Goal: Contribute content: Add original content to the website for others to see

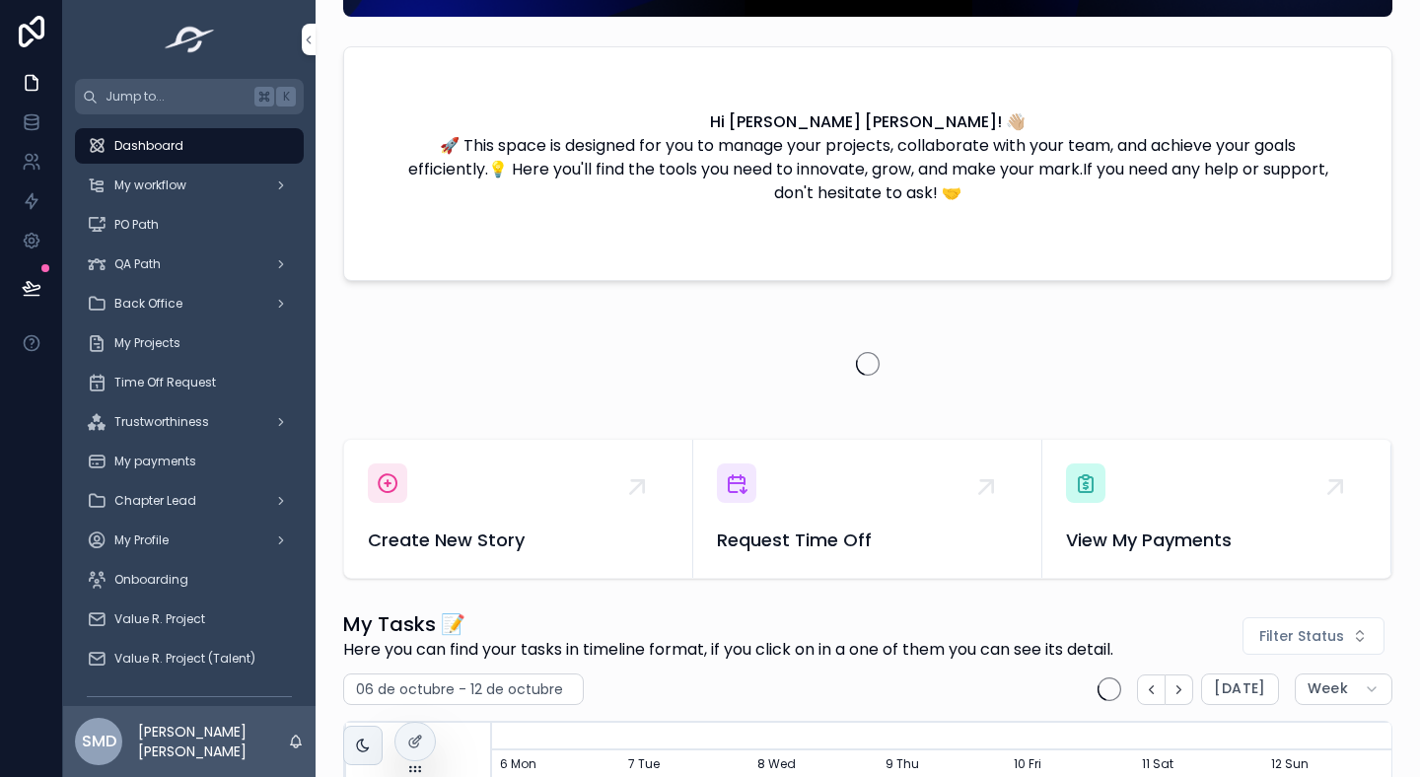
scroll to position [326, 0]
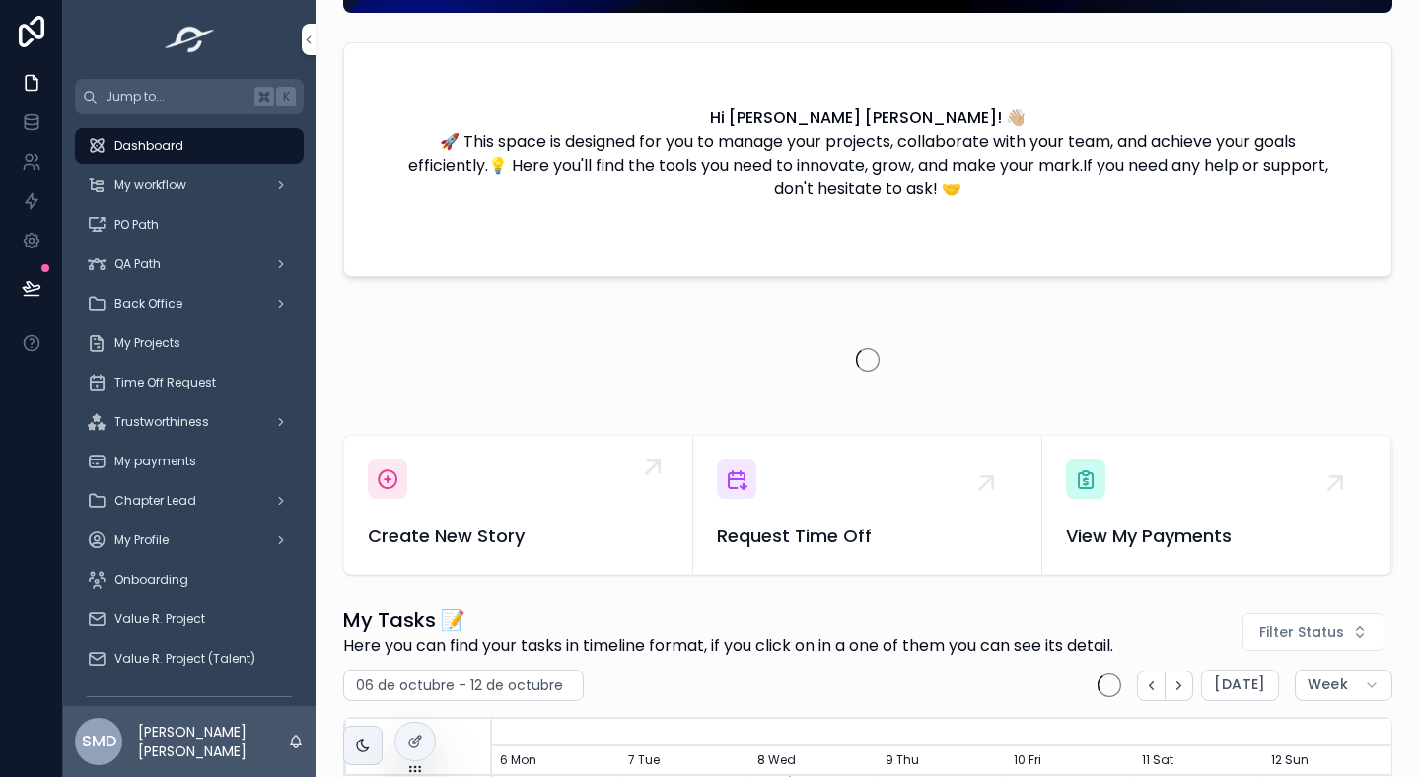
click at [428, 477] on div "Create New Story" at bounding box center [518, 505] width 301 height 91
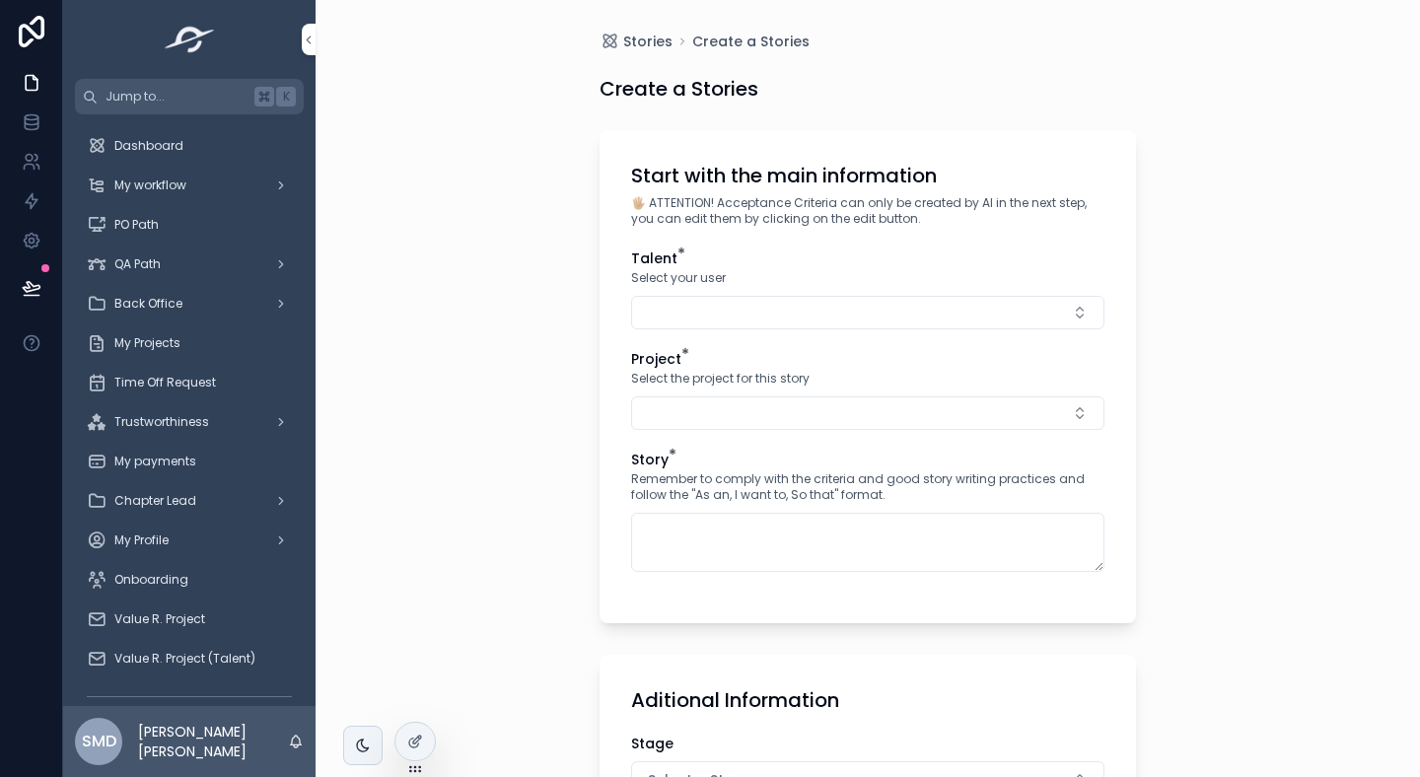
click at [723, 310] on button "Select Button" at bounding box center [867, 313] width 473 height 34
click at [779, 239] on div "Start with the main information 🖐🏼 ATTENTION! Acceptance Criteria can only be c…" at bounding box center [868, 376] width 537 height 493
click at [730, 337] on div "Talent * Select your user Project * Select the project for this story Story * R…" at bounding box center [867, 420] width 473 height 343
click at [746, 323] on button "Select Button" at bounding box center [867, 313] width 473 height 34
click at [760, 395] on span "[PERSON_NAME] [PERSON_NAME]" at bounding box center [849, 391] width 221 height 20
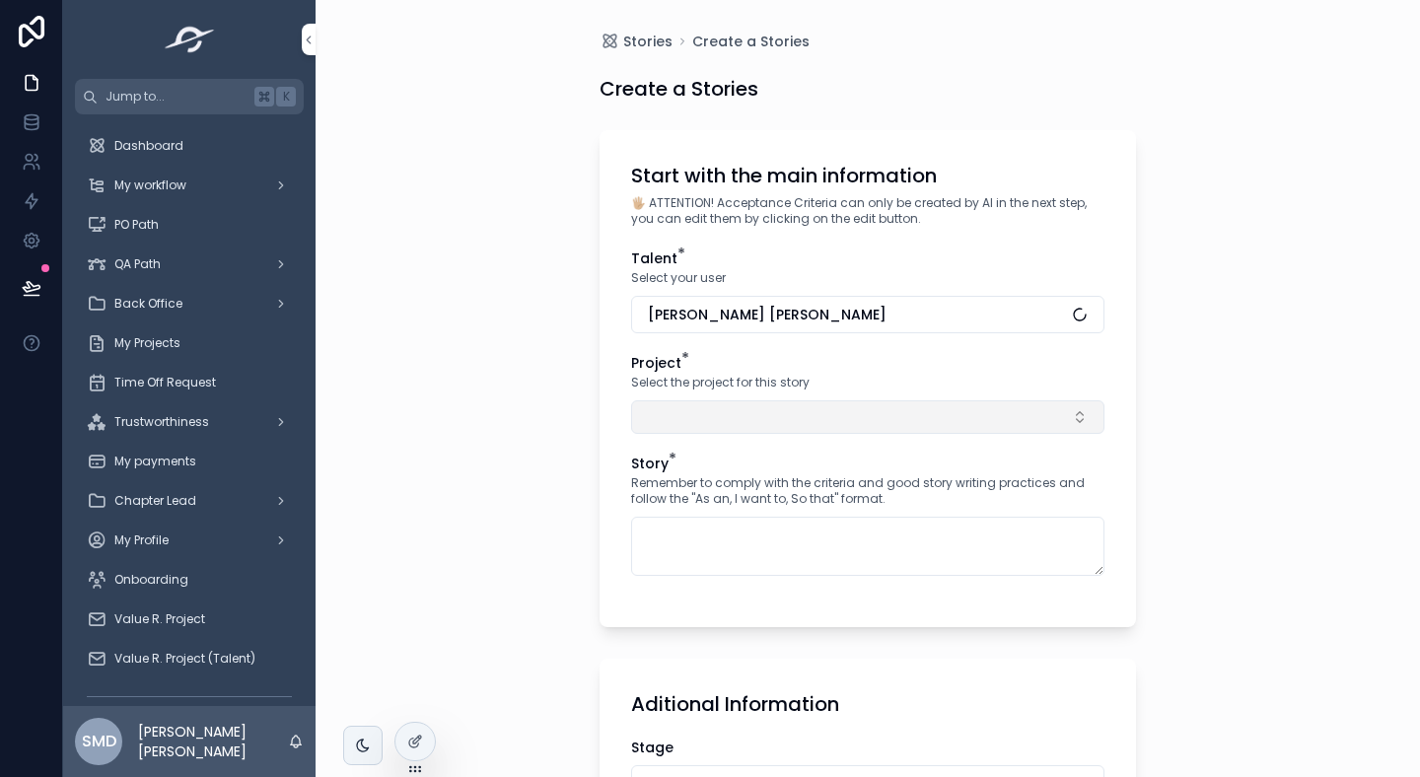
click at [727, 414] on button "Select Button" at bounding box center [867, 417] width 473 height 34
click at [780, 457] on input "**" at bounding box center [879, 457] width 235 height 36
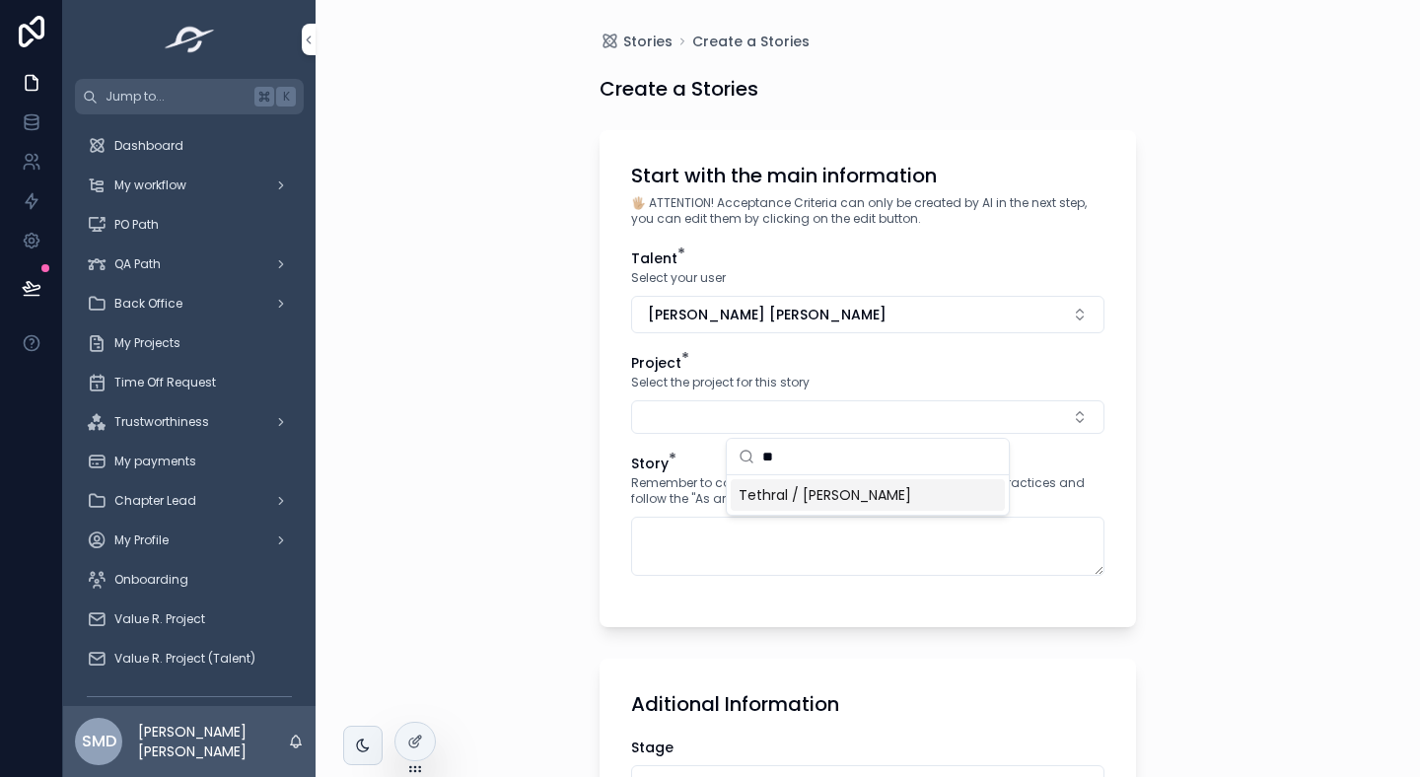
type input "**"
click at [816, 510] on div "Tethral / [PERSON_NAME]" at bounding box center [868, 495] width 274 height 32
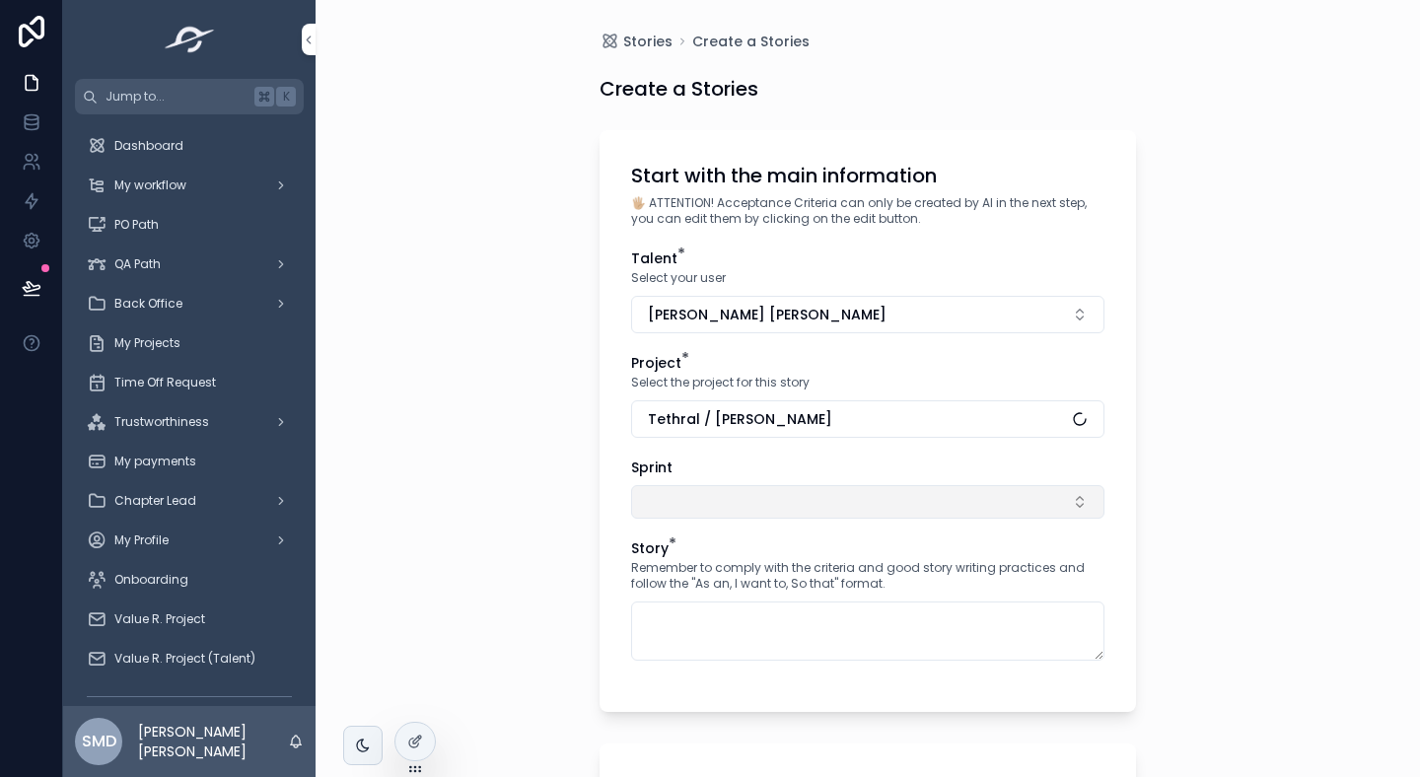
click at [705, 509] on button "Select Button" at bounding box center [867, 502] width 473 height 34
click at [746, 509] on button "Select Button" at bounding box center [867, 502] width 473 height 34
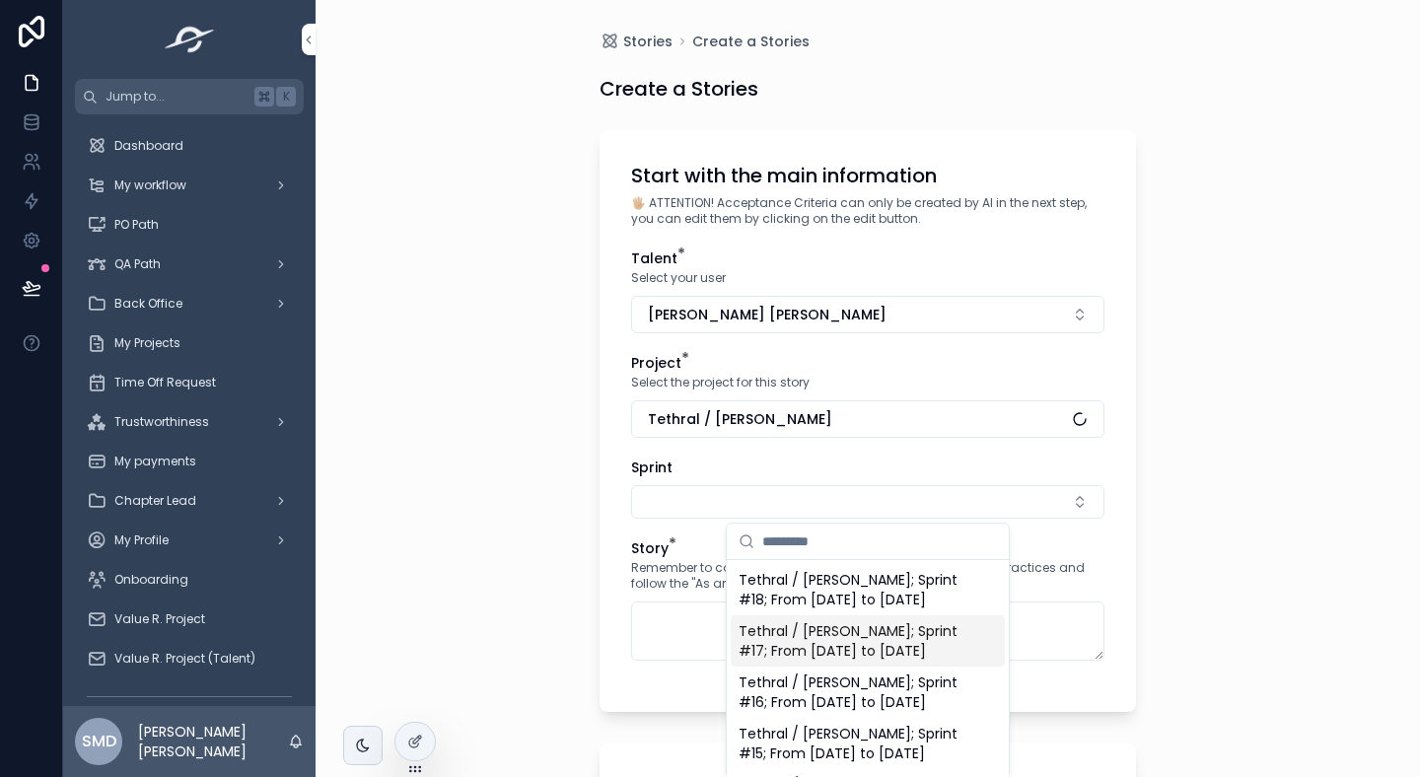
scroll to position [8, 0]
click at [824, 712] on span "Tethral / [PERSON_NAME]; Sprint #16; From [DATE] to [DATE]" at bounding box center [856, 692] width 235 height 39
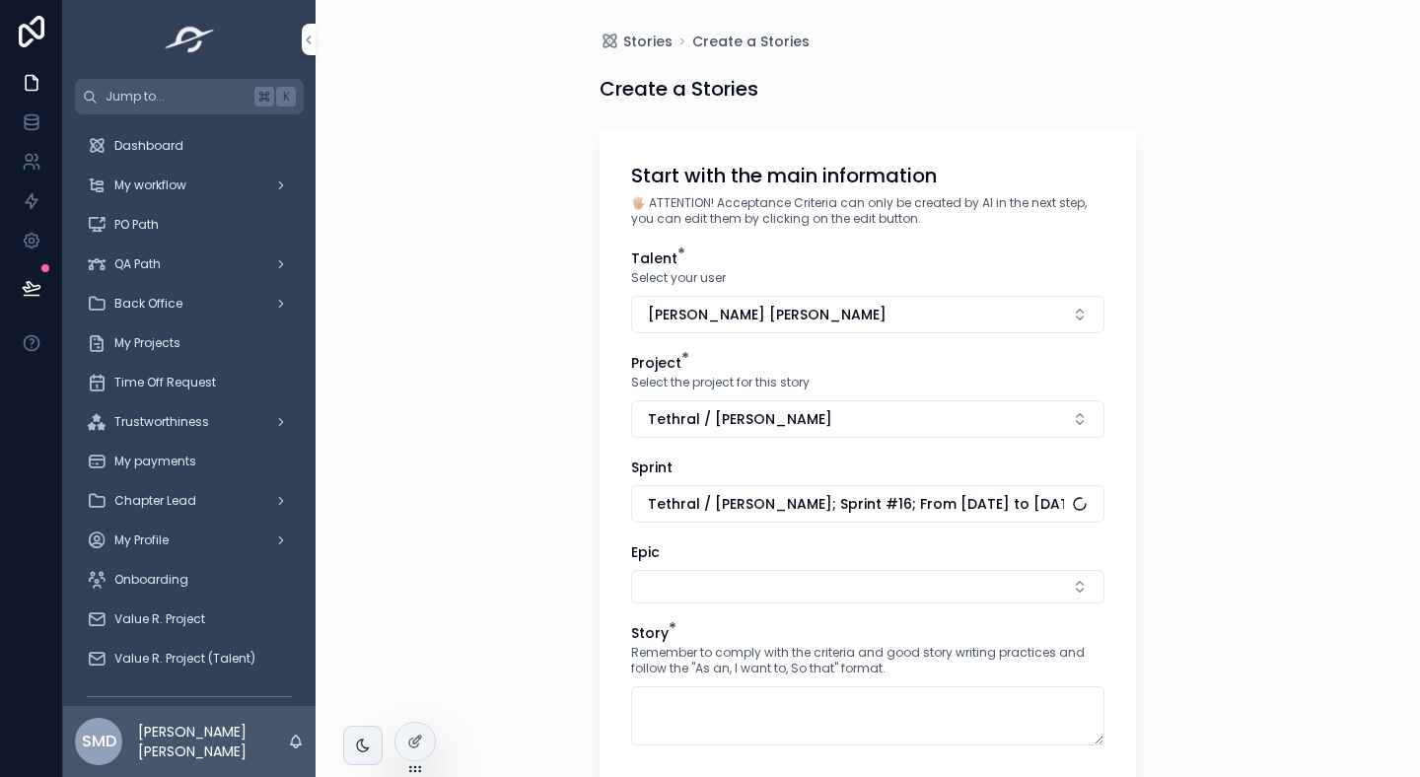
scroll to position [175, 0]
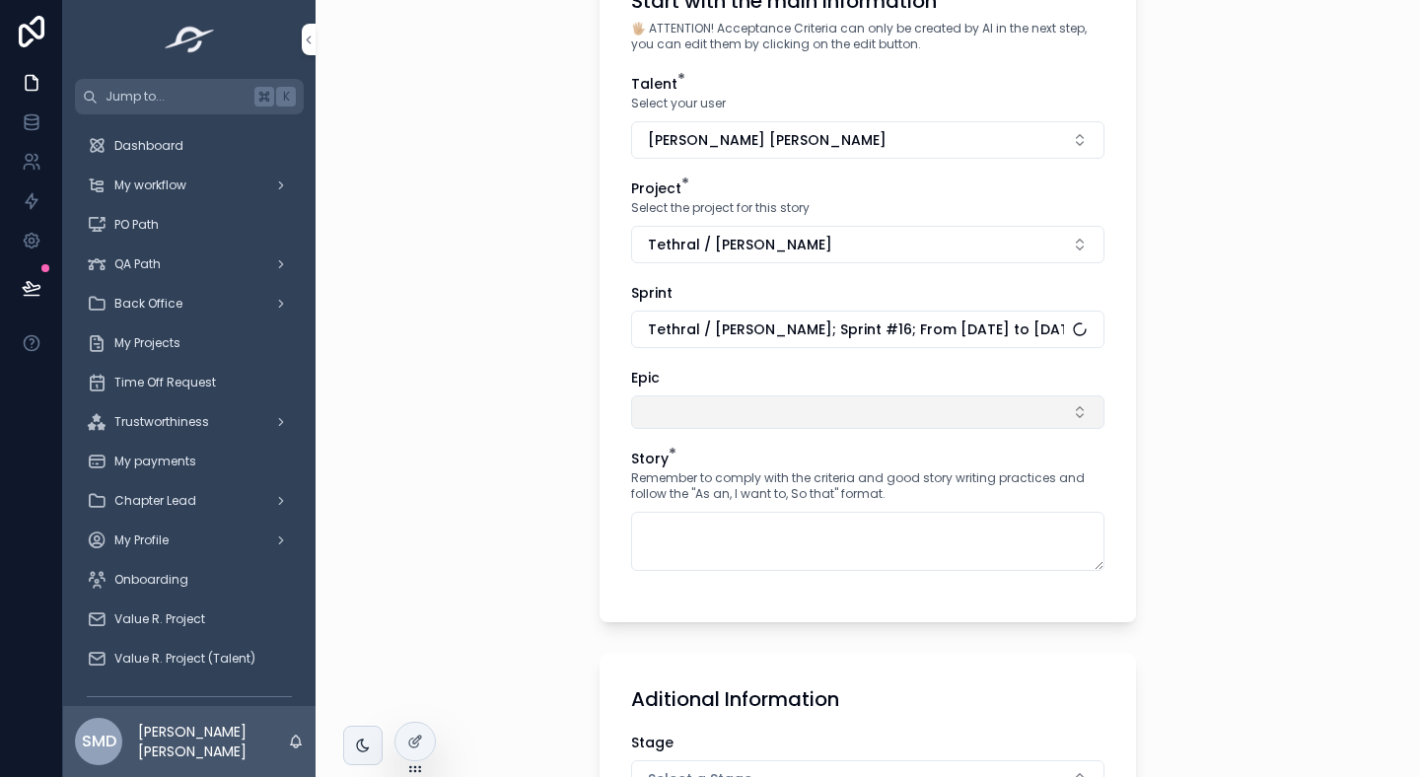
click at [708, 406] on button "Select Button" at bounding box center [867, 412] width 473 height 34
click at [712, 397] on button "Select Button" at bounding box center [867, 412] width 473 height 34
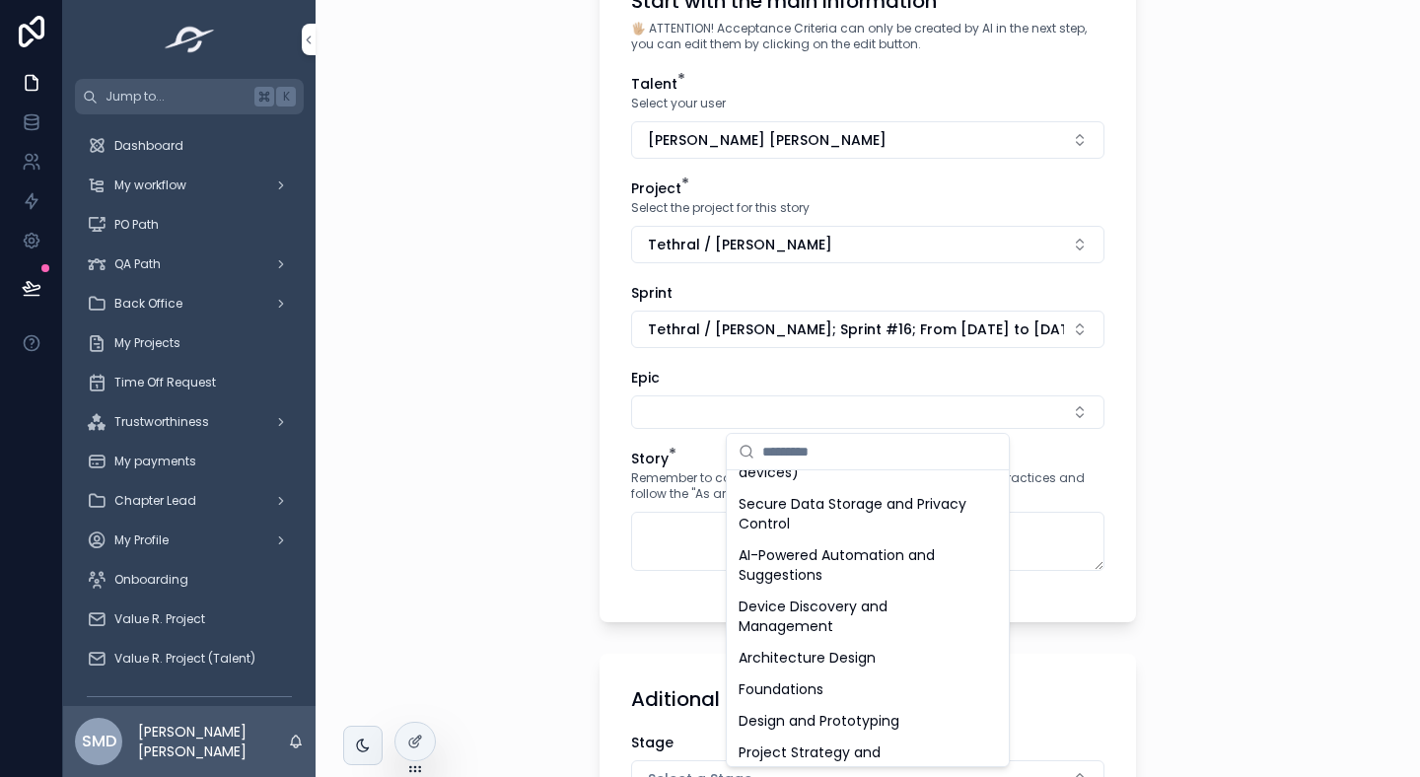
scroll to position [383, 0]
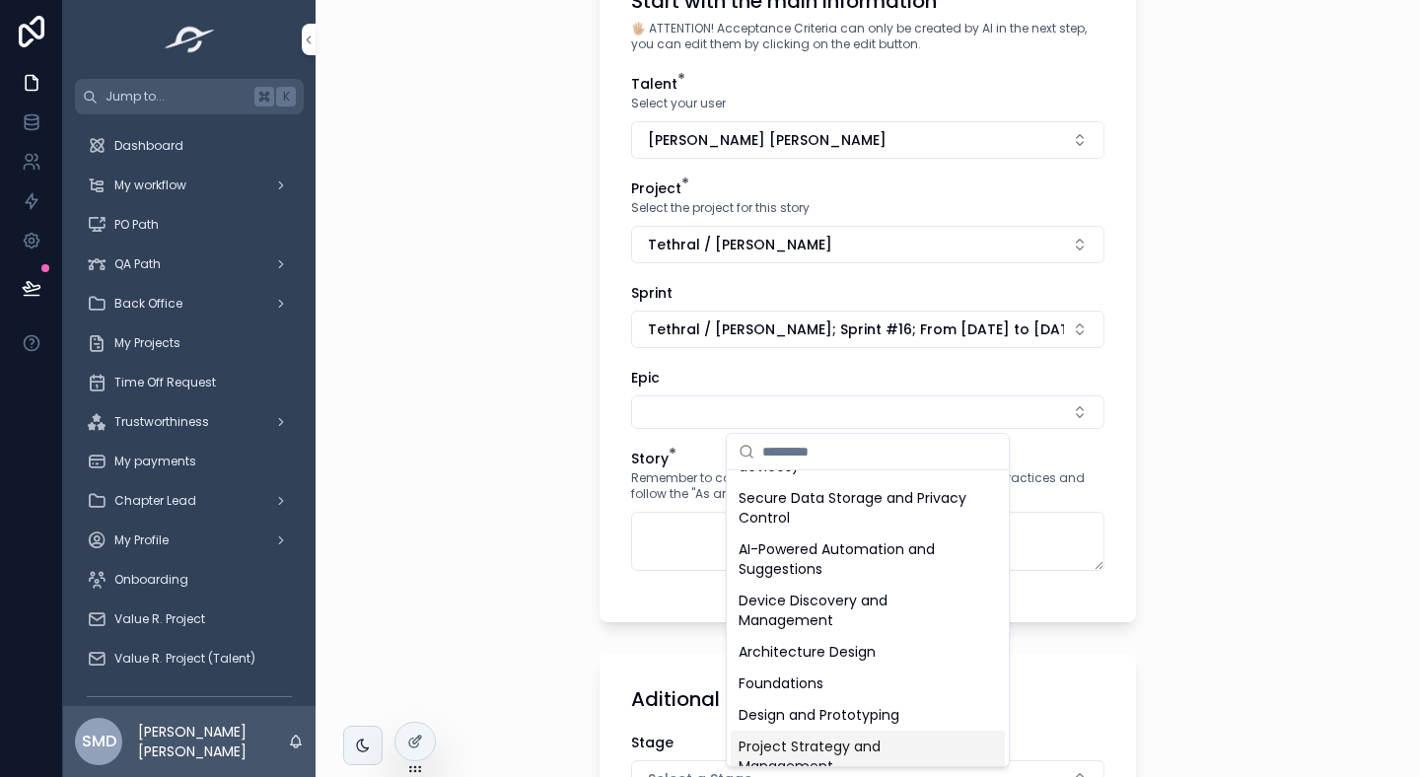
click at [806, 748] on span "Project Strategy and Management" at bounding box center [856, 756] width 235 height 39
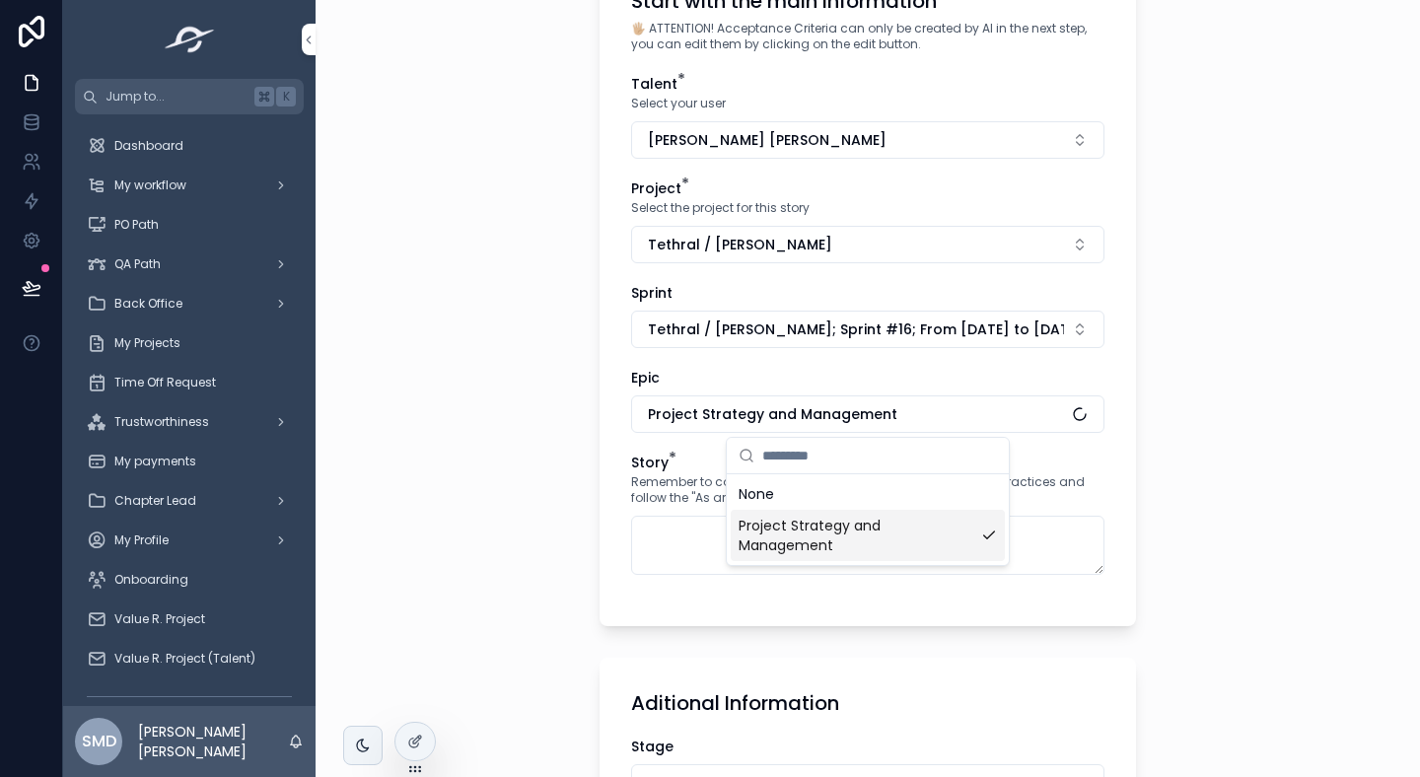
scroll to position [0, 0]
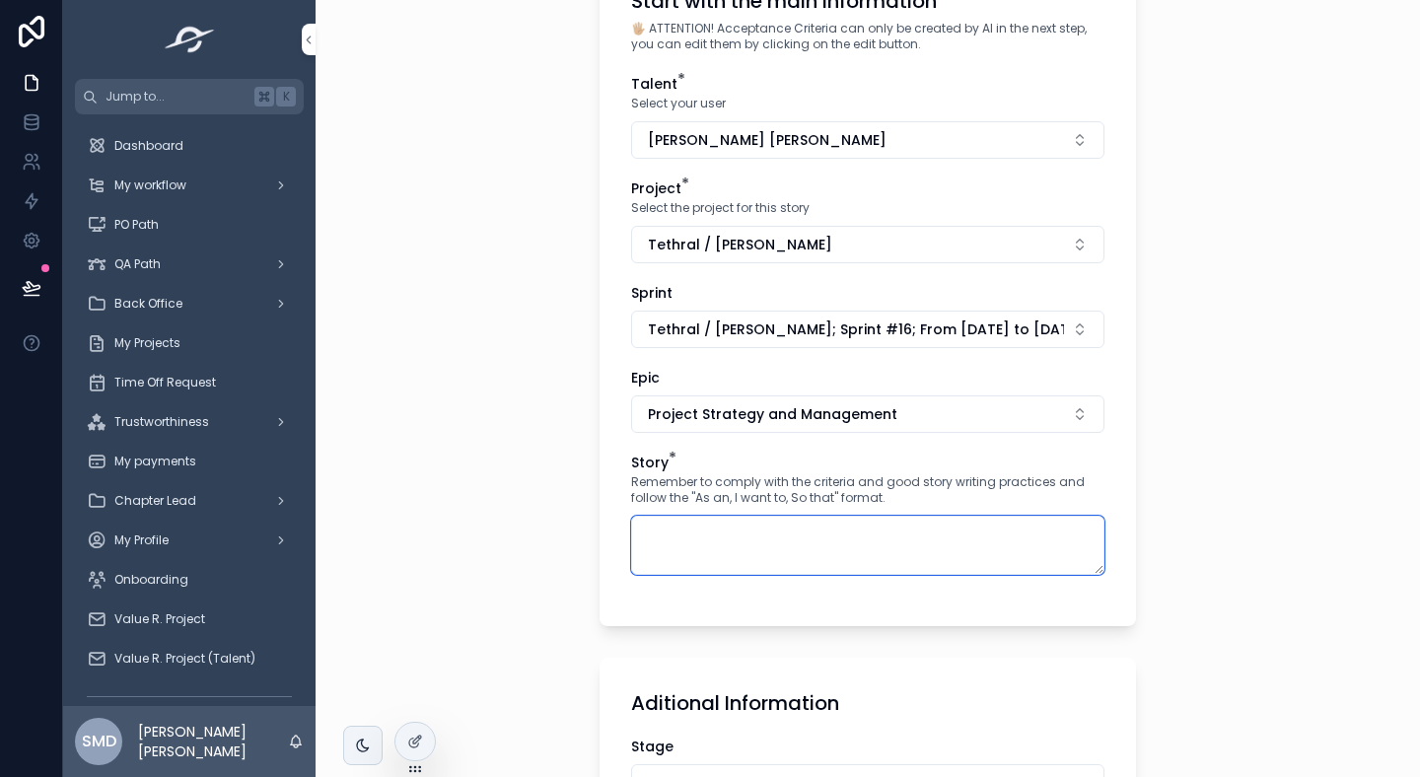
click at [706, 548] on textarea "scrollable content" at bounding box center [867, 545] width 473 height 59
paste textarea "**********"
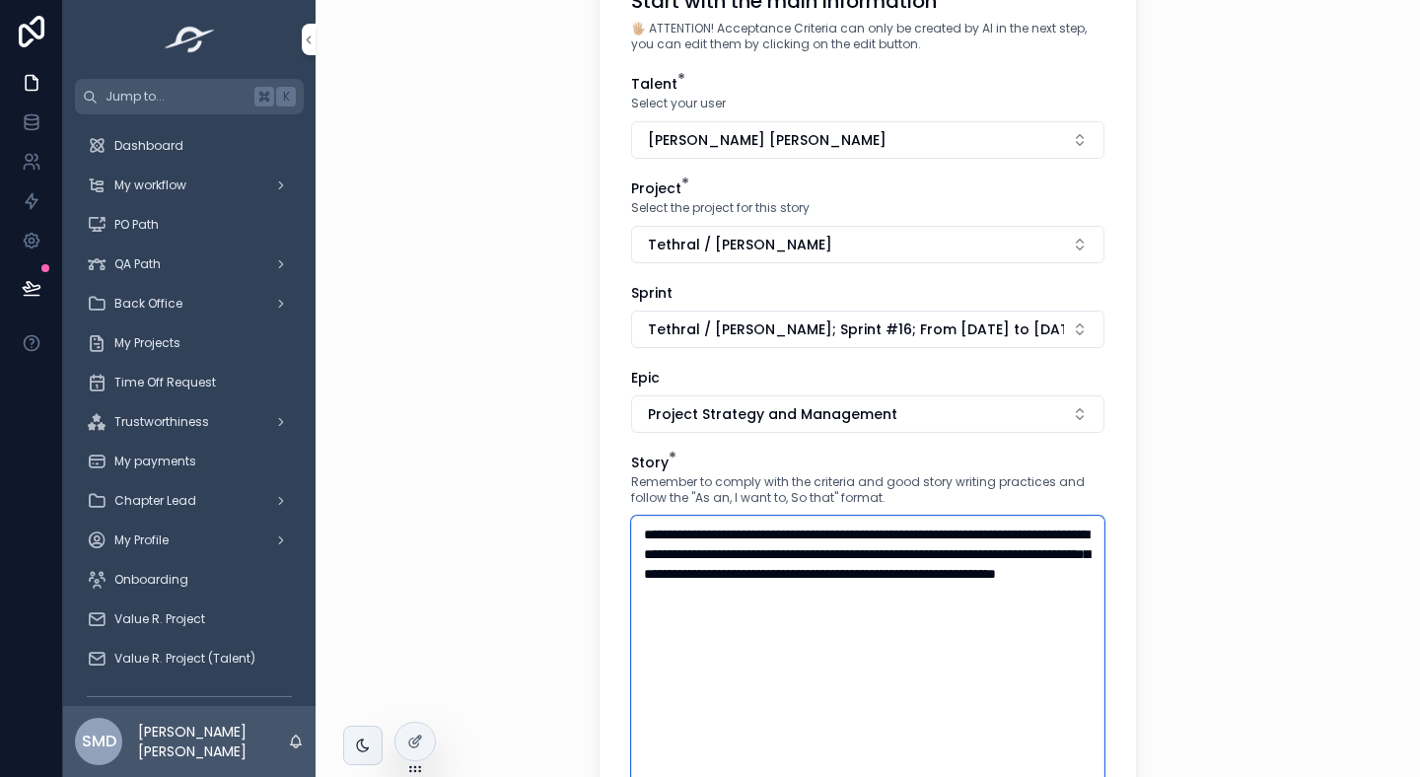
type textarea "**********"
click at [499, 657] on div "**********" at bounding box center [868, 388] width 1105 height 777
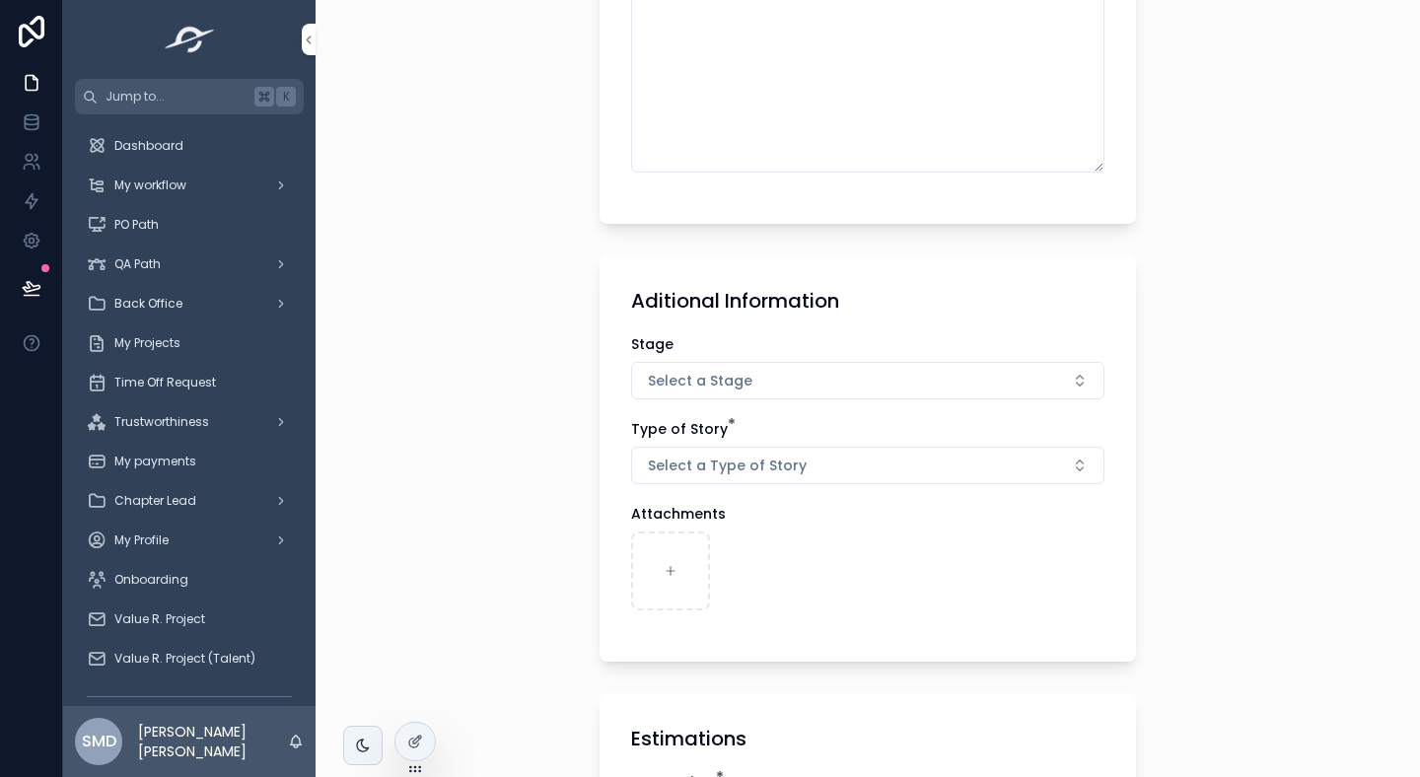
scroll to position [844, 0]
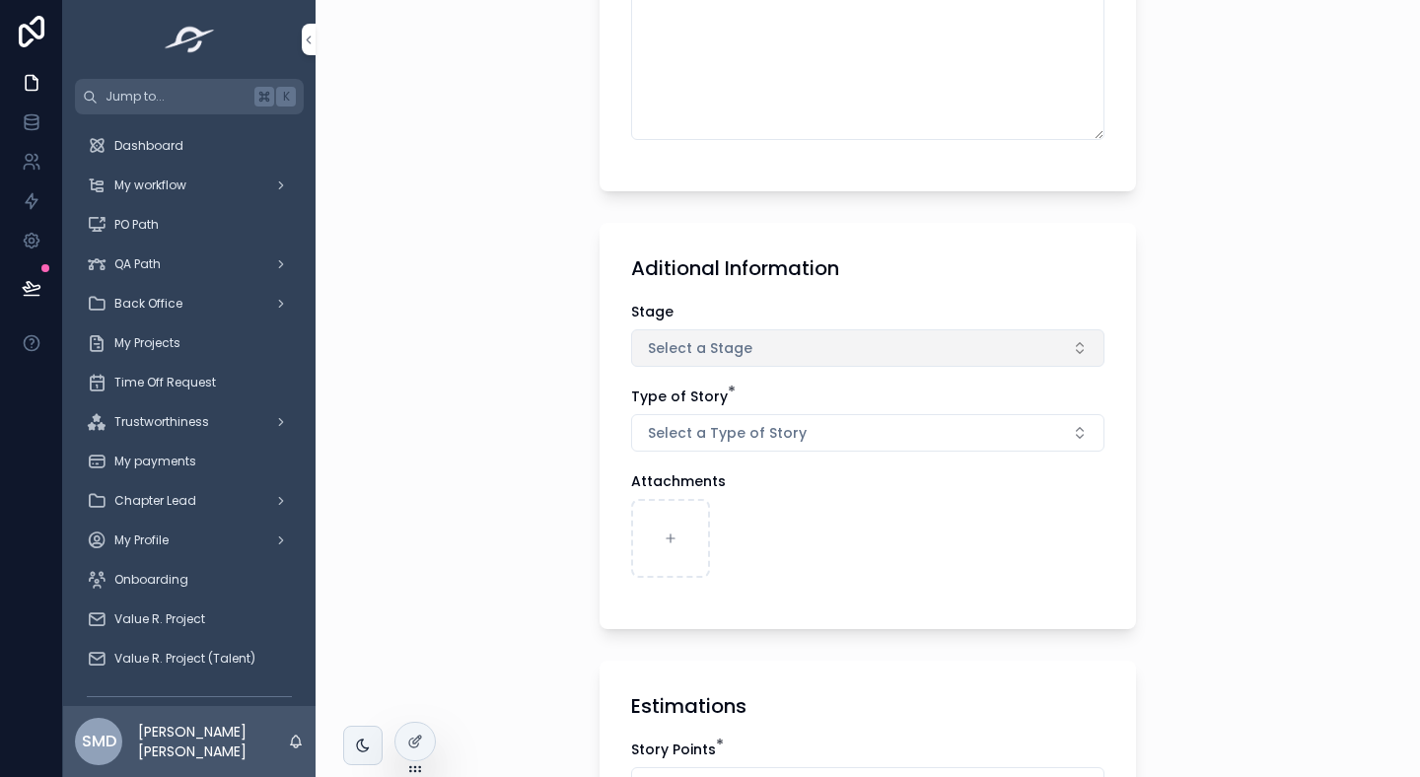
click at [658, 359] on button "Select a Stage" at bounding box center [867, 347] width 473 height 37
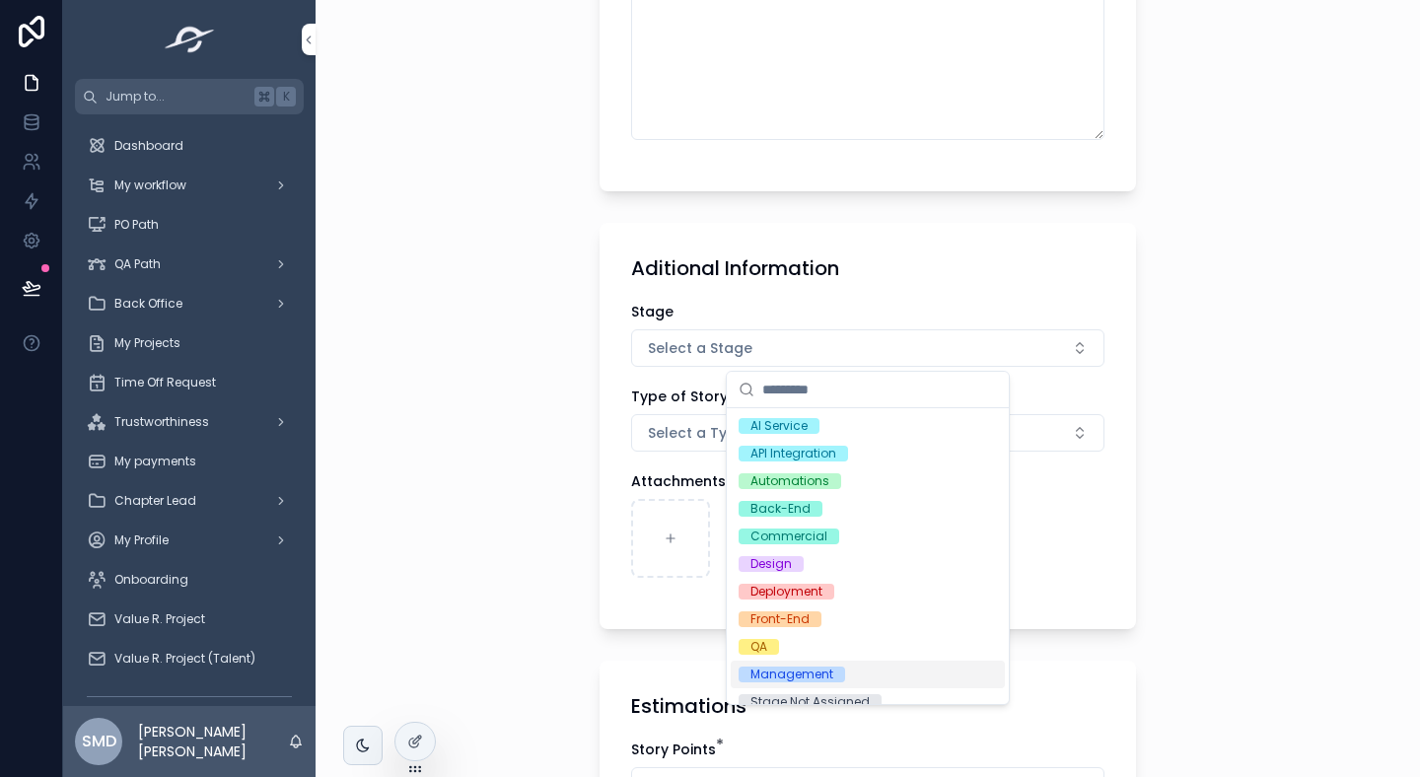
click at [775, 669] on div "Management" at bounding box center [792, 675] width 83 height 16
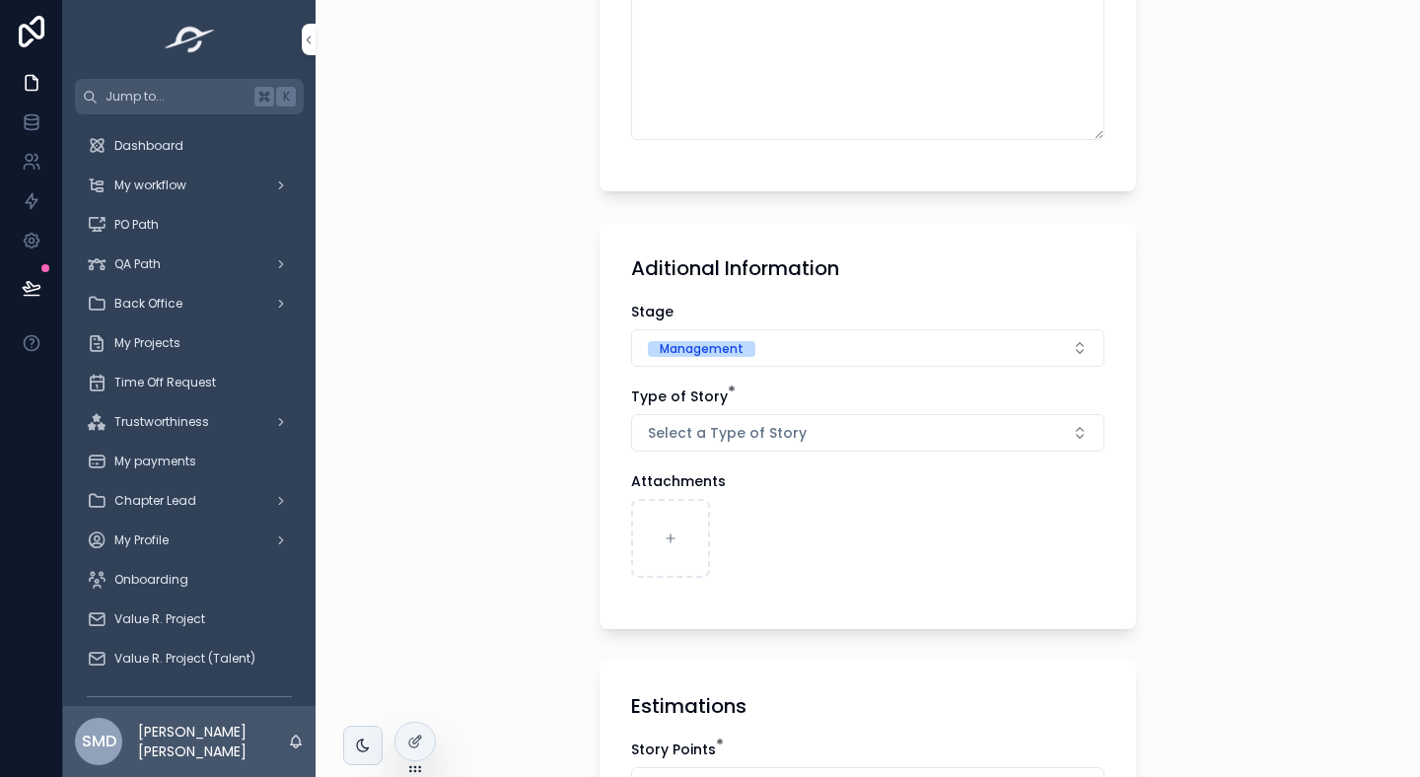
click at [682, 409] on div "Type of Story * Select a Type of Story" at bounding box center [867, 419] width 473 height 65
click at [672, 423] on span "Select a Type of Story" at bounding box center [727, 433] width 159 height 20
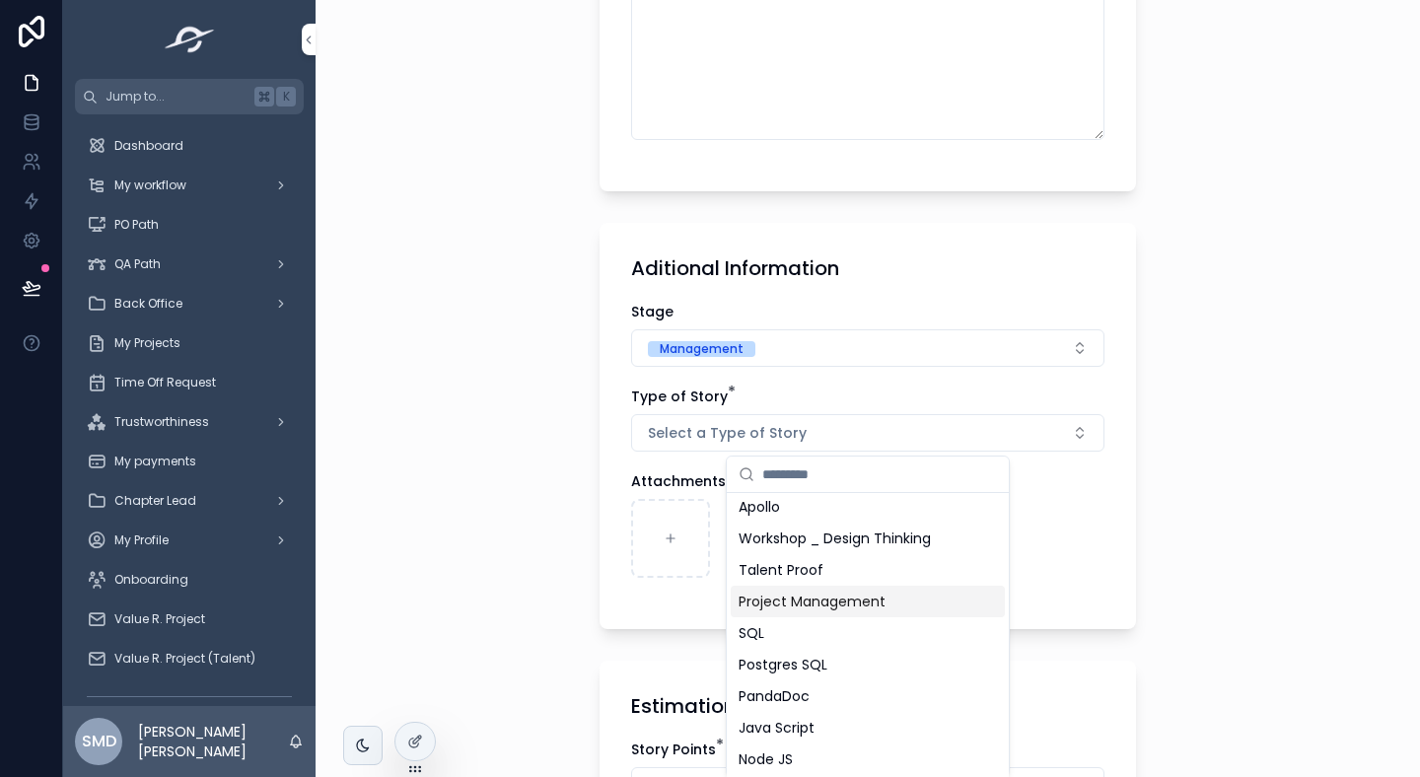
click at [819, 606] on span "Project Management" at bounding box center [812, 602] width 147 height 20
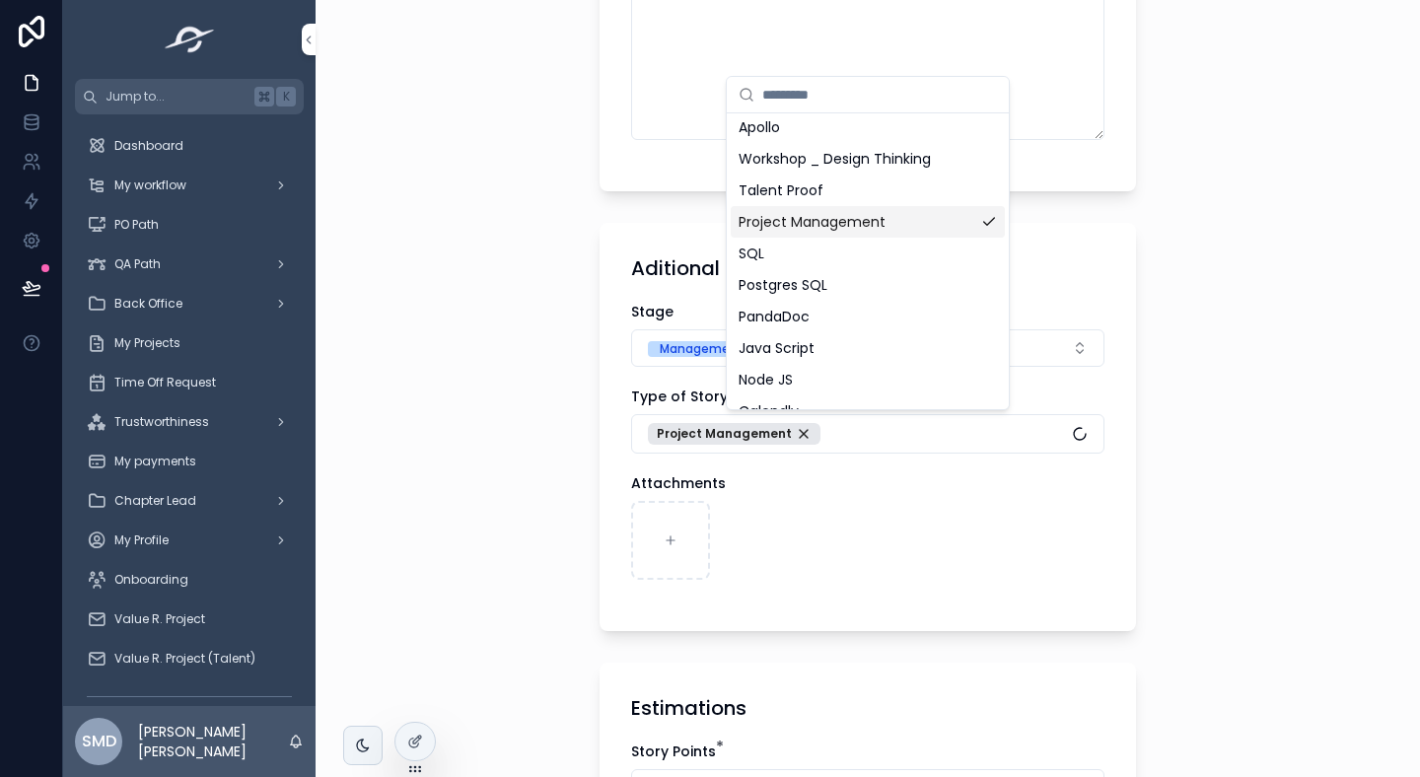
scroll to position [1141, 0]
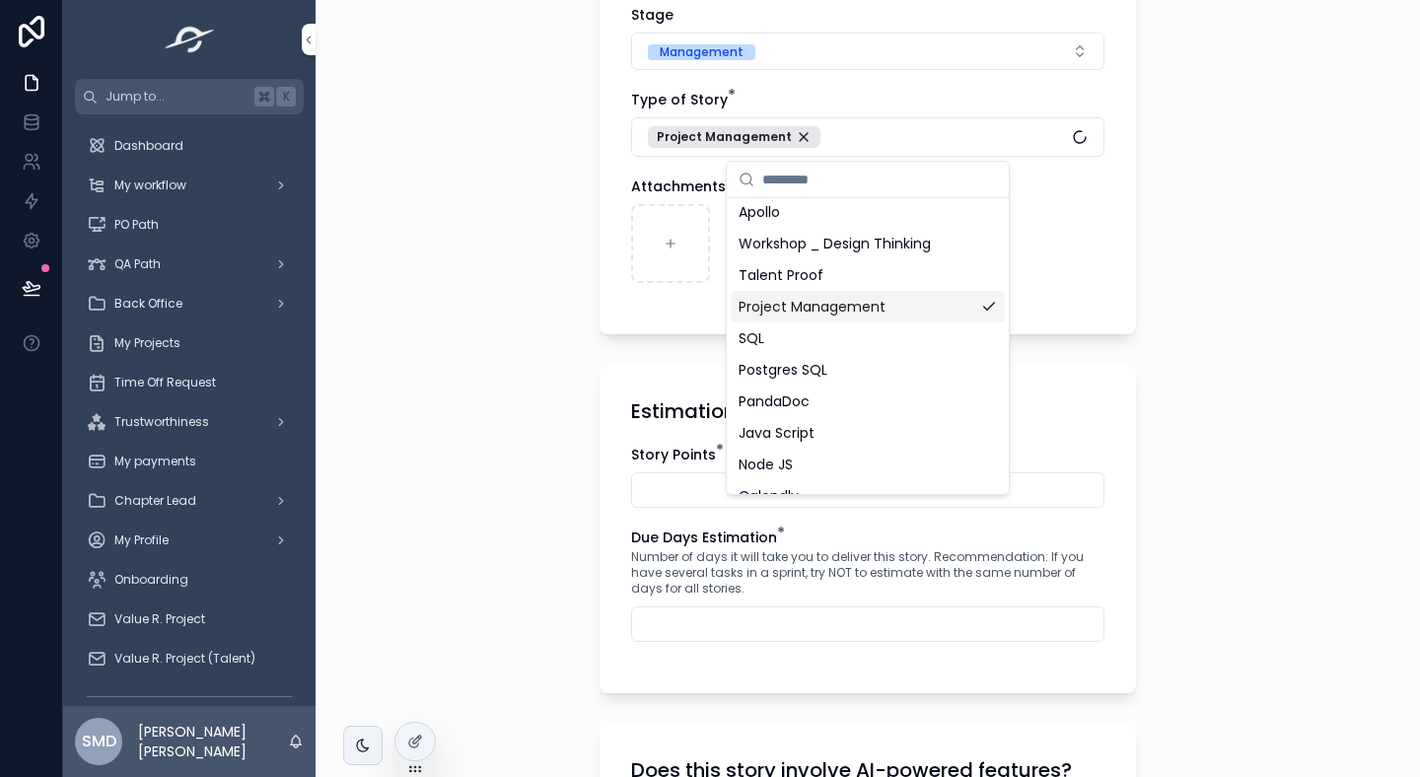
click at [576, 572] on div "**********" at bounding box center [868, 388] width 1105 height 777
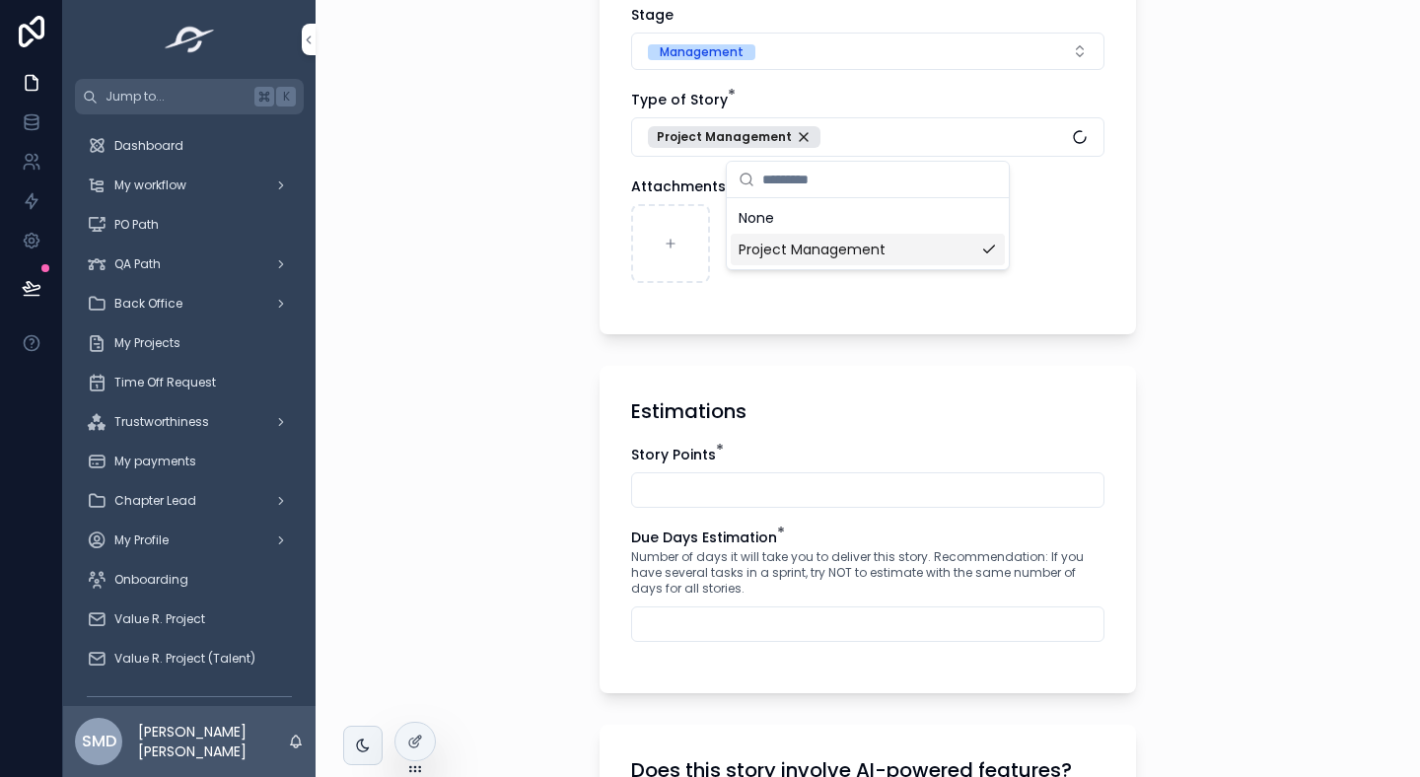
scroll to position [0, 0]
click at [800, 496] on input "scrollable content" at bounding box center [867, 490] width 471 height 28
type input "*"
click at [715, 637] on input "scrollable content" at bounding box center [867, 624] width 471 height 28
type input "**"
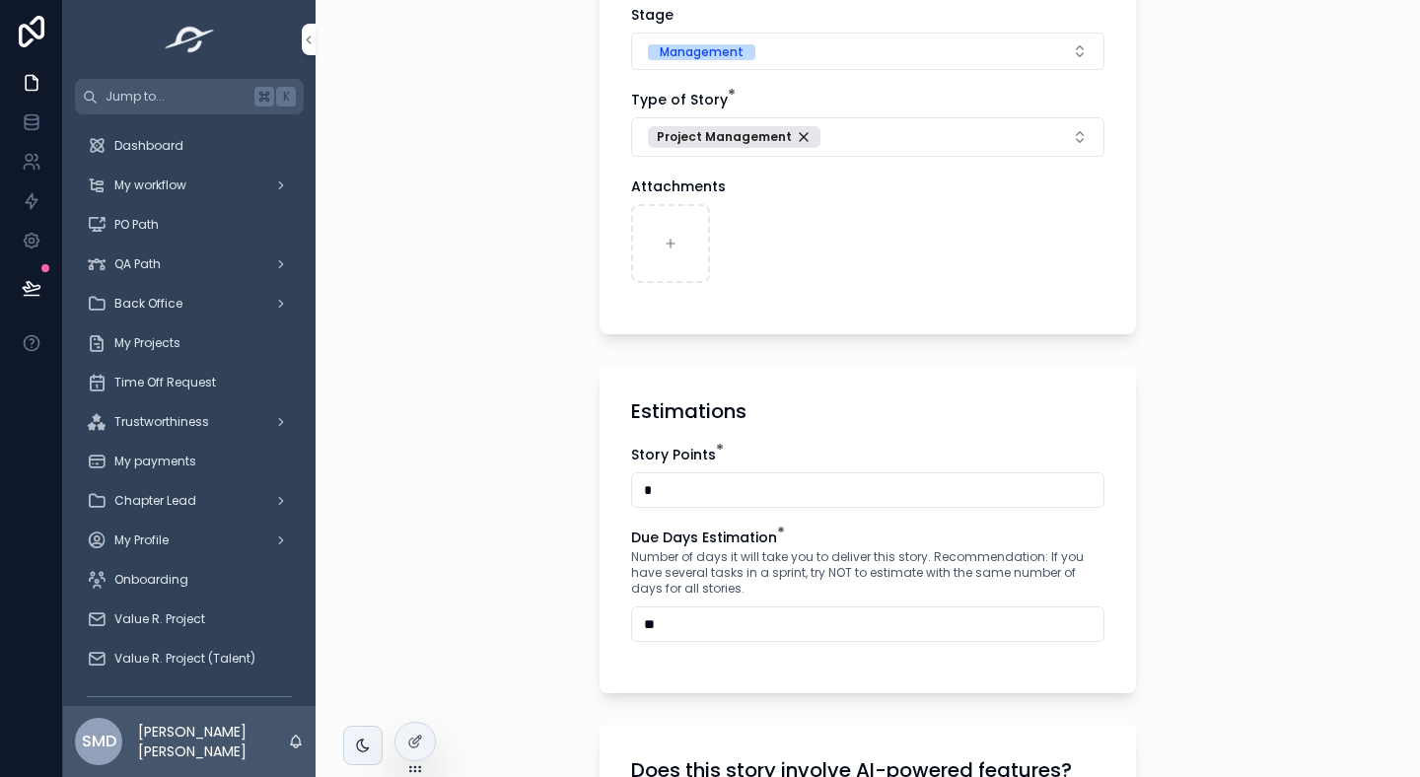
click at [547, 634] on div "**********" at bounding box center [868, 388] width 1105 height 777
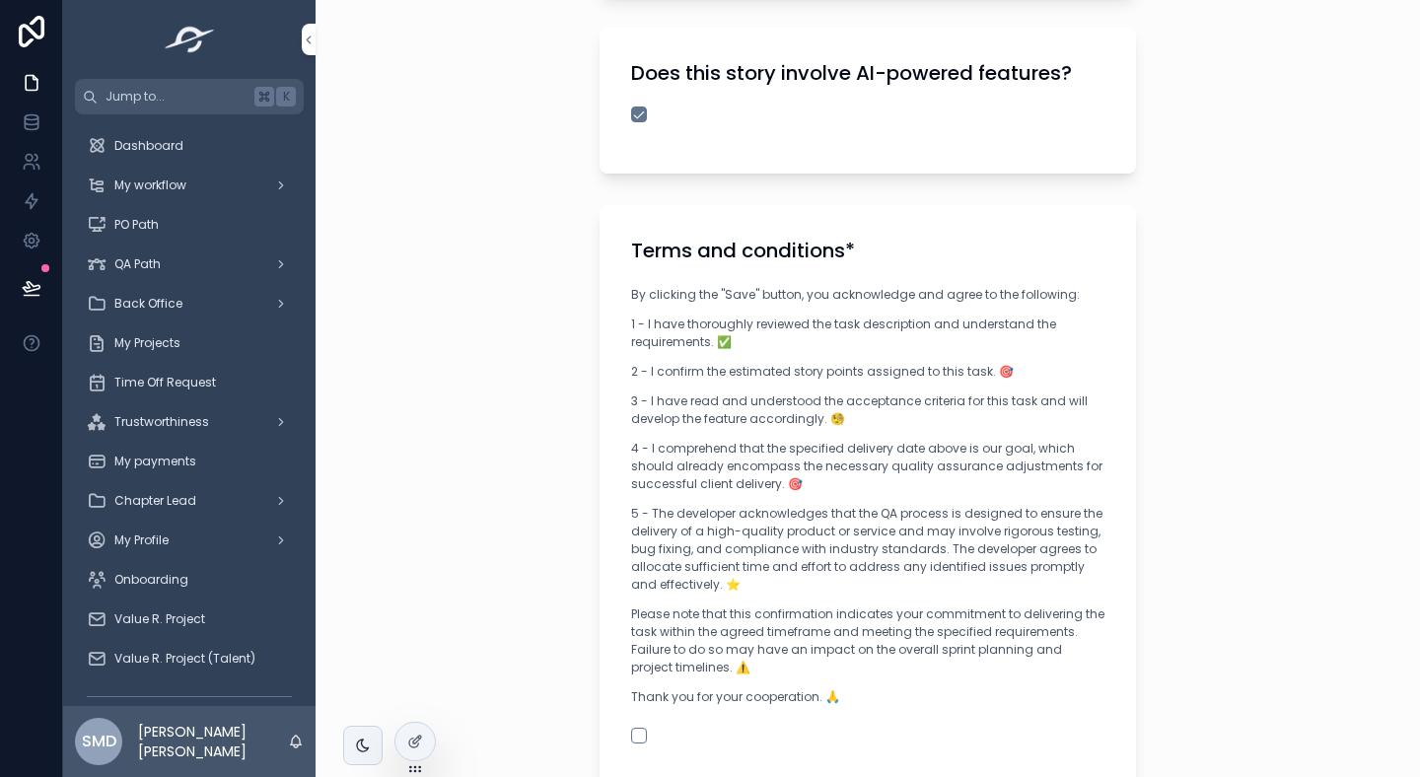
scroll to position [2049, 0]
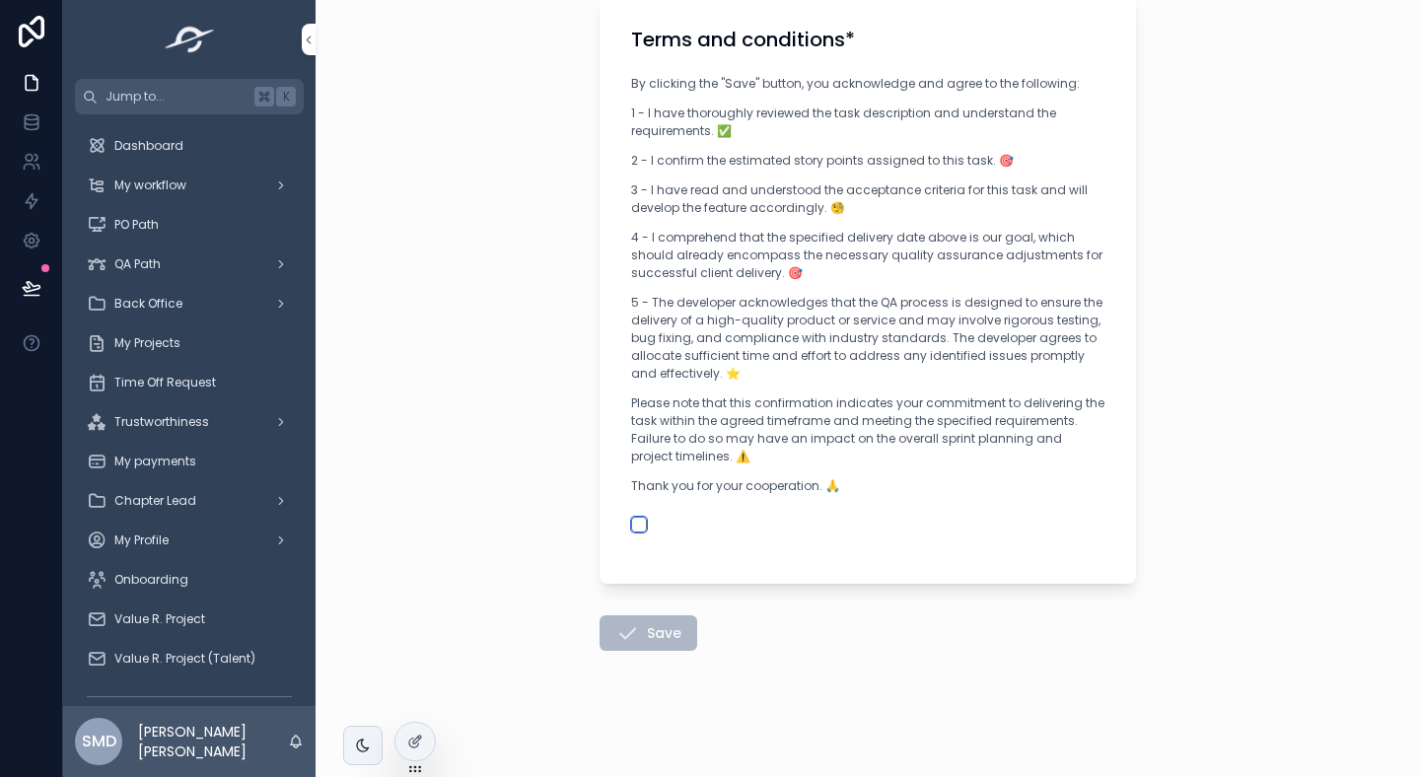
click at [634, 531] on button "scrollable content" at bounding box center [639, 525] width 16 height 16
click at [637, 627] on icon "scrollable content" at bounding box center [627, 633] width 24 height 24
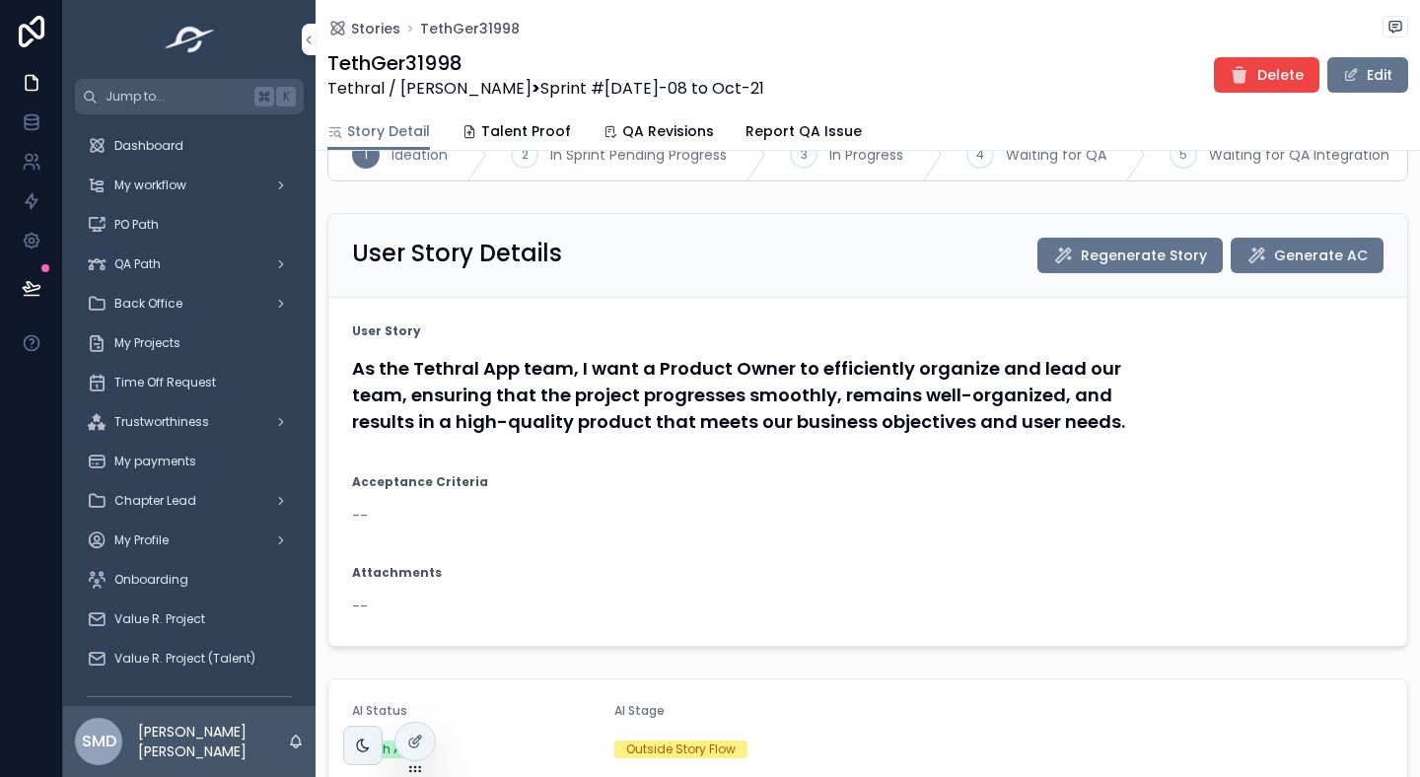
scroll to position [56, 0]
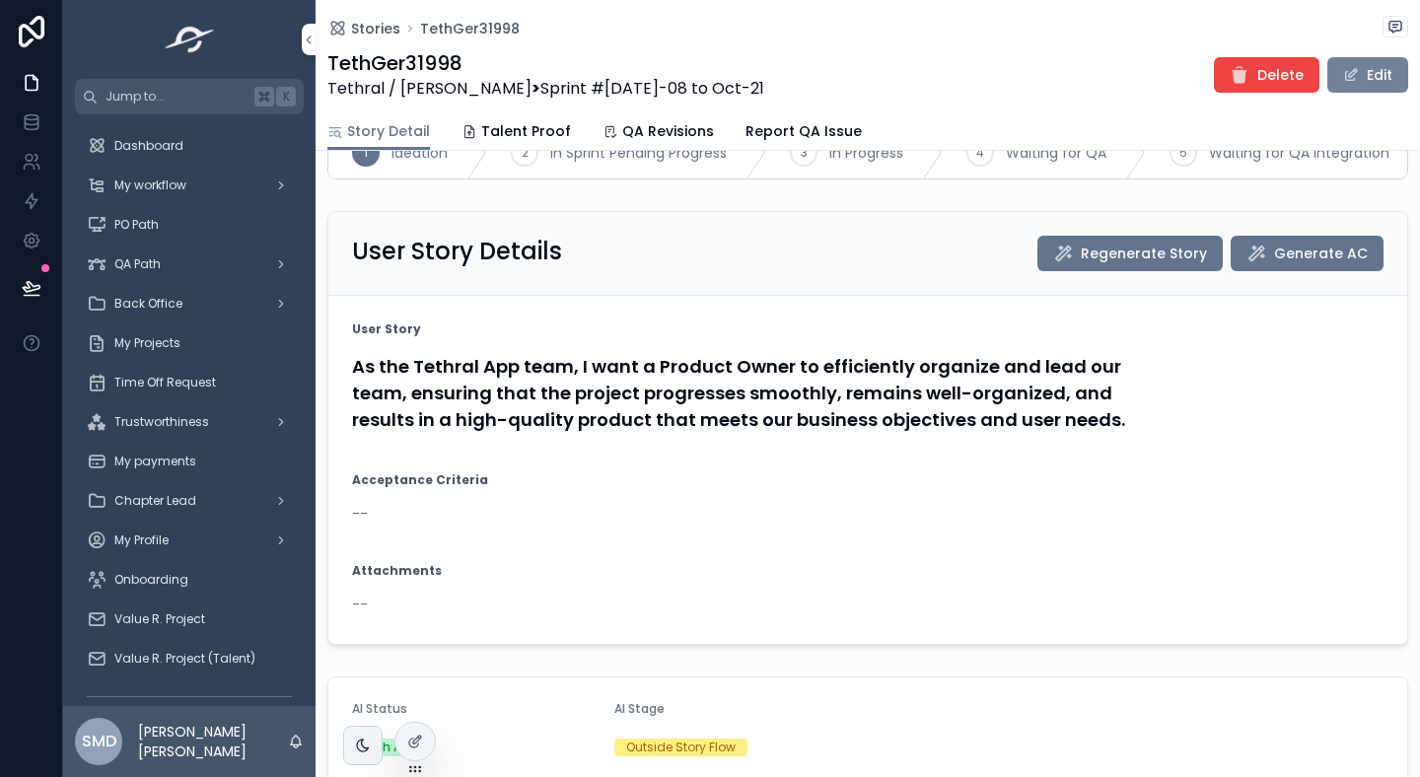
click at [1372, 86] on button "Edit" at bounding box center [1368, 75] width 81 height 36
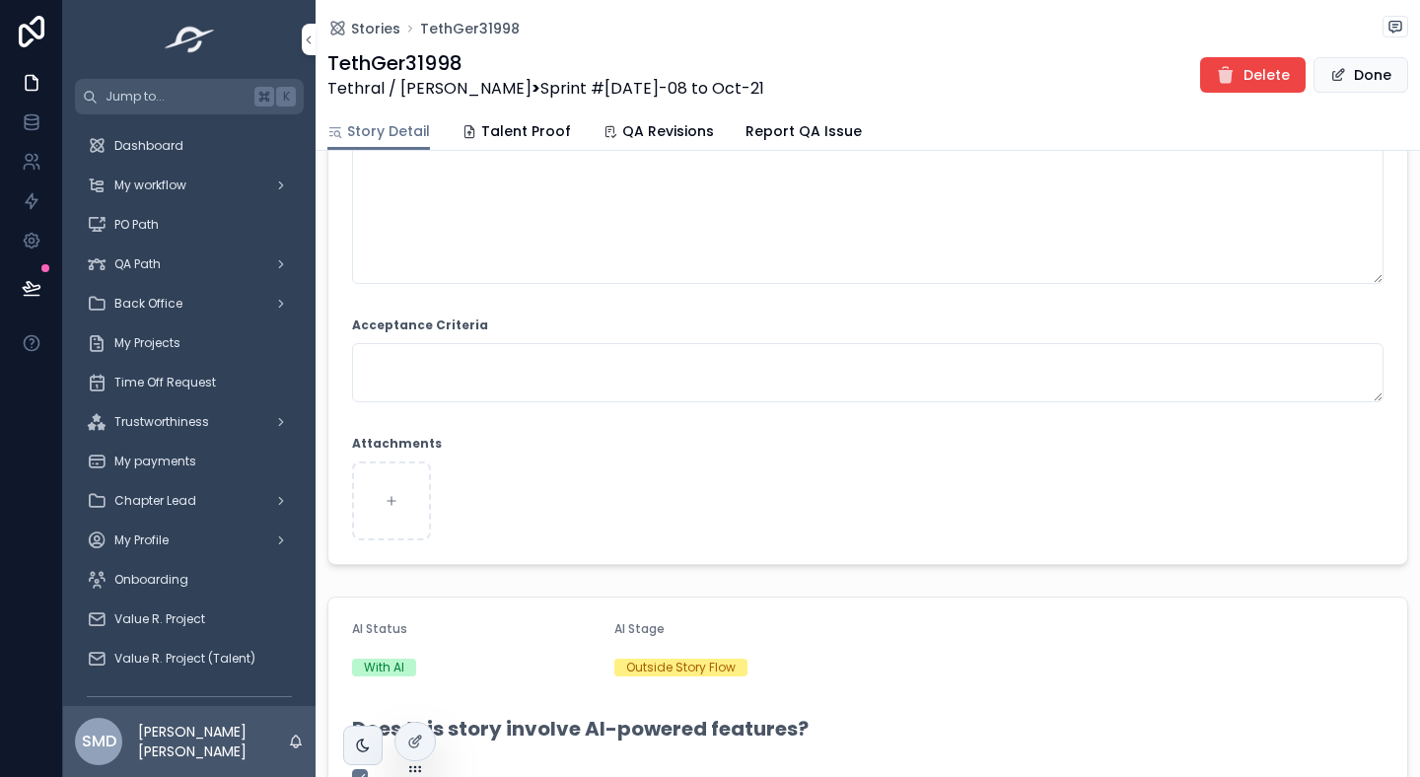
scroll to position [467, 0]
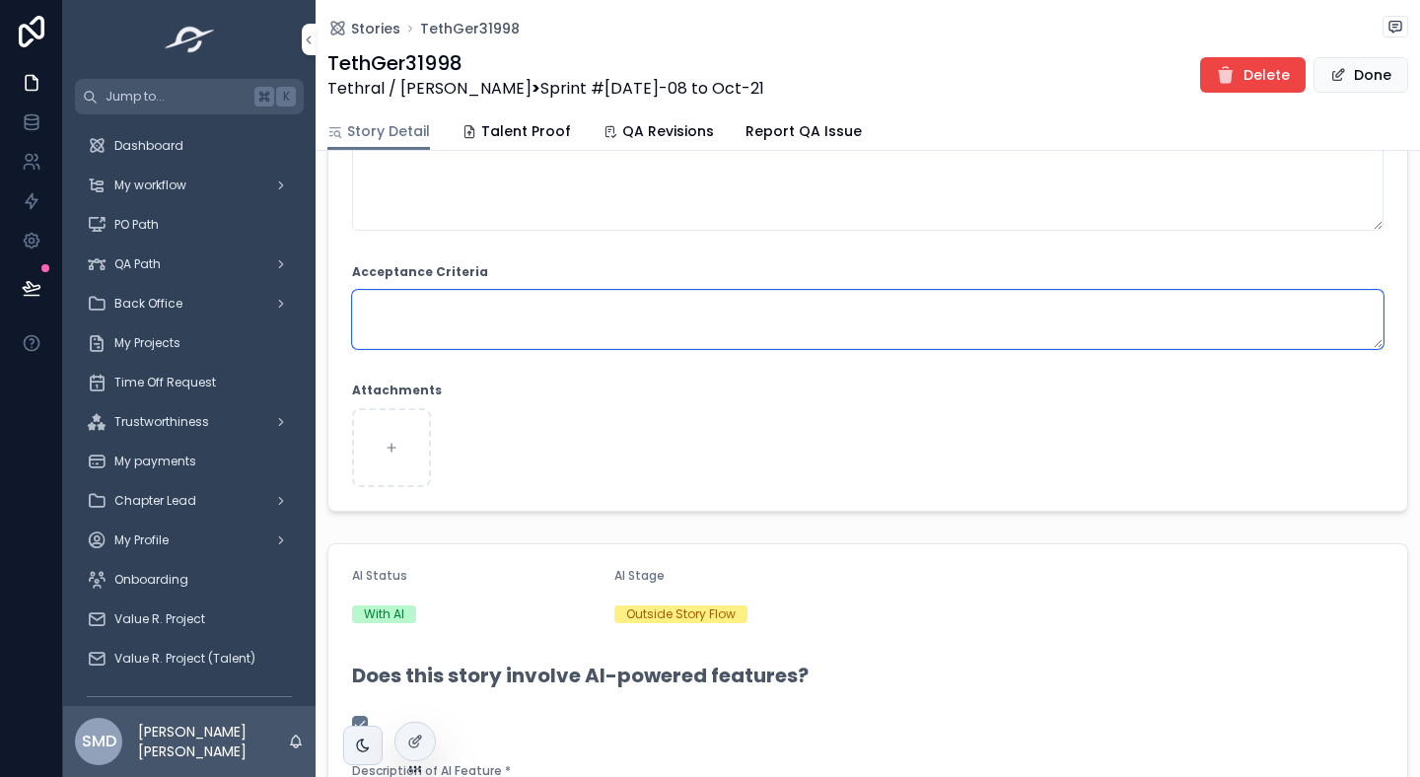
click at [522, 304] on textarea "scrollable content" at bounding box center [868, 319] width 1032 height 59
paste textarea "**********"
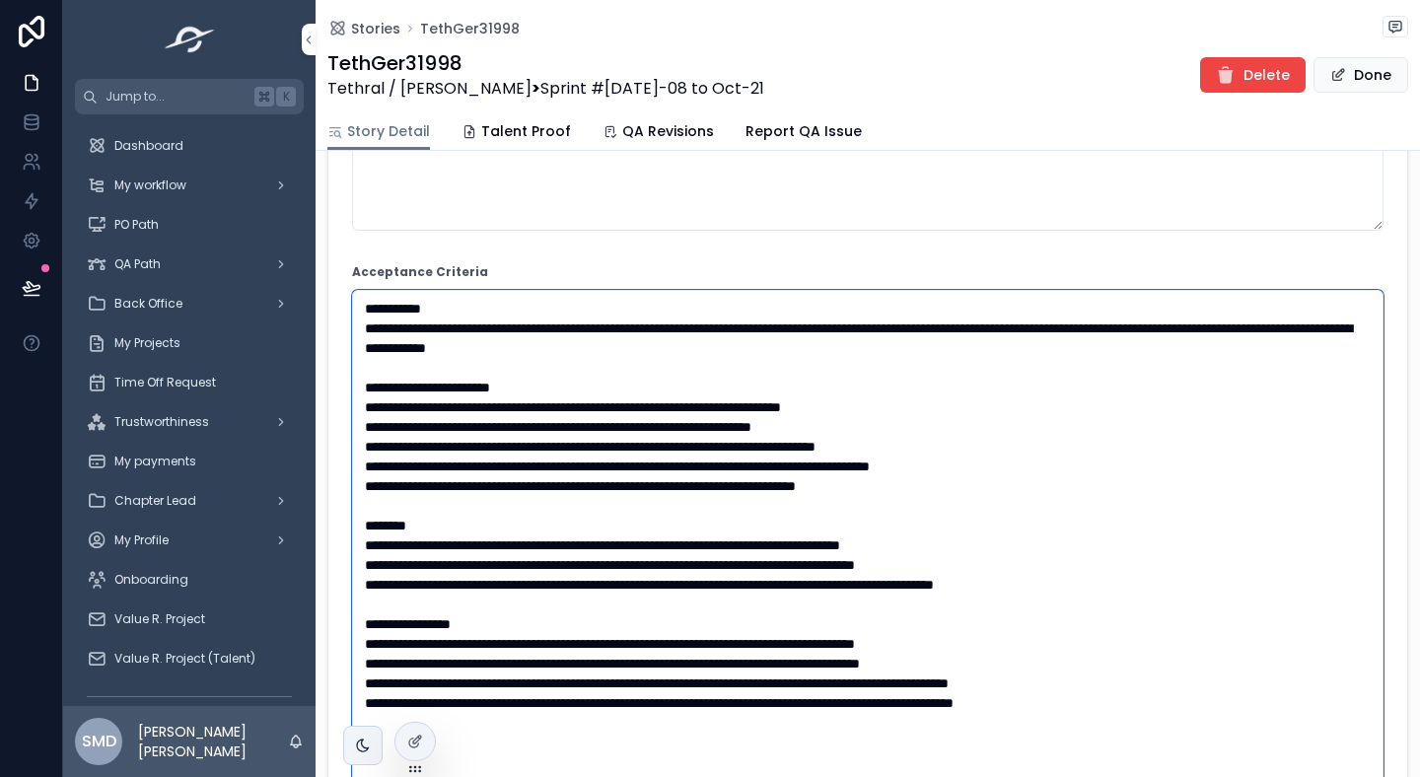
type textarea "**********"
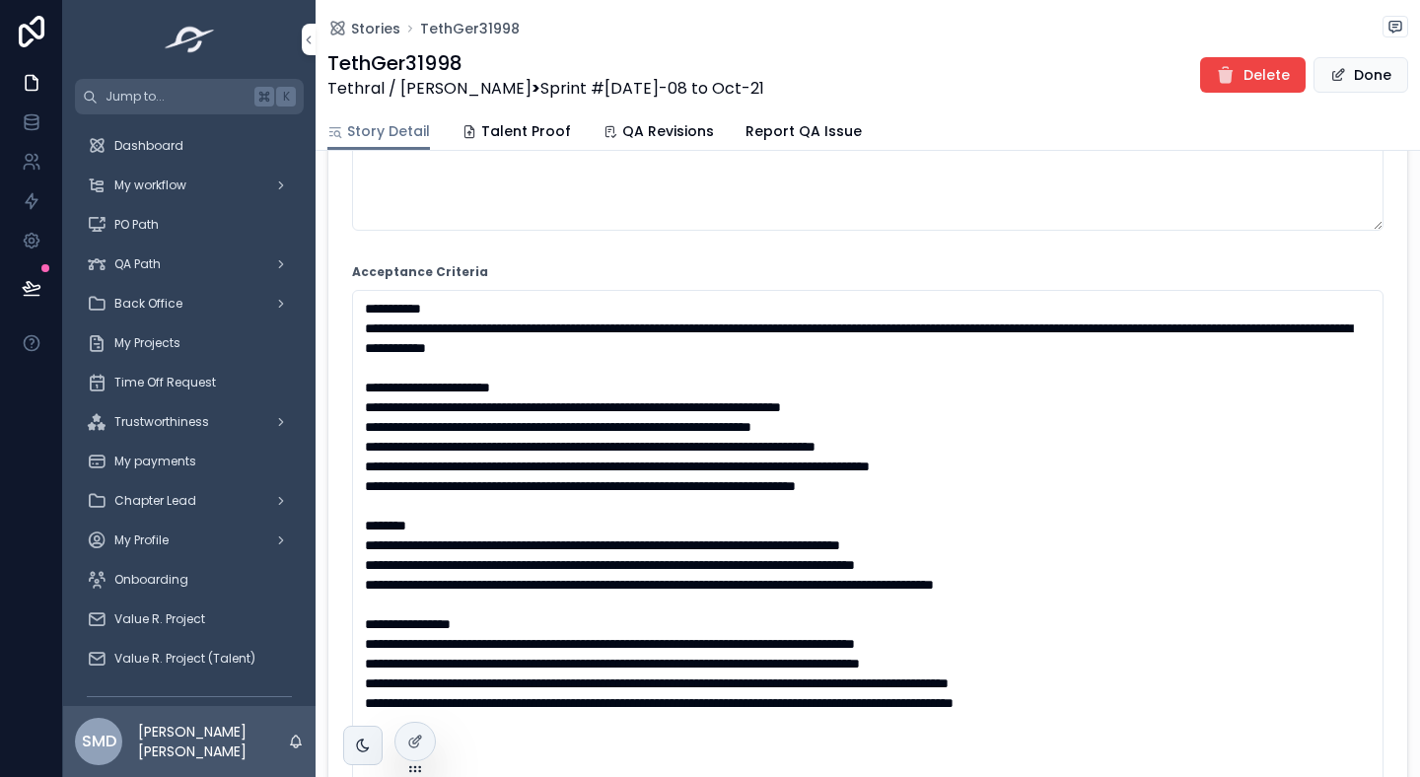
click at [987, 268] on div "Acceptance Criteria" at bounding box center [868, 272] width 1032 height 20
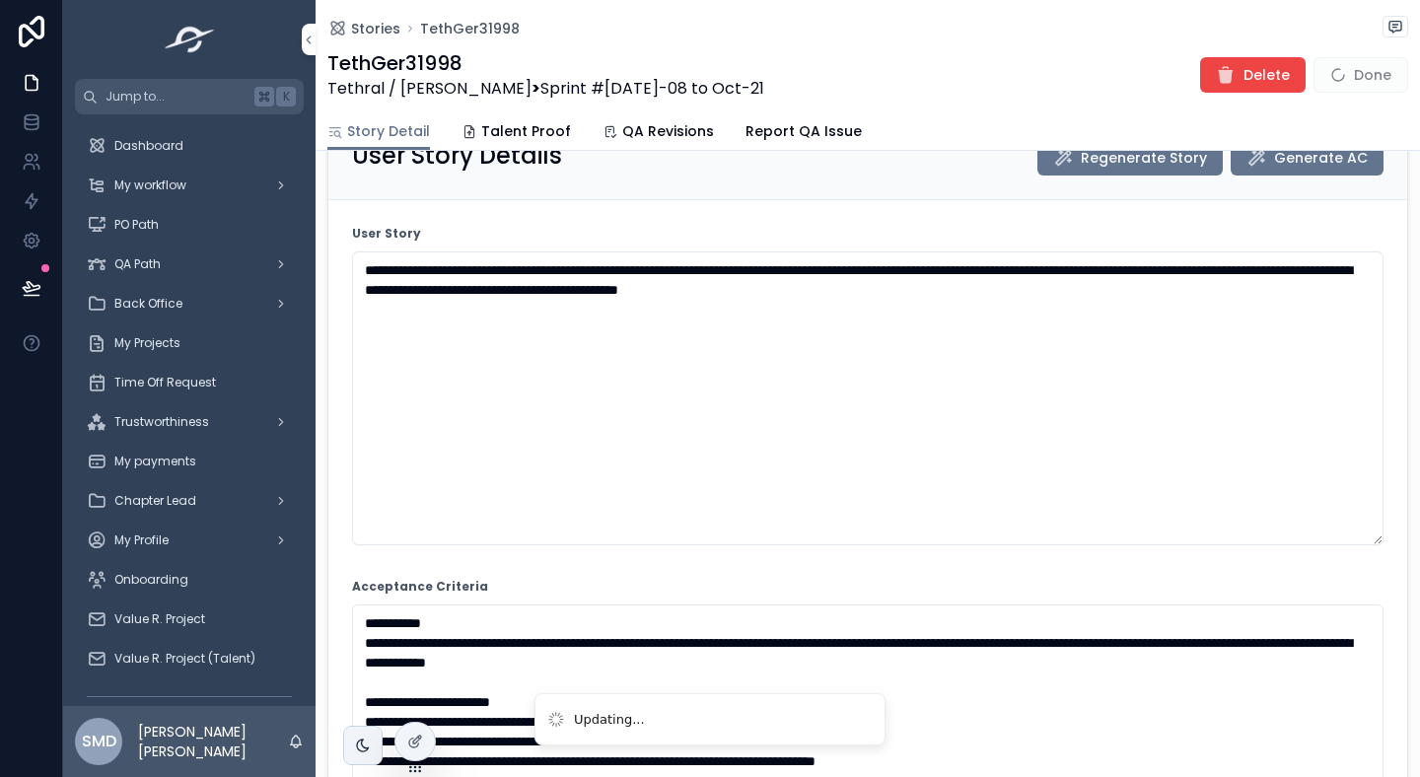
scroll to position [0, 0]
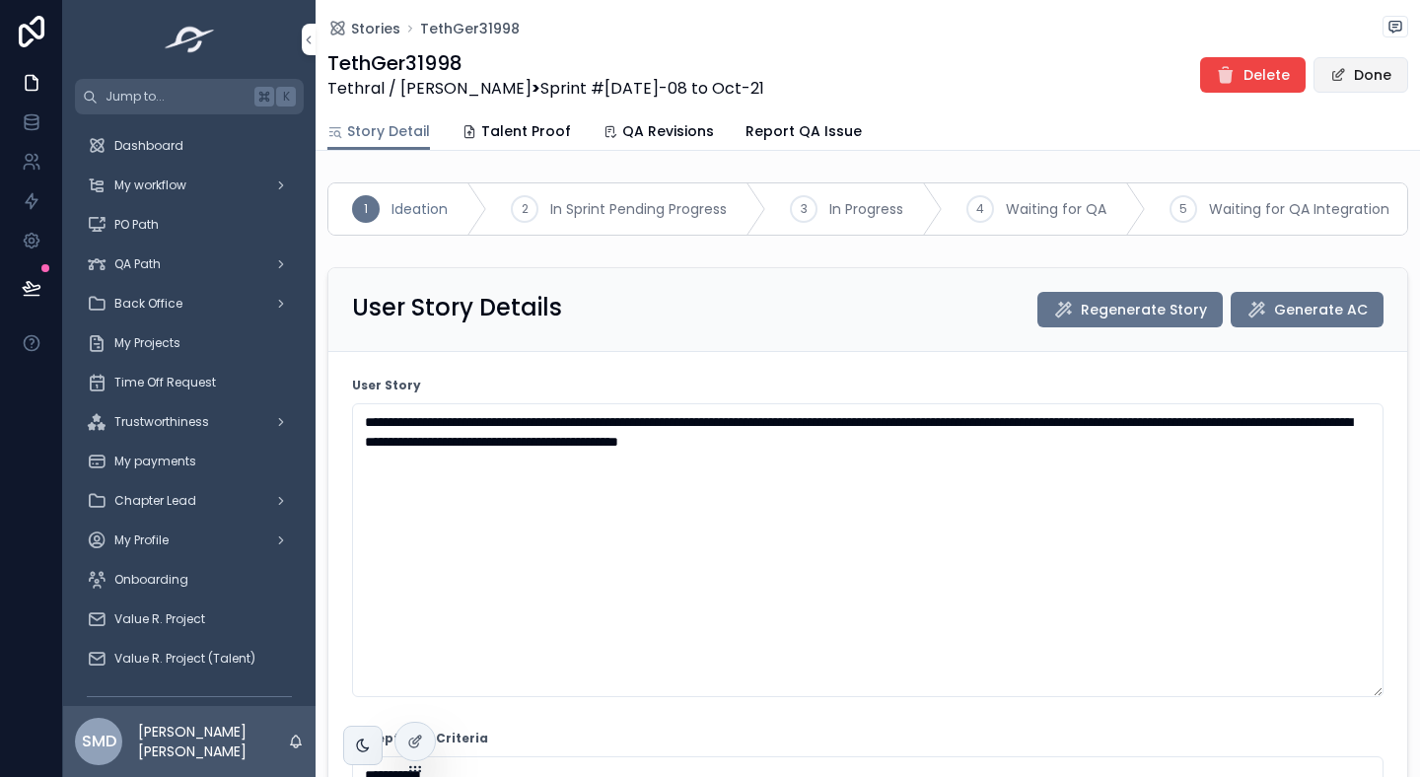
click at [1345, 91] on button "Done" at bounding box center [1361, 75] width 95 height 36
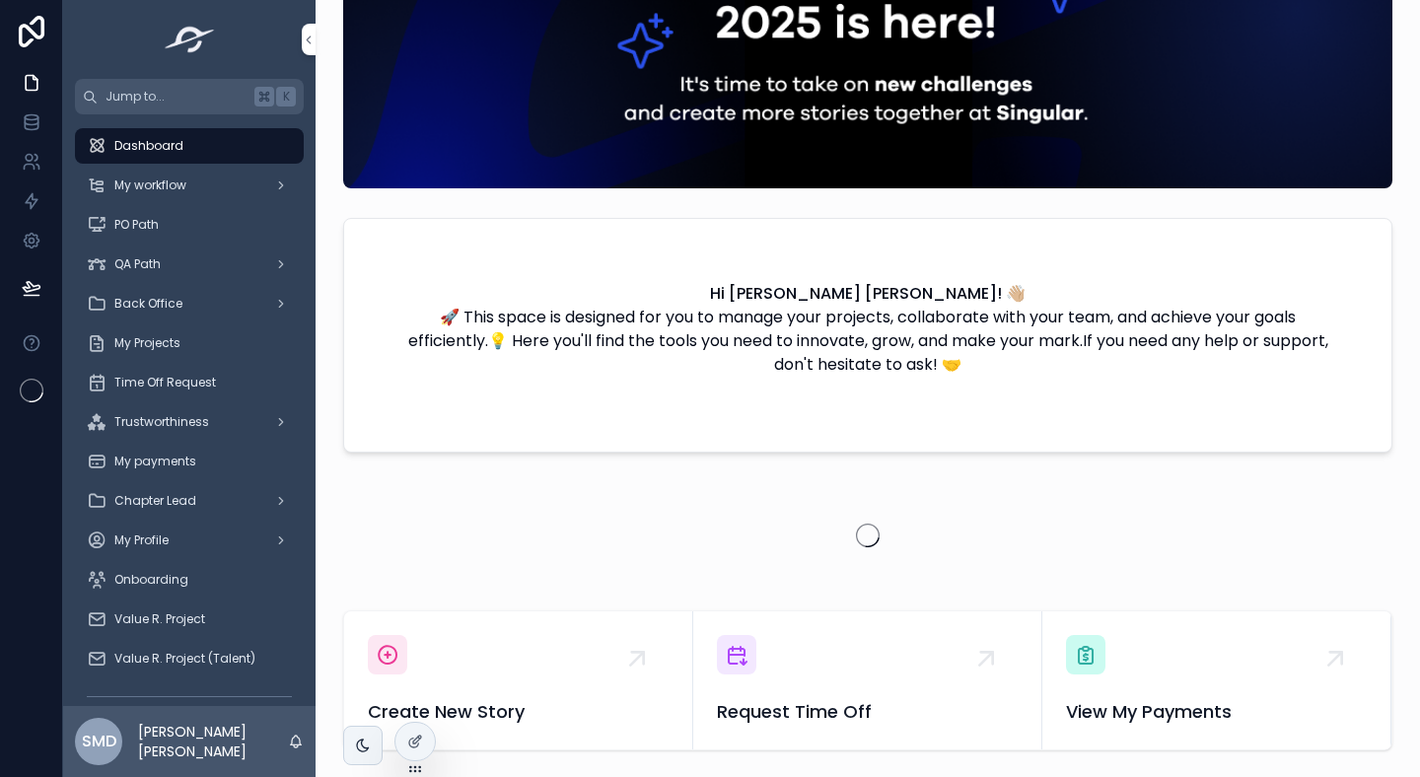
scroll to position [240, 0]
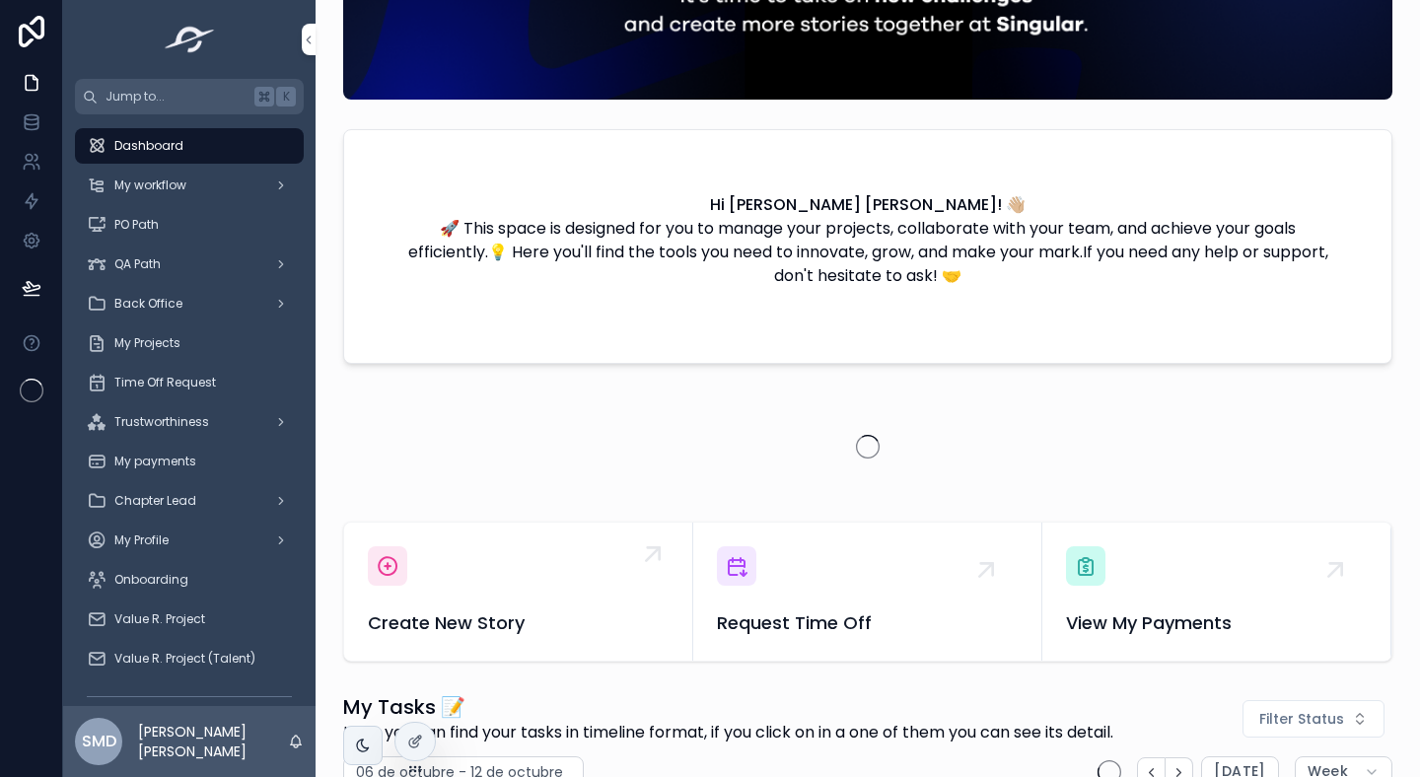
click at [457, 566] on div "Create New Story" at bounding box center [518, 591] width 301 height 91
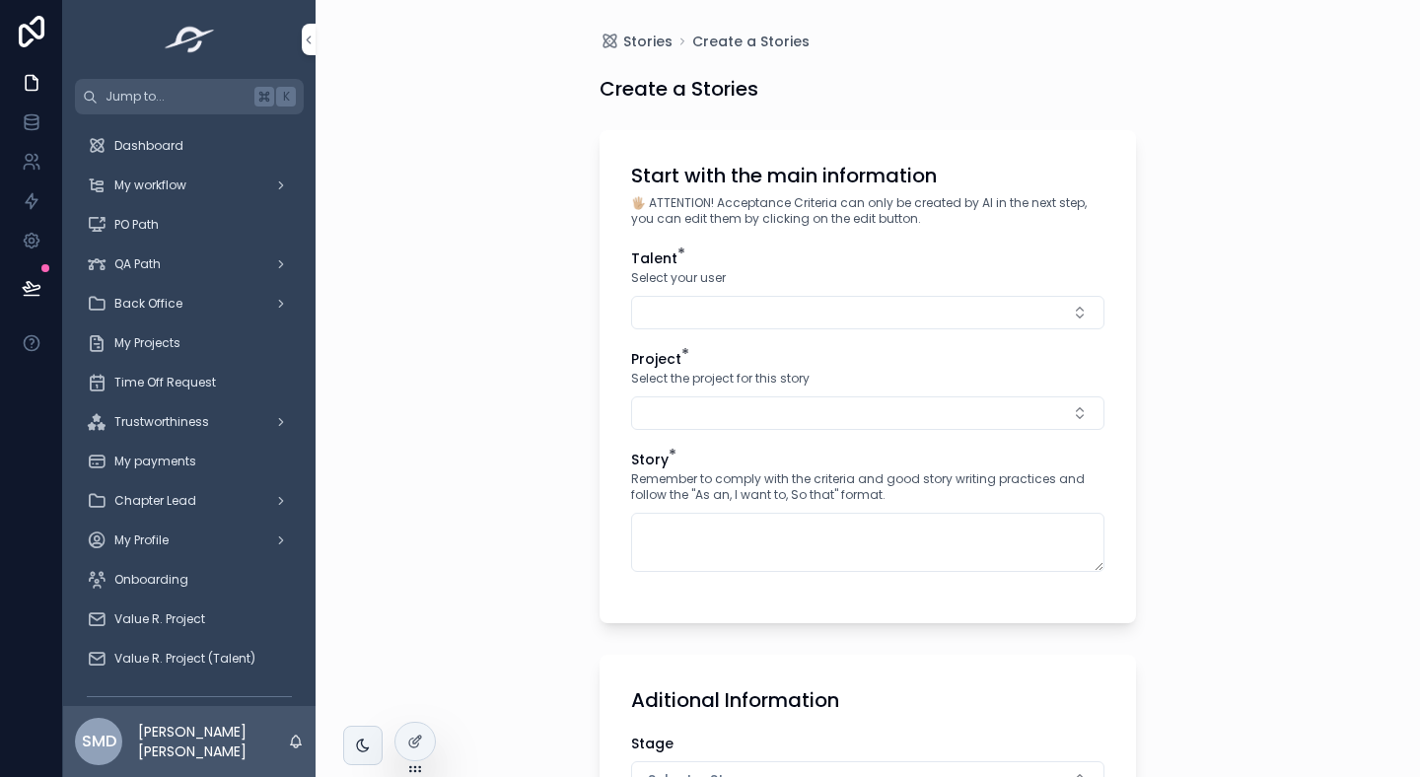
click at [684, 328] on button "Select Button" at bounding box center [867, 313] width 473 height 34
click at [778, 389] on span "[PERSON_NAME] [PERSON_NAME]" at bounding box center [849, 391] width 221 height 20
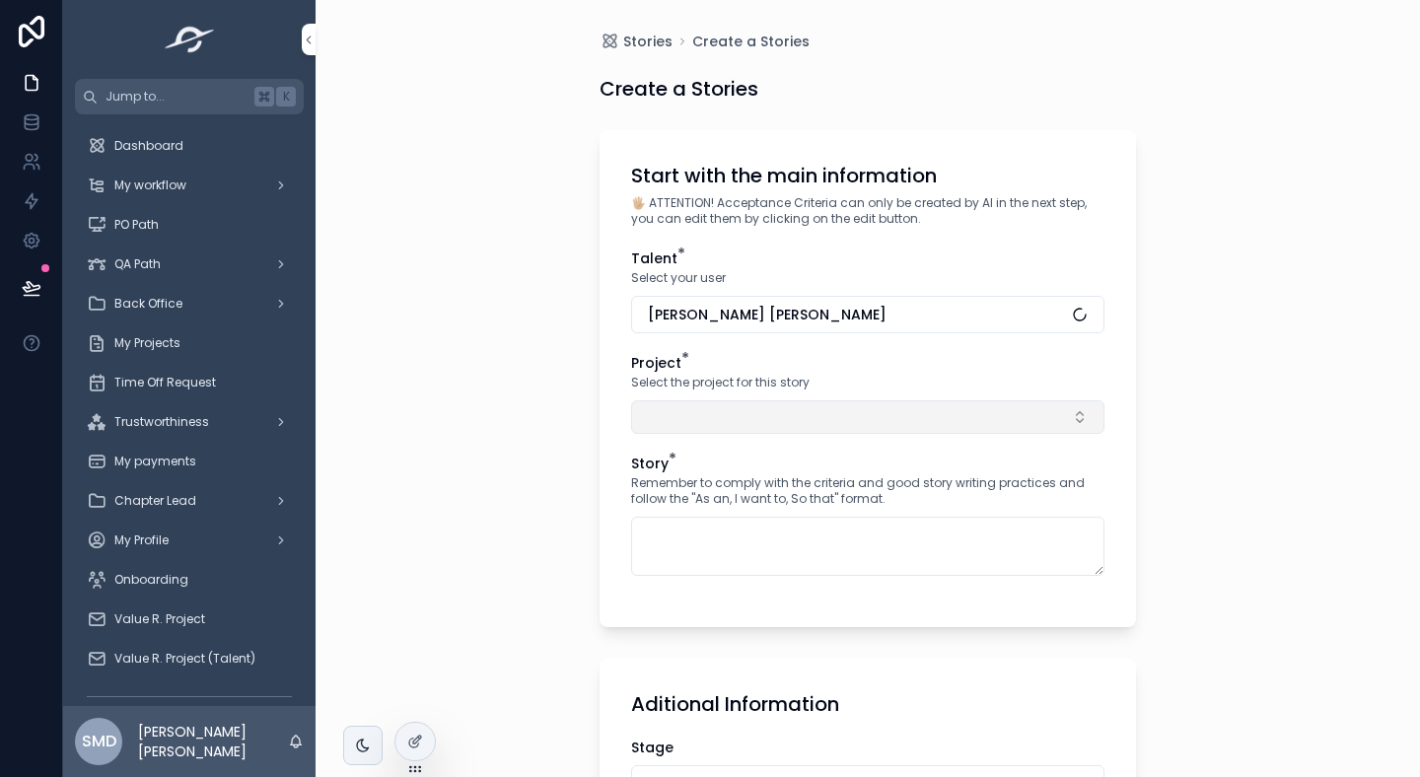
click at [711, 426] on button "Select Button" at bounding box center [867, 417] width 473 height 34
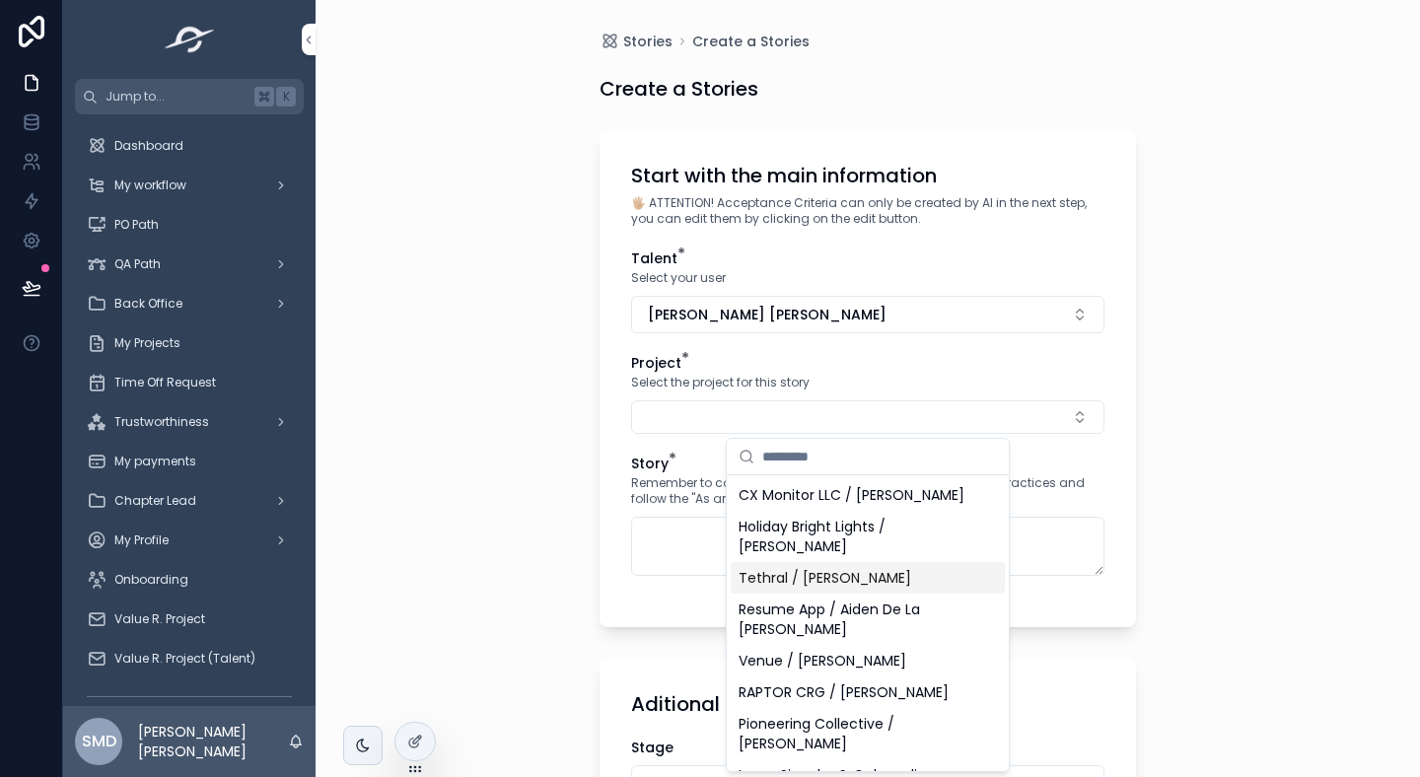
click at [775, 568] on span "Tethral / [PERSON_NAME]" at bounding box center [825, 578] width 173 height 20
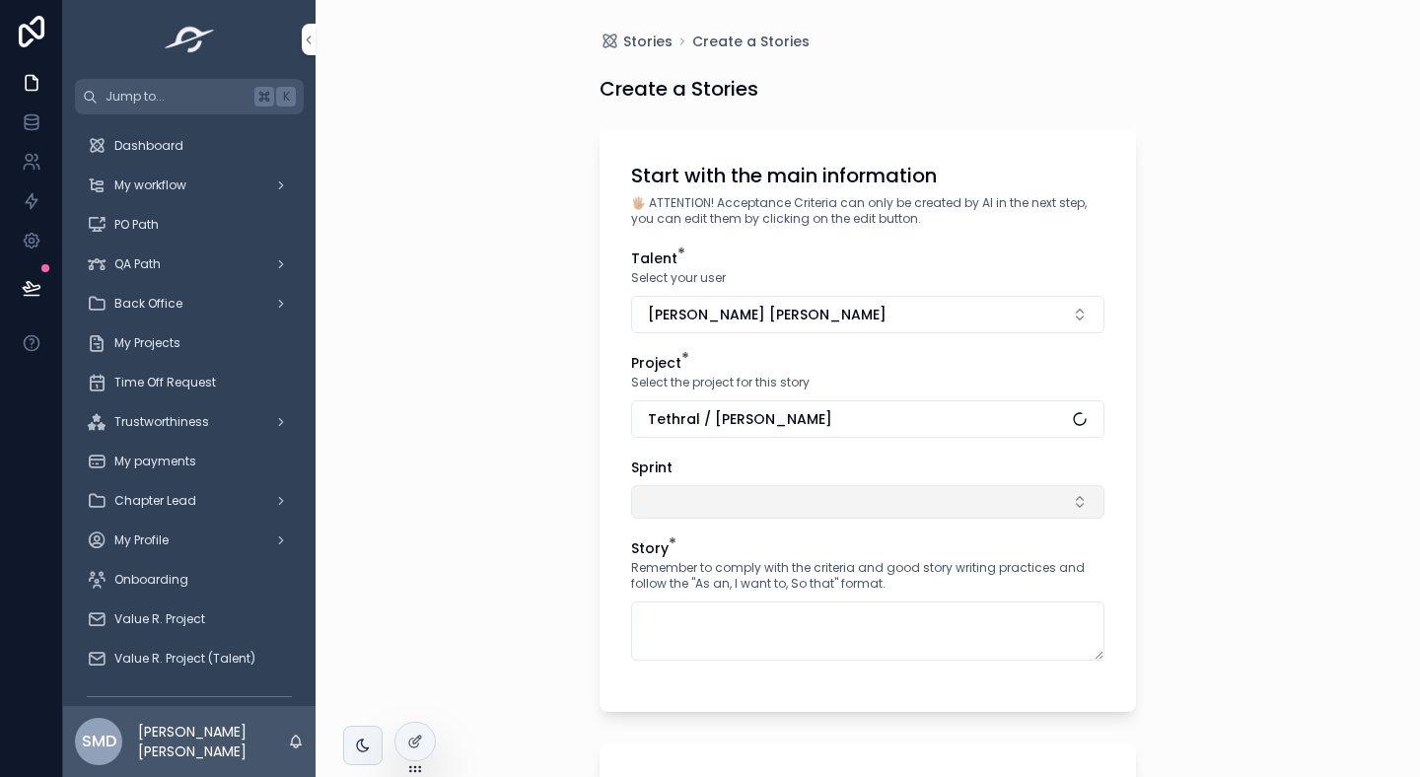
click at [670, 501] on button "Select Button" at bounding box center [867, 502] width 473 height 34
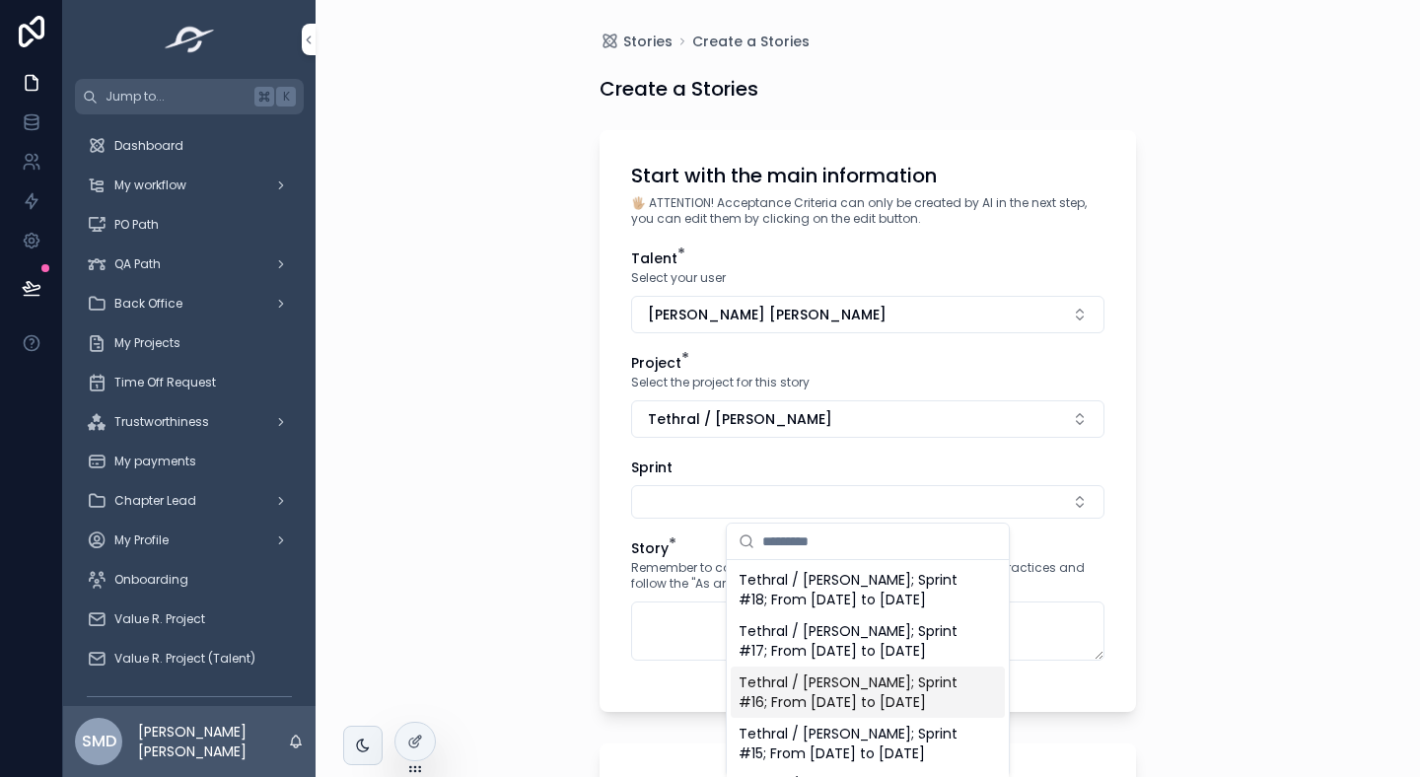
click at [780, 712] on span "Tethral / [PERSON_NAME]; Sprint #16; From [DATE] to [DATE]" at bounding box center [856, 692] width 235 height 39
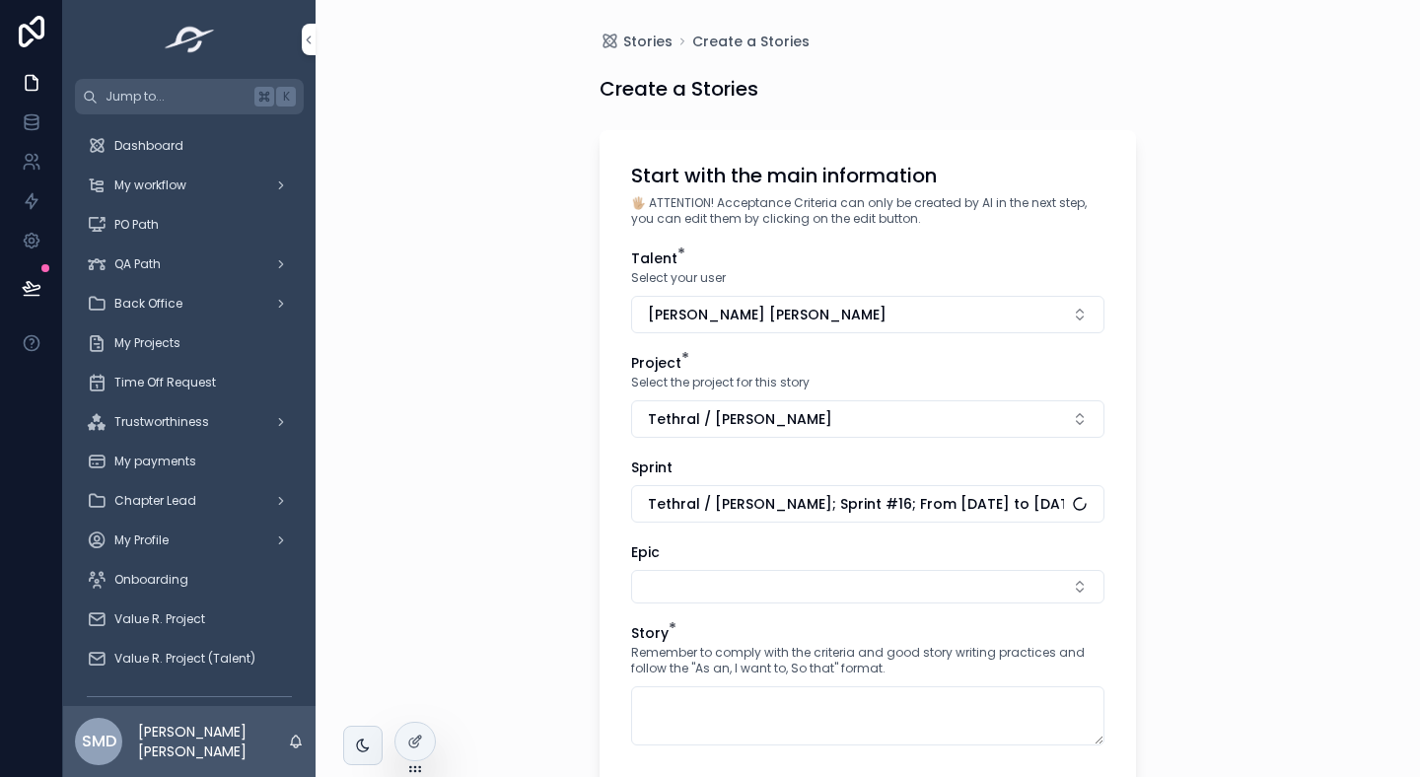
scroll to position [179, 0]
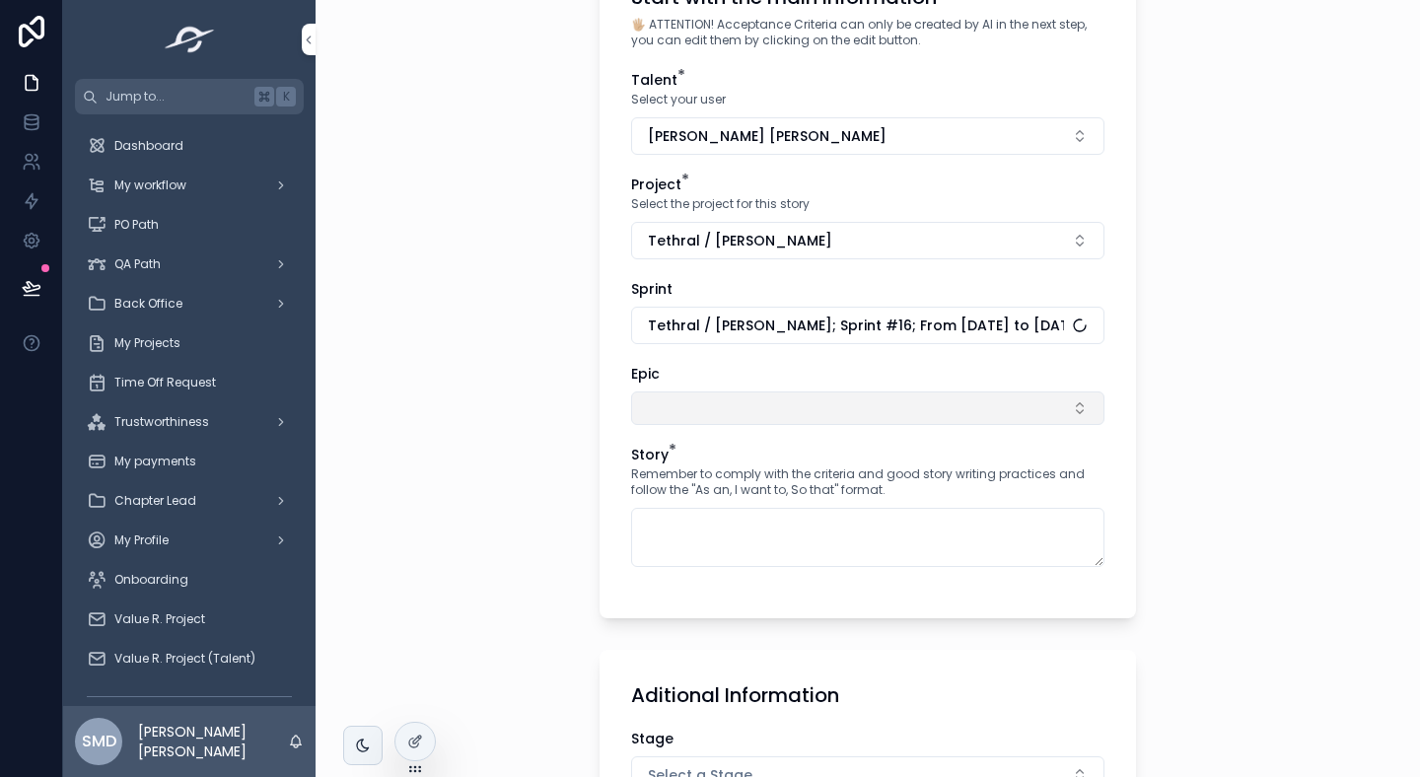
click at [699, 409] on button "Select Button" at bounding box center [867, 409] width 473 height 34
click at [791, 403] on button "Select Button" at bounding box center [867, 409] width 473 height 34
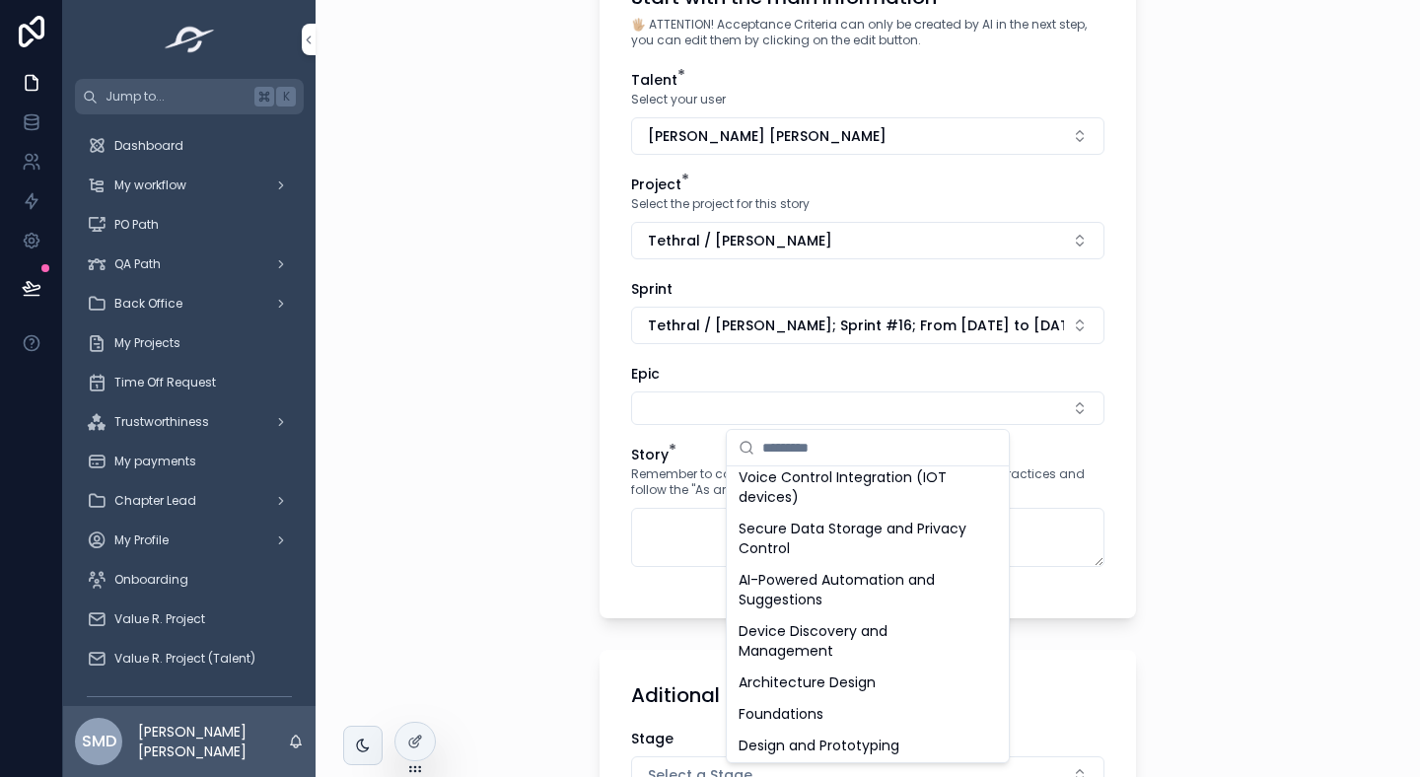
scroll to position [383, 0]
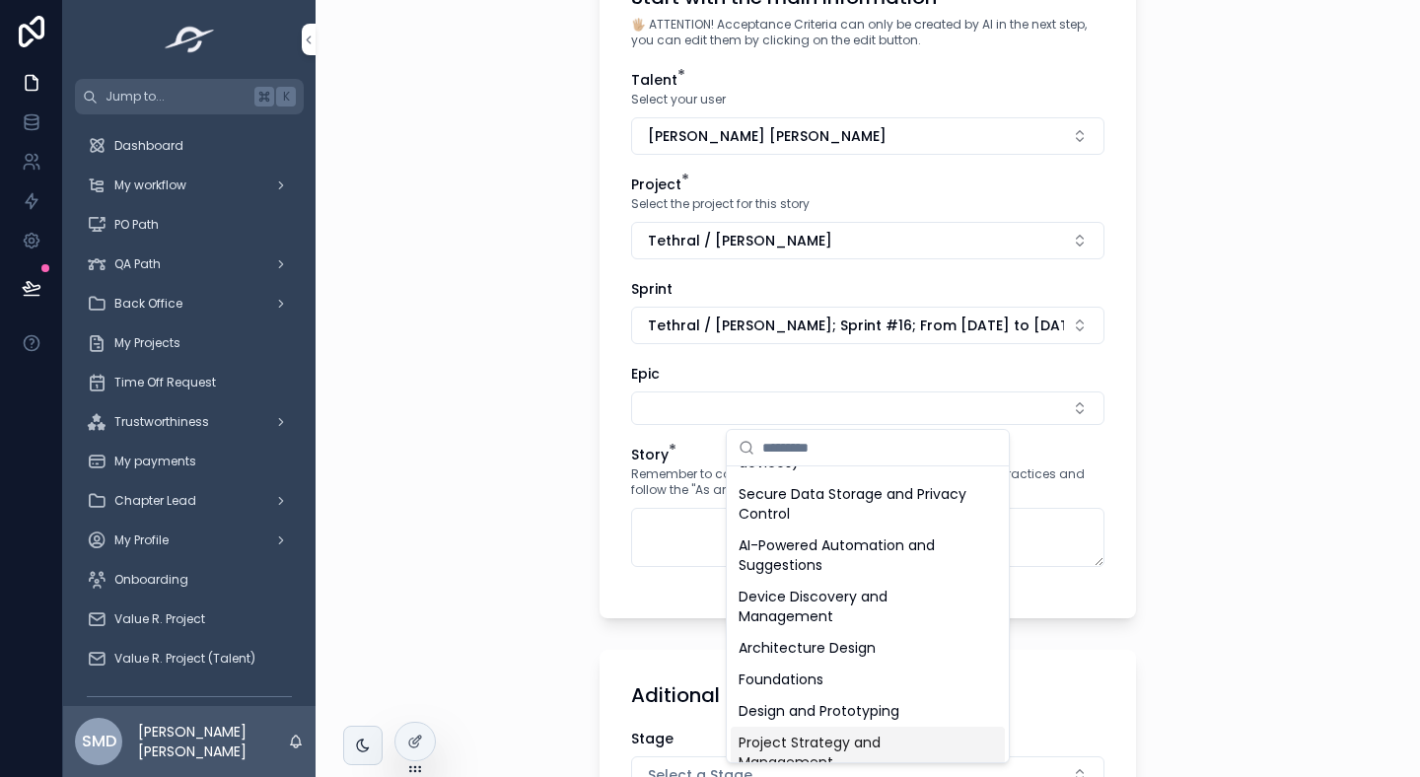
click at [774, 733] on span "Project Strategy and Management" at bounding box center [856, 752] width 235 height 39
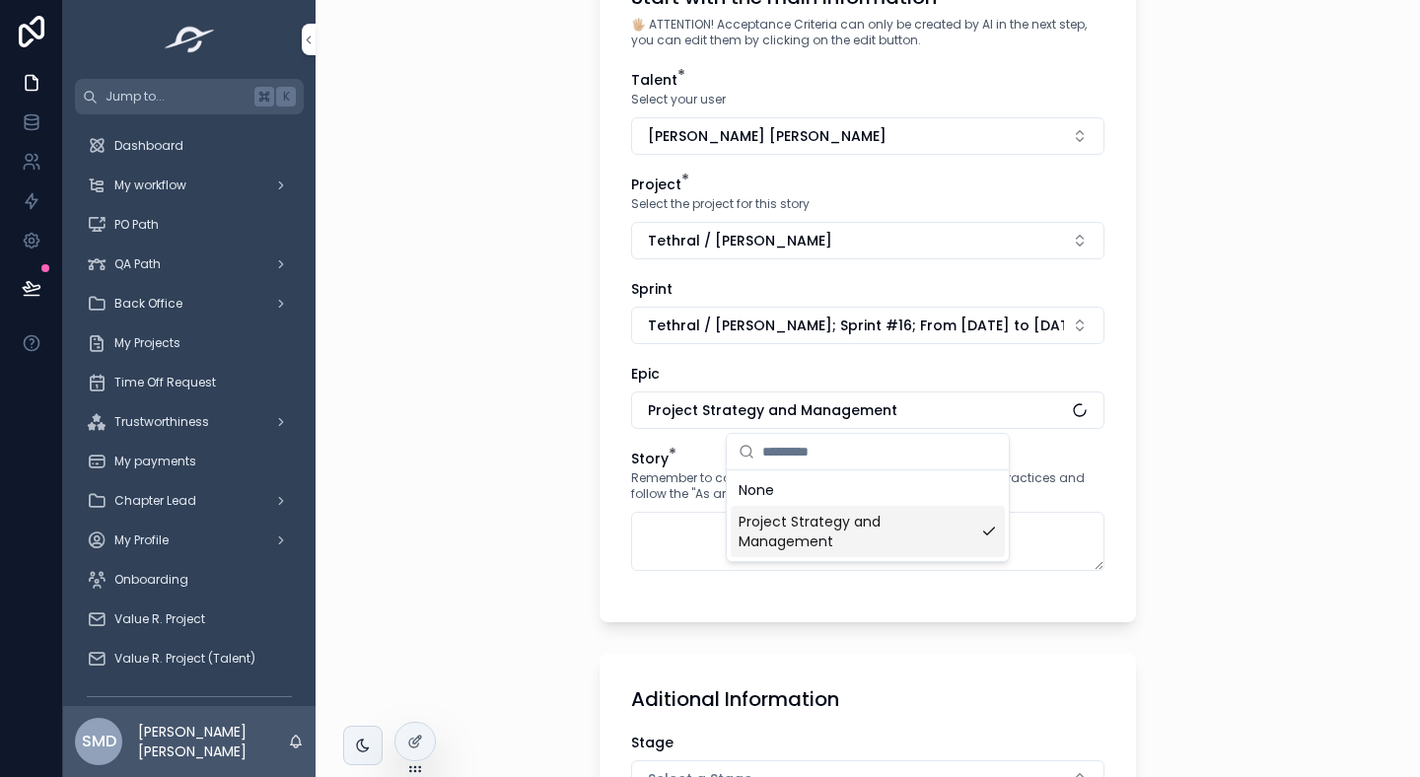
scroll to position [0, 0]
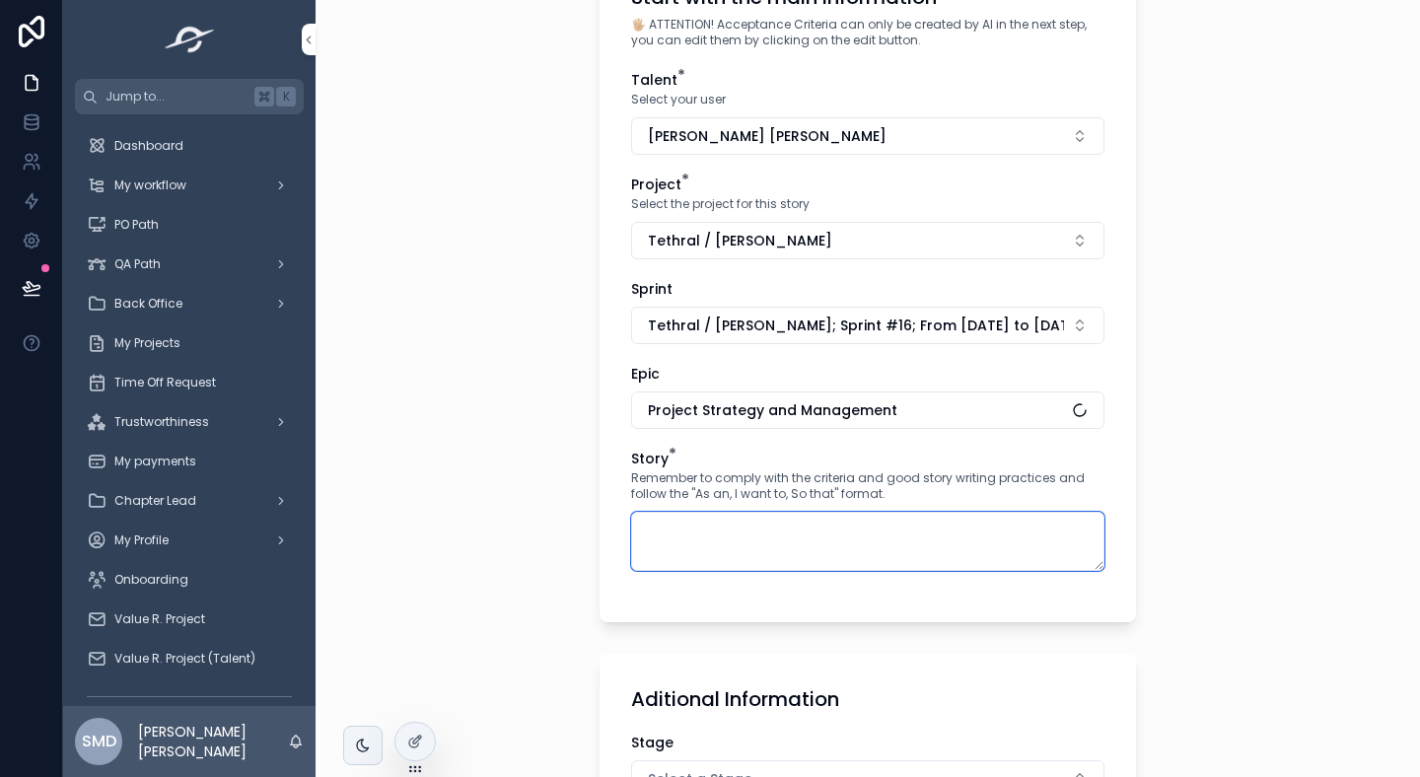
click at [703, 545] on textarea "scrollable content" at bounding box center [867, 541] width 473 height 59
paste textarea "**********"
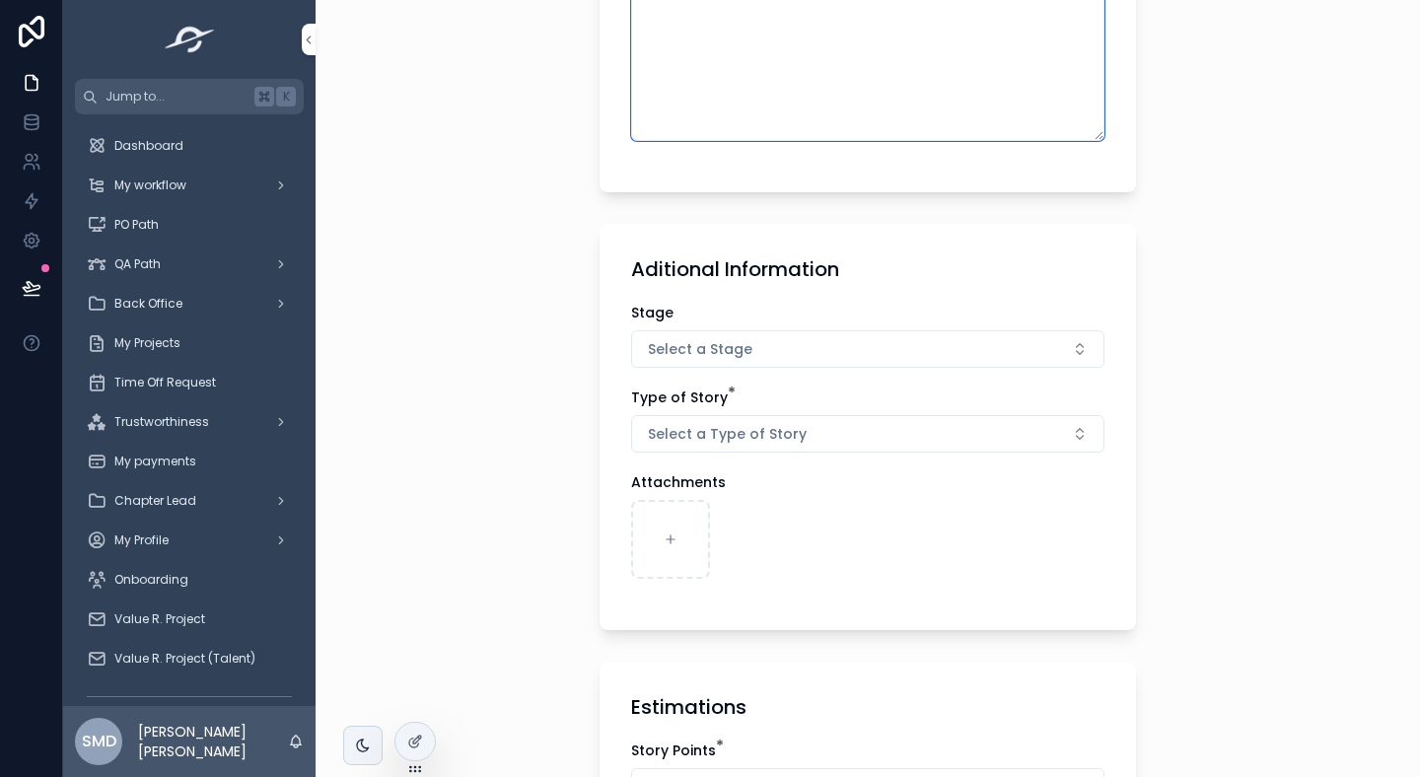
scroll to position [875, 0]
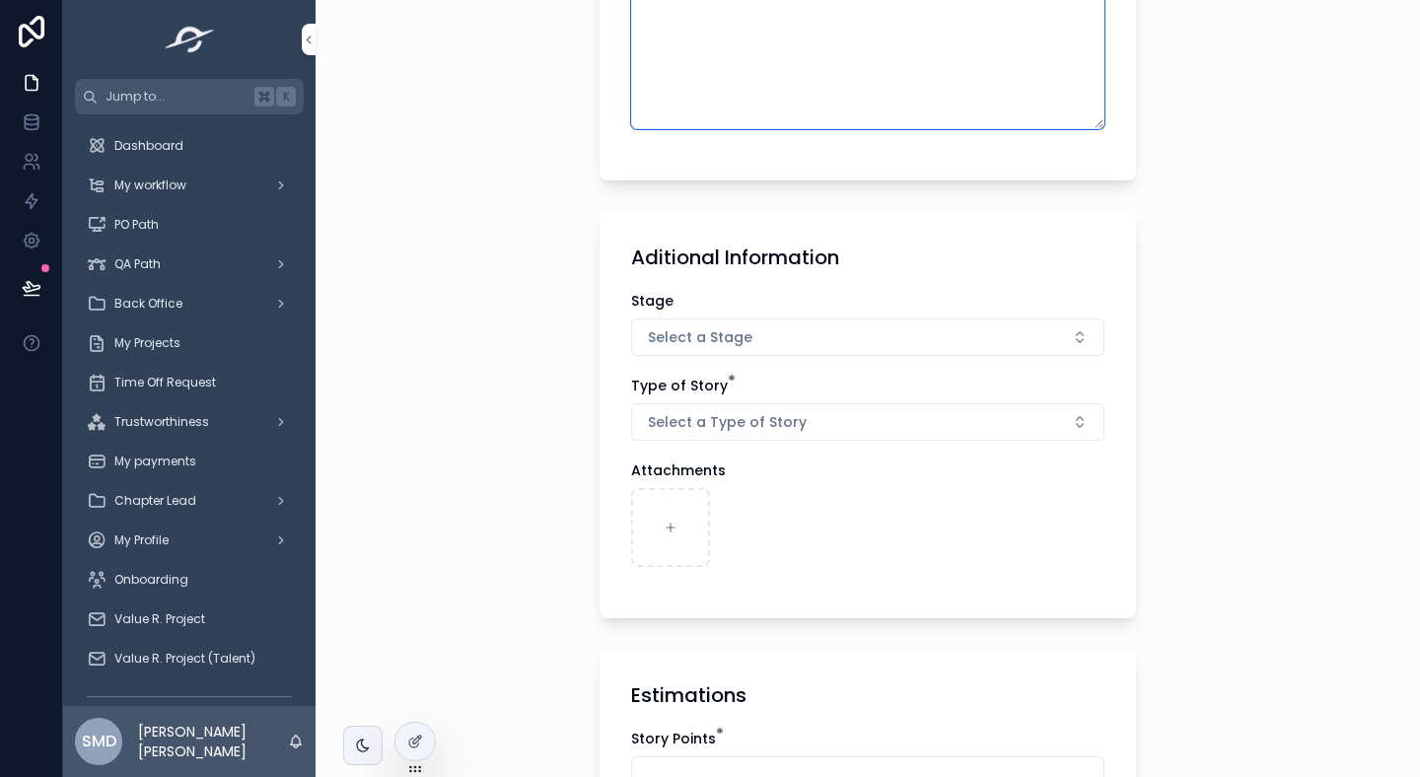
type textarea "**********"
click at [750, 314] on div "Stage Select a Stage" at bounding box center [867, 323] width 473 height 65
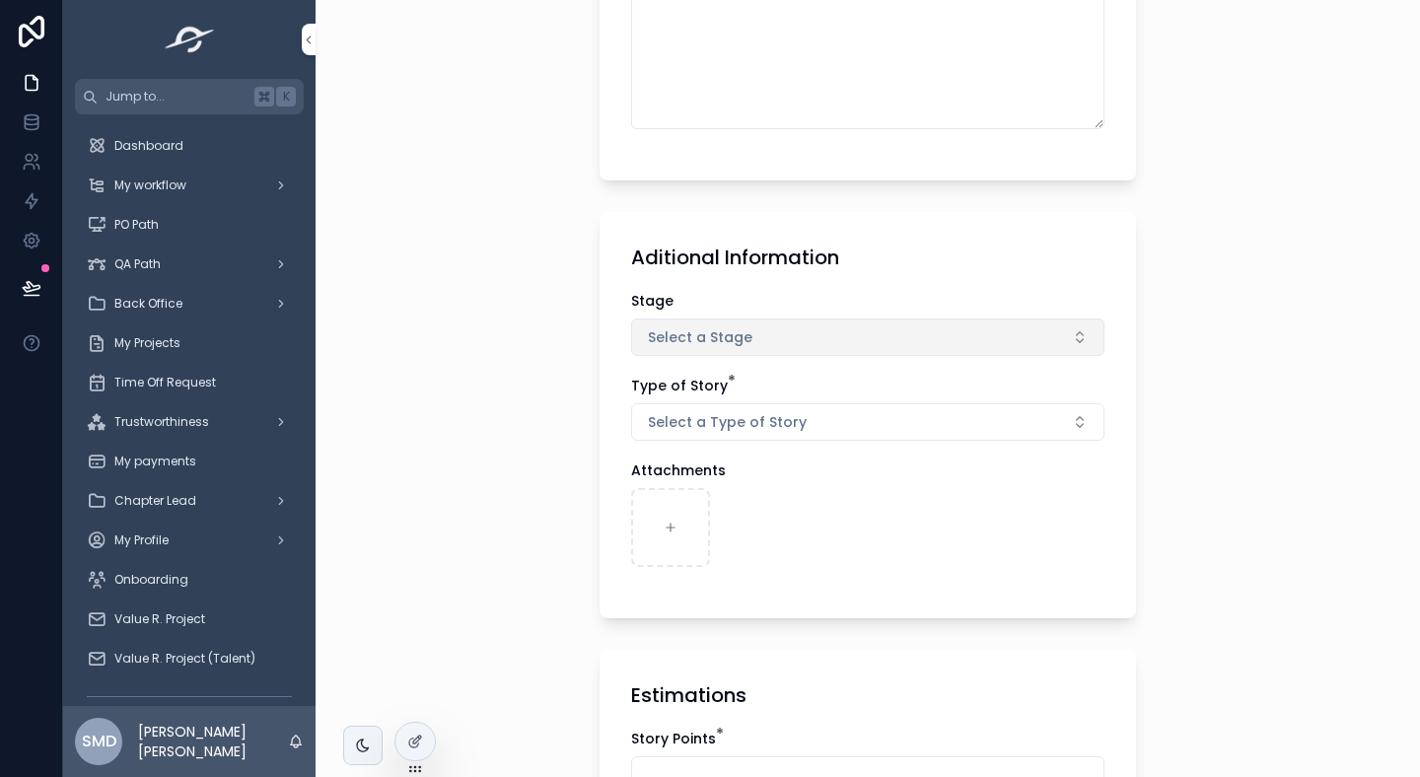
click at [723, 325] on button "Select a Stage" at bounding box center [867, 337] width 473 height 37
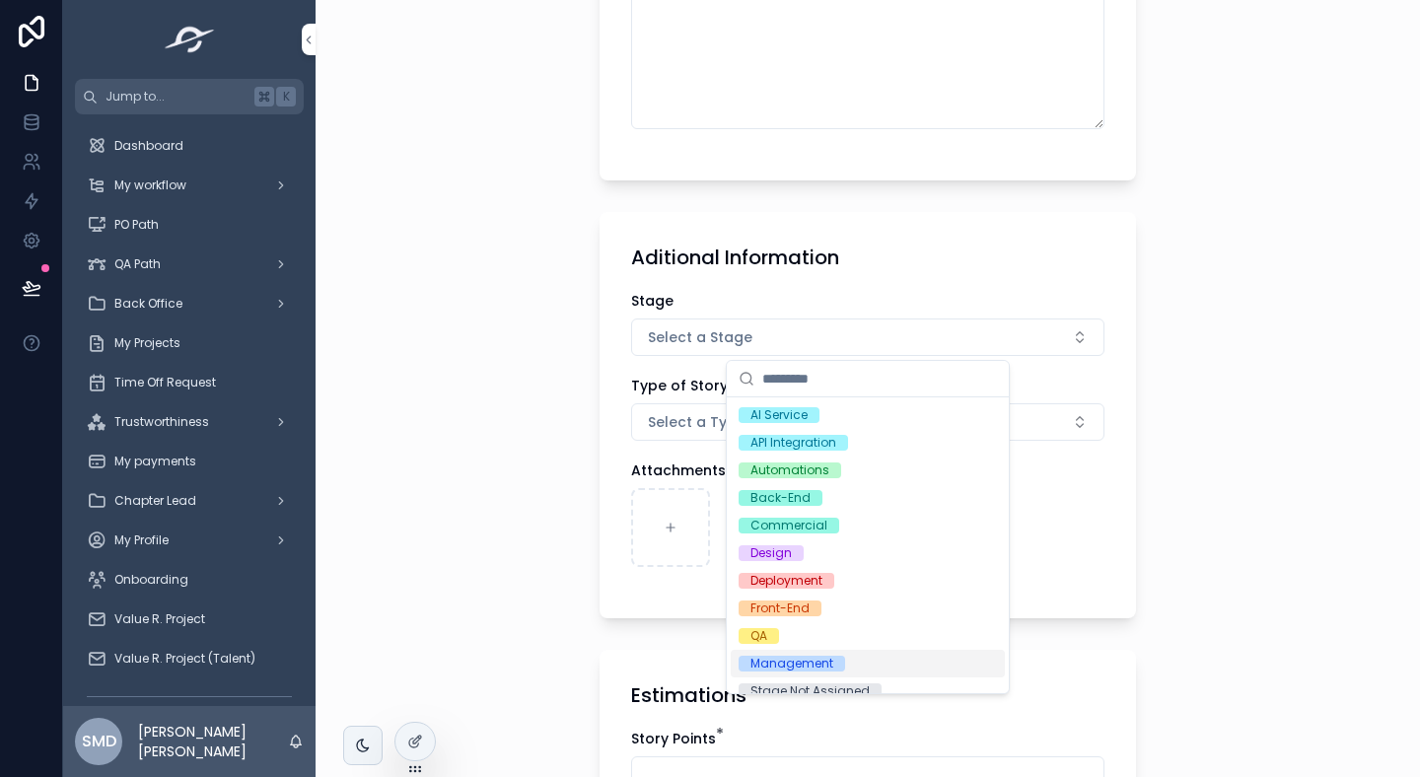
click at [802, 665] on div "Management" at bounding box center [792, 664] width 83 height 16
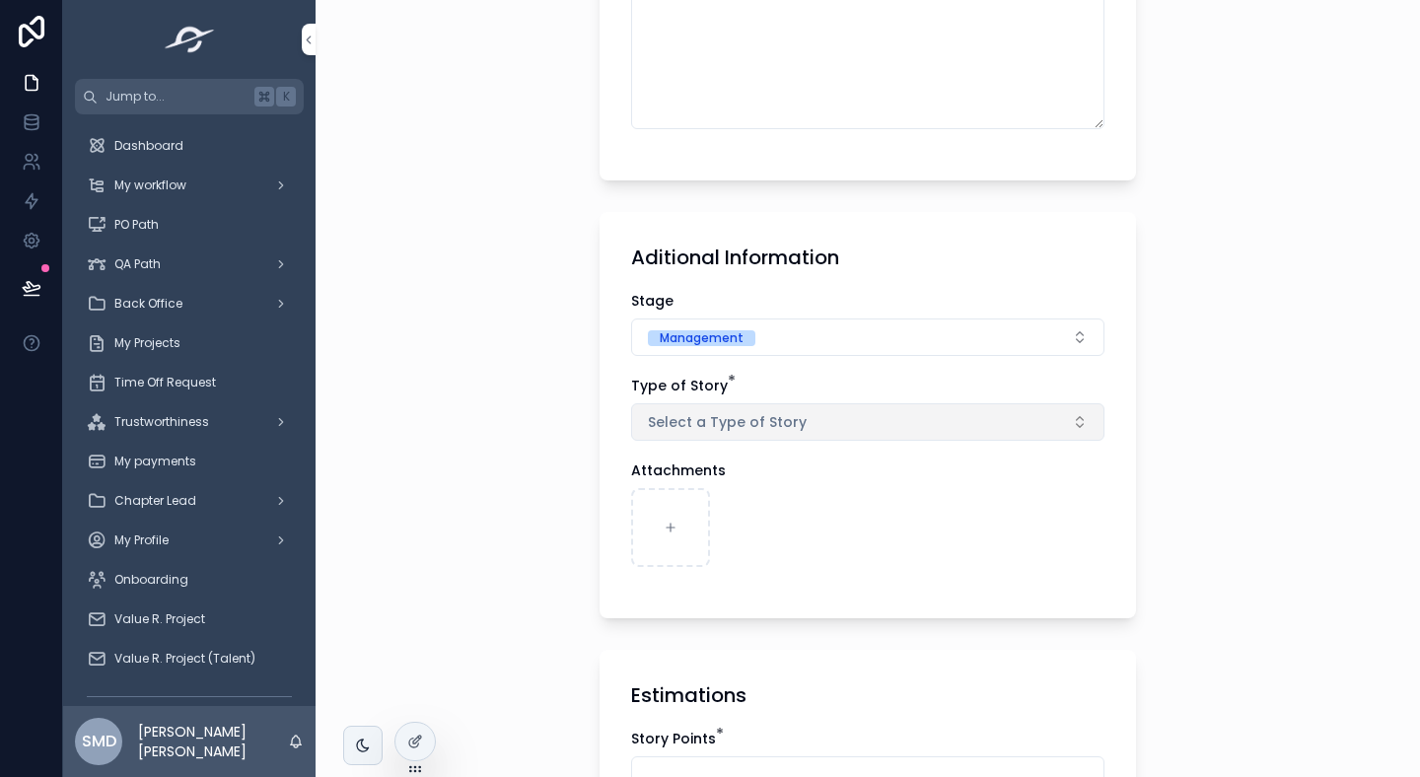
click at [757, 419] on span "Select a Type of Story" at bounding box center [727, 422] width 159 height 20
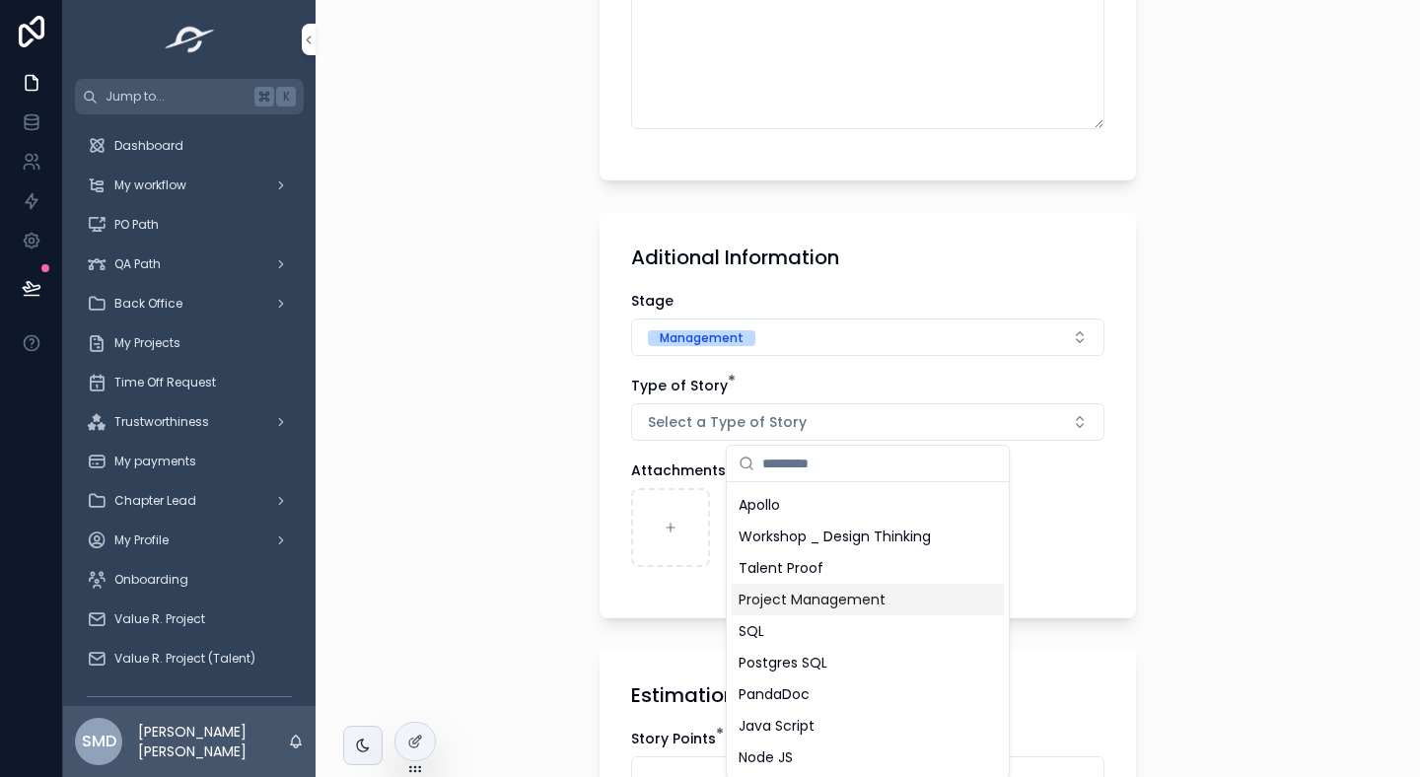
click at [781, 595] on span "Project Management" at bounding box center [812, 600] width 147 height 20
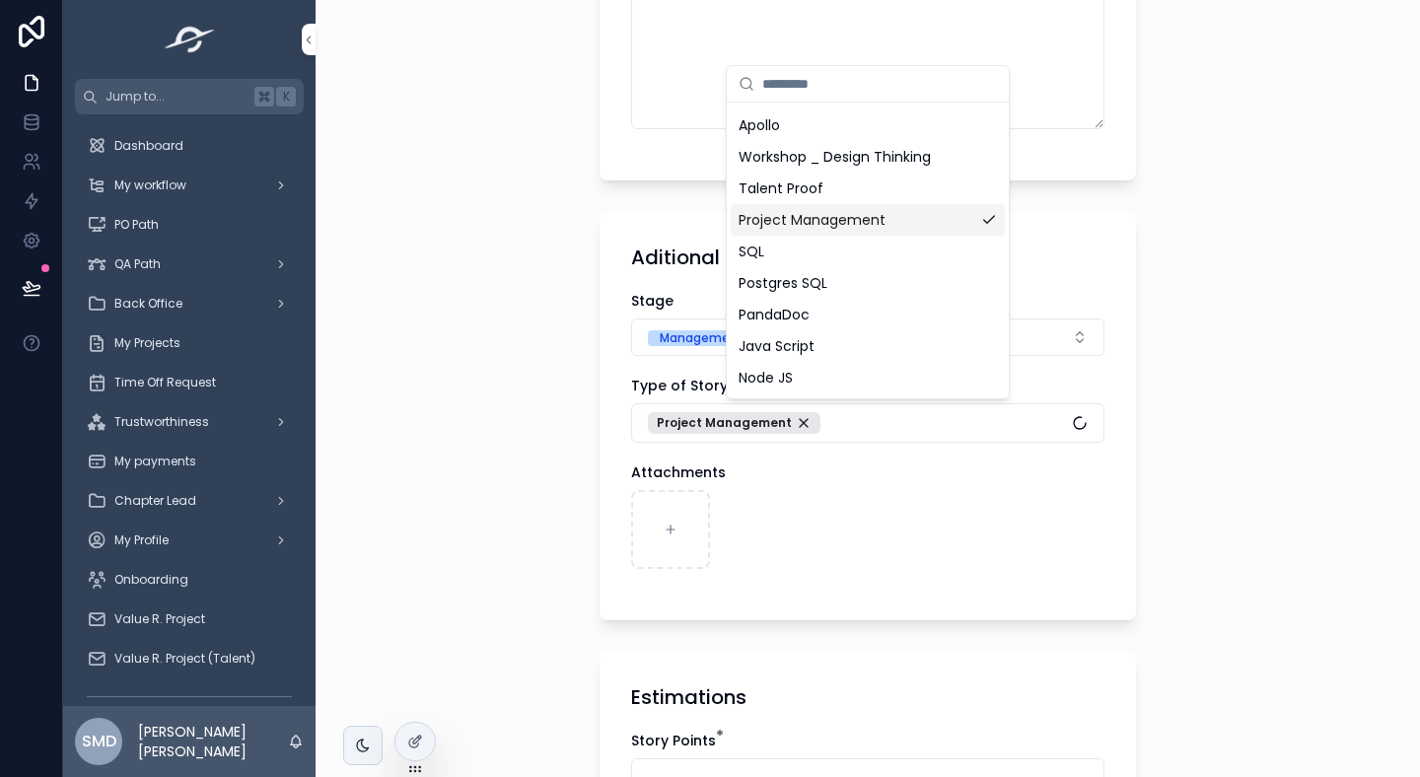
click at [547, 605] on div "**********" at bounding box center [868, 388] width 1105 height 777
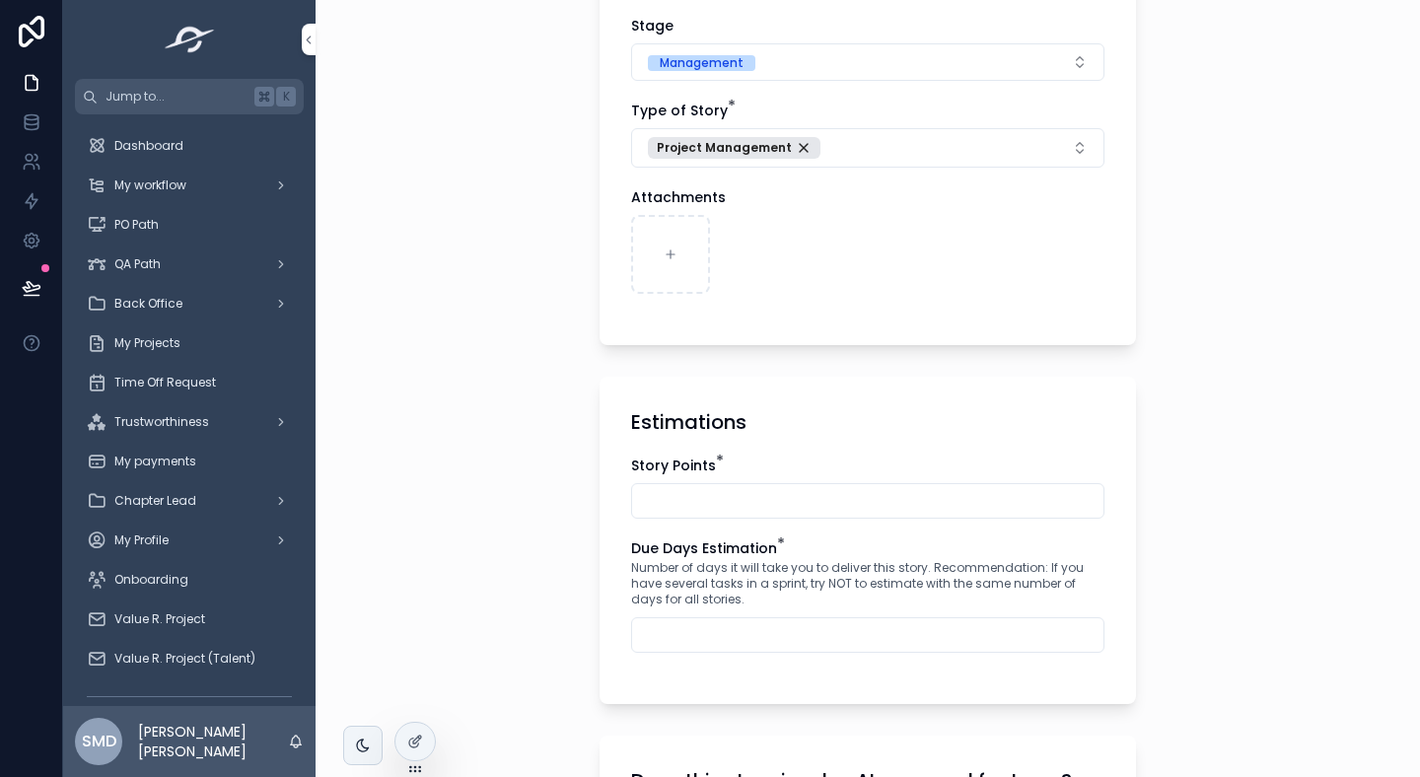
scroll to position [1164, 0]
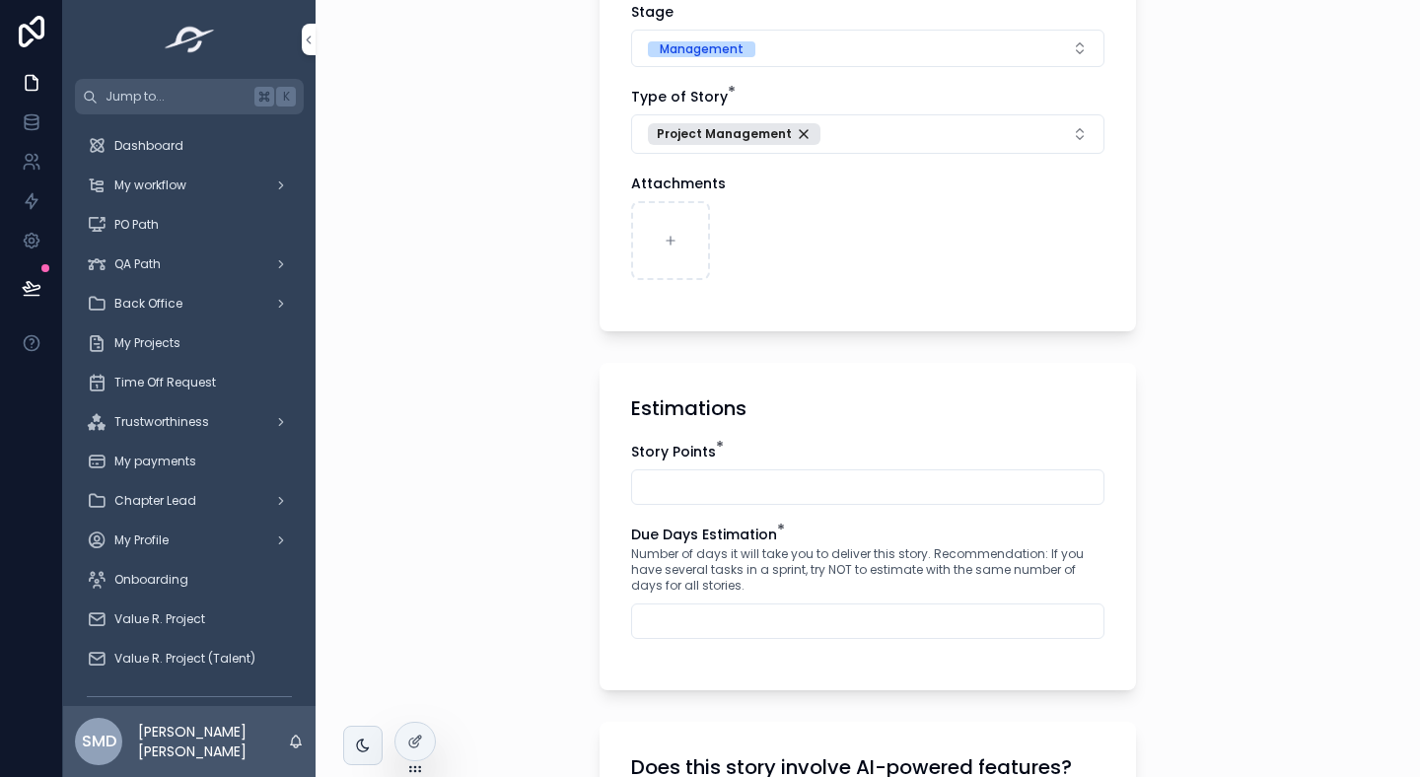
click at [698, 480] on input "scrollable content" at bounding box center [867, 487] width 471 height 28
type input "*"
click at [679, 628] on input "scrollable content" at bounding box center [867, 622] width 471 height 28
type input "**"
click at [538, 664] on div "**********" at bounding box center [868, 388] width 1105 height 777
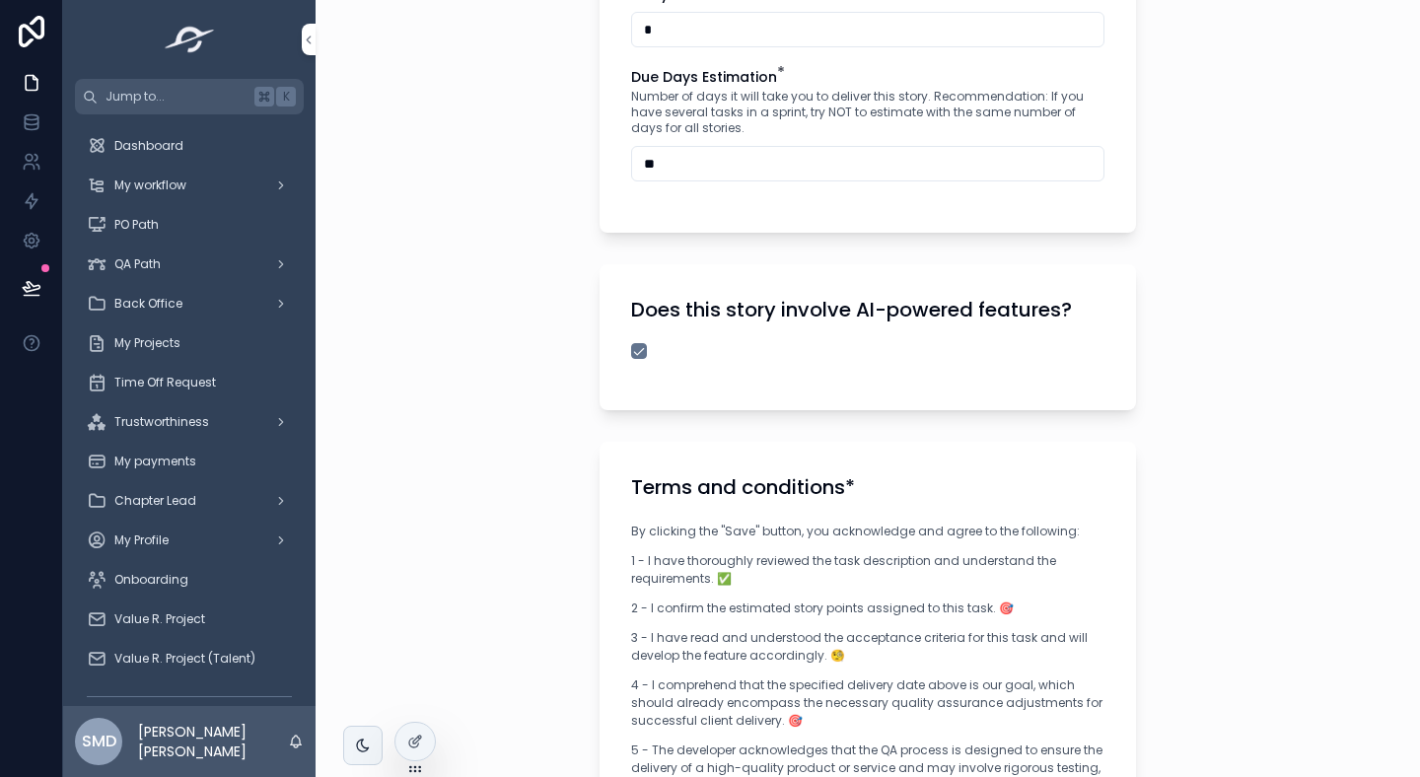
scroll to position [1904, 0]
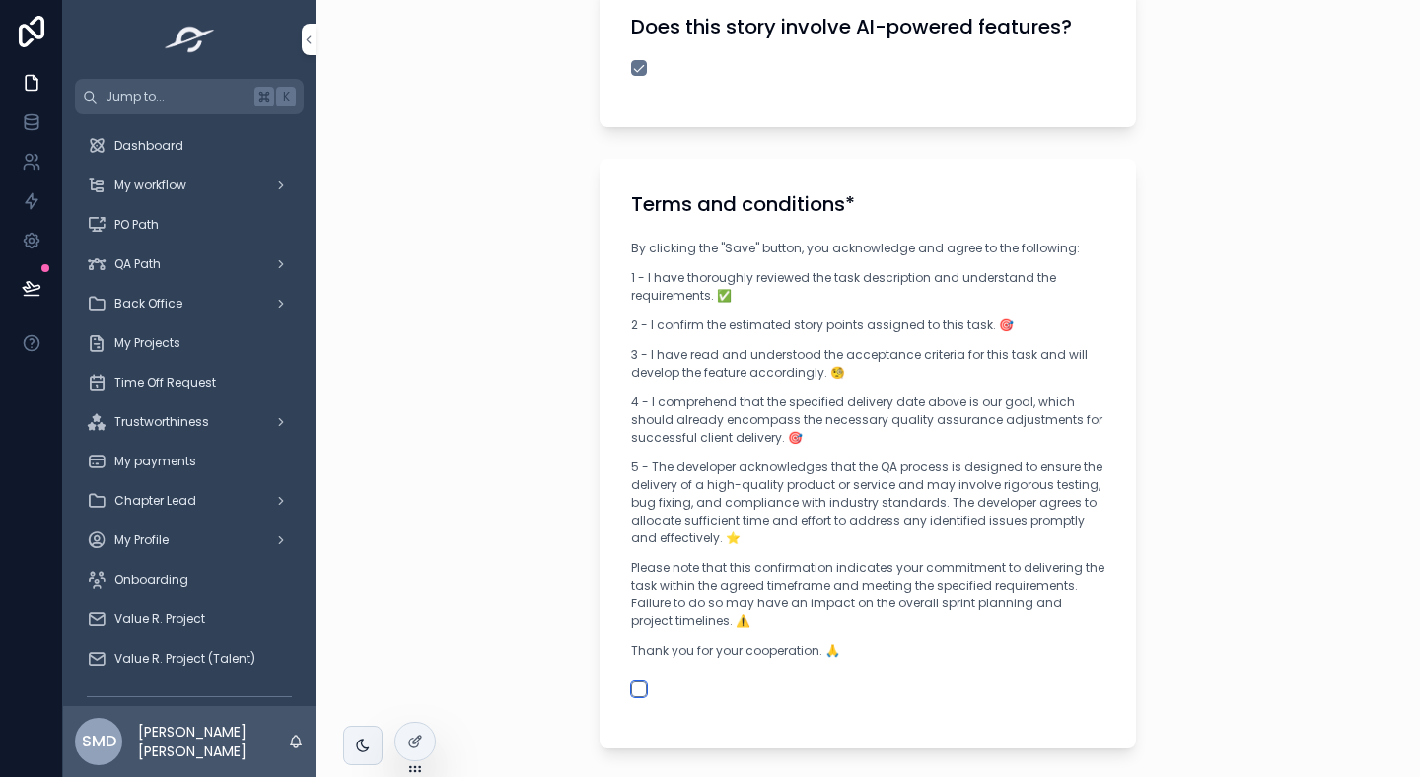
click at [631, 688] on button "scrollable content" at bounding box center [639, 690] width 16 height 16
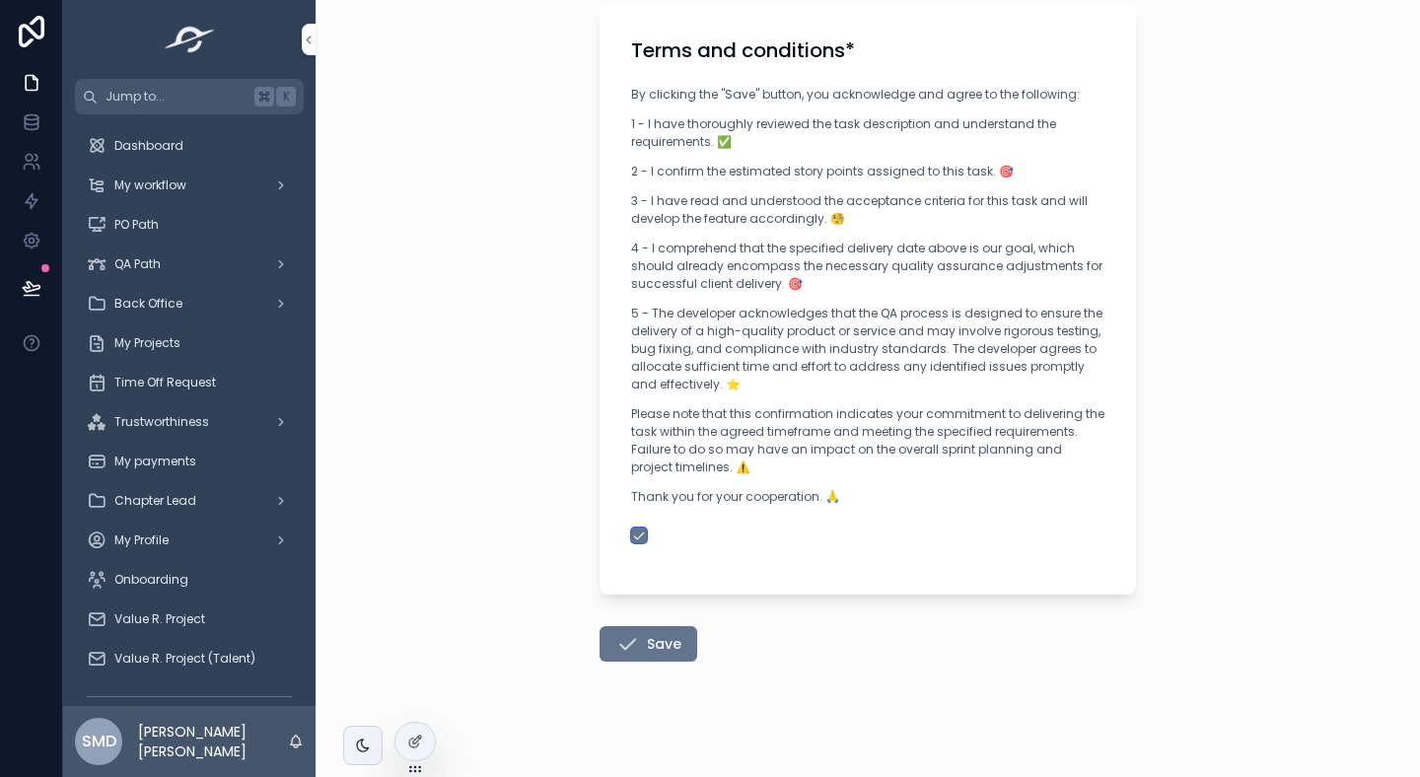
scroll to position [2069, 0]
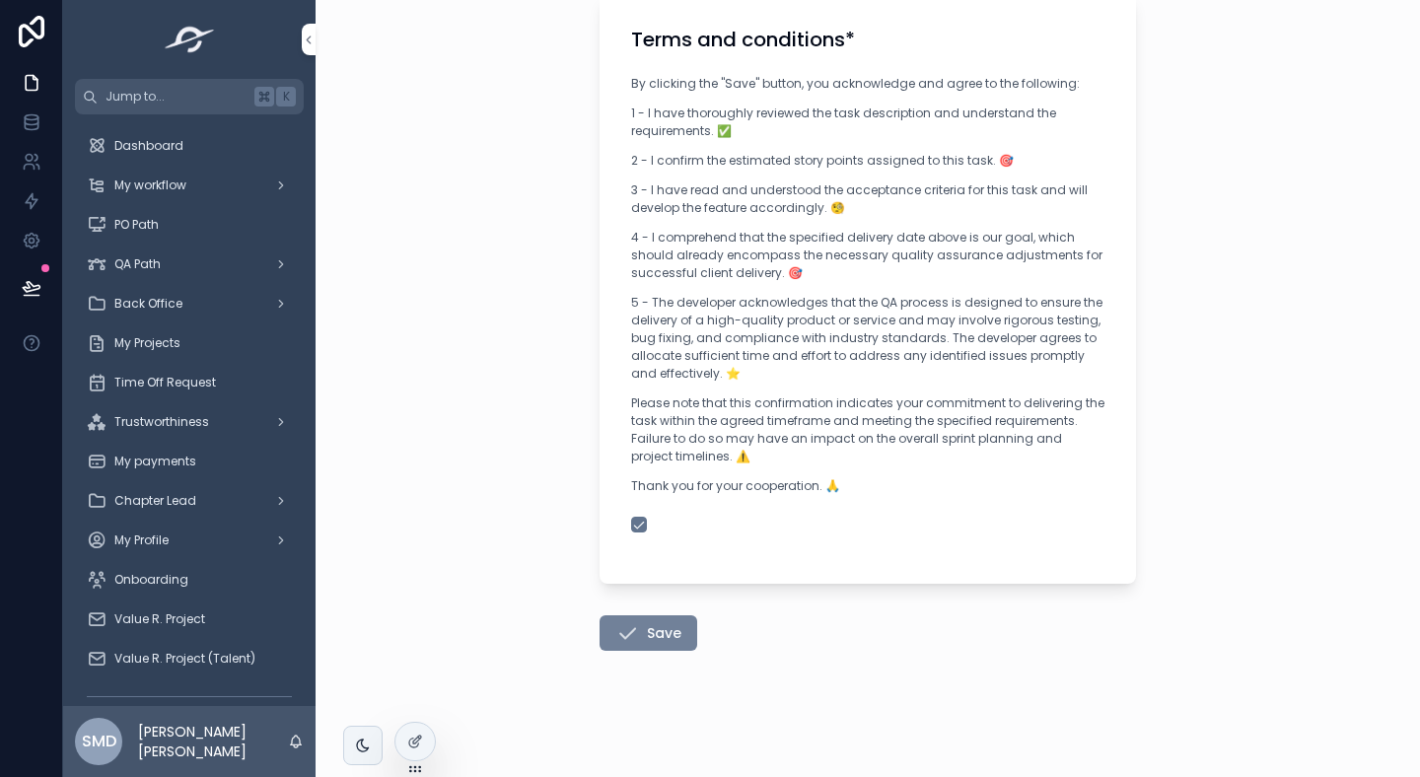
click at [641, 647] on button "Save" at bounding box center [649, 633] width 98 height 36
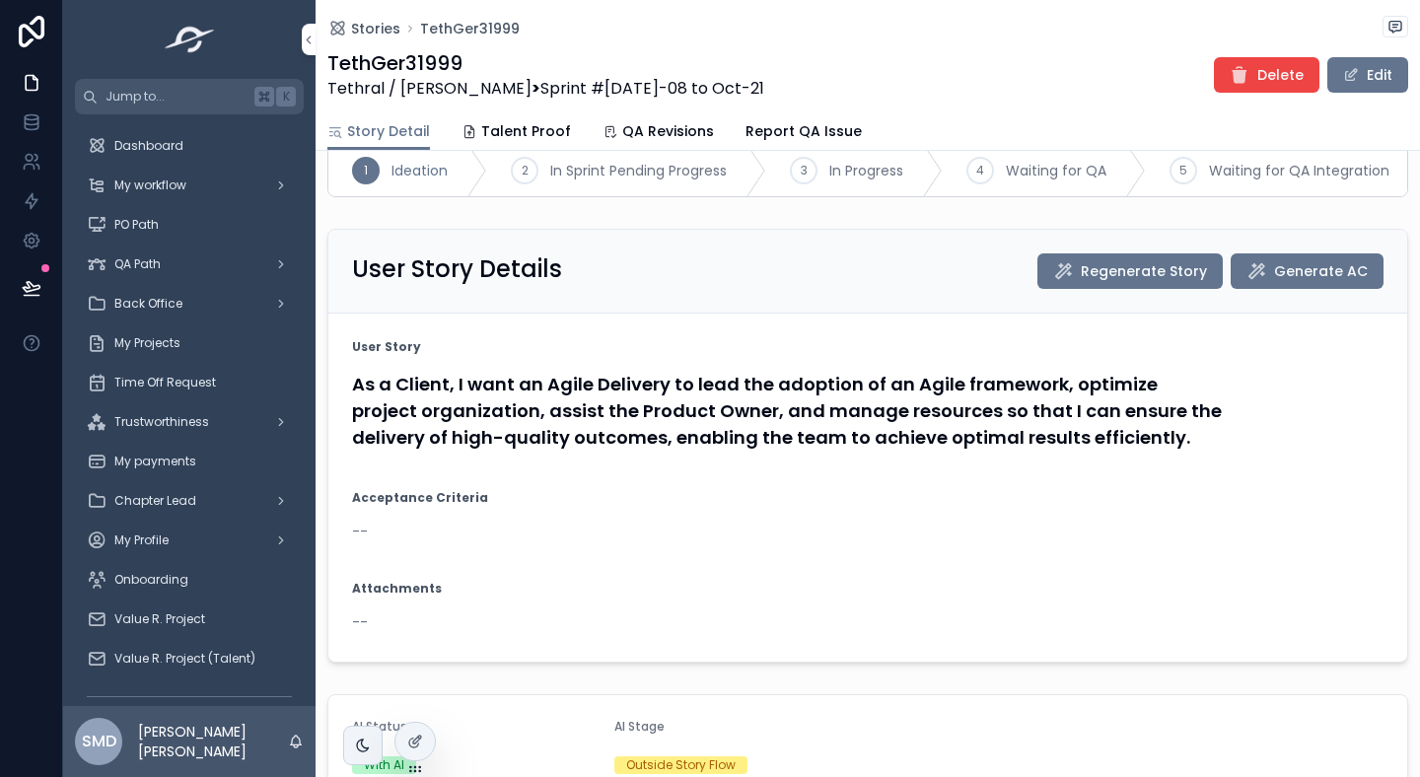
scroll to position [43, 0]
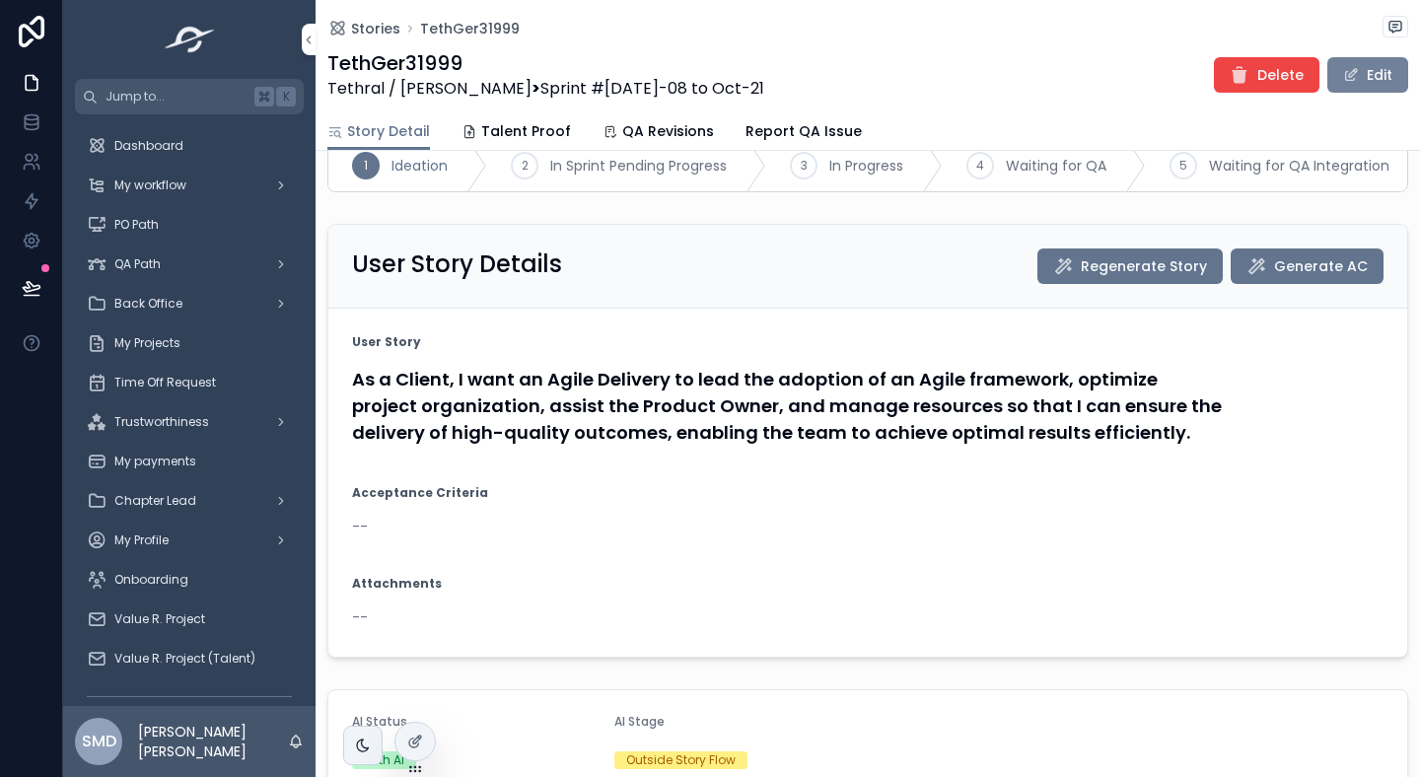
click at [1359, 73] on span "scrollable content" at bounding box center [1351, 75] width 16 height 16
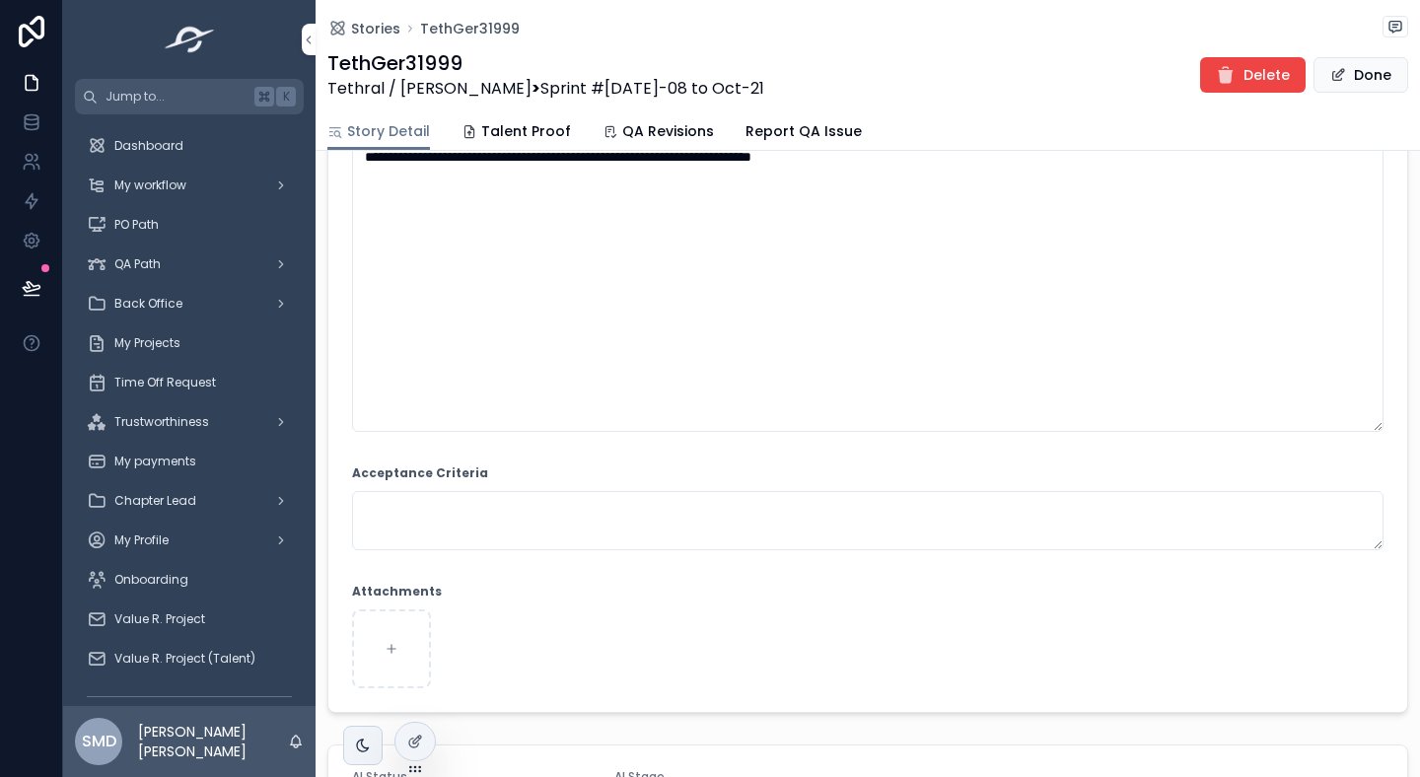
scroll to position [263, 0]
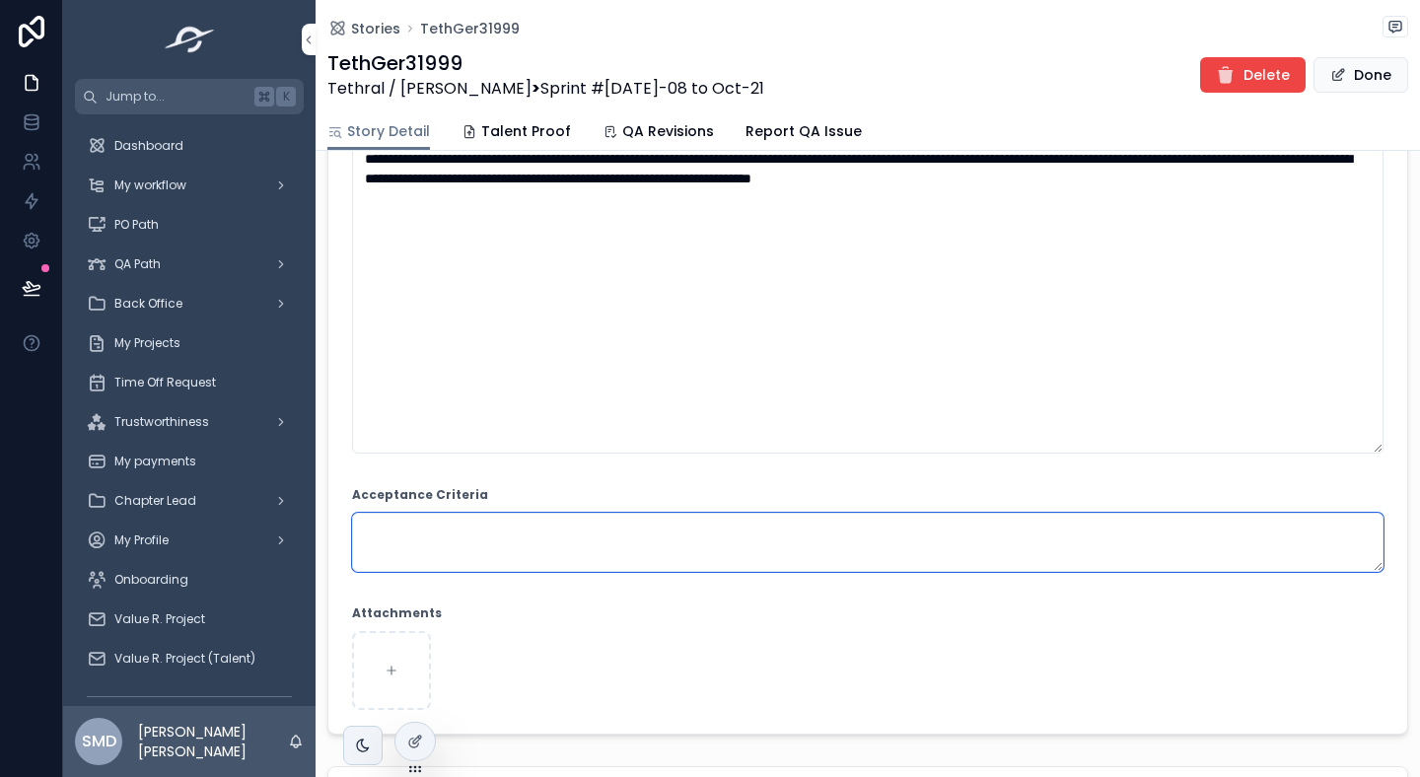
click at [414, 527] on textarea "scrollable content" at bounding box center [868, 542] width 1032 height 59
paste textarea "**********"
type textarea "**********"
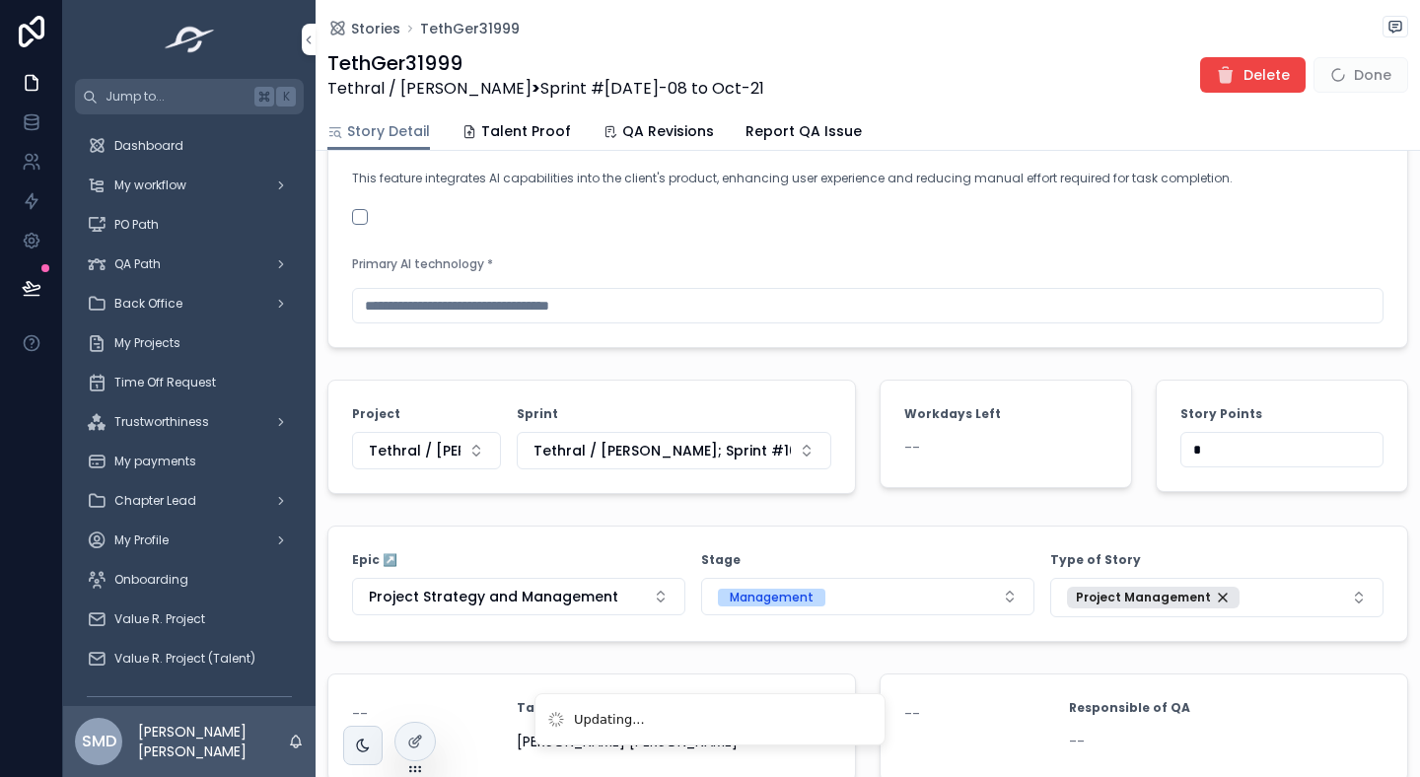
scroll to position [1999, 0]
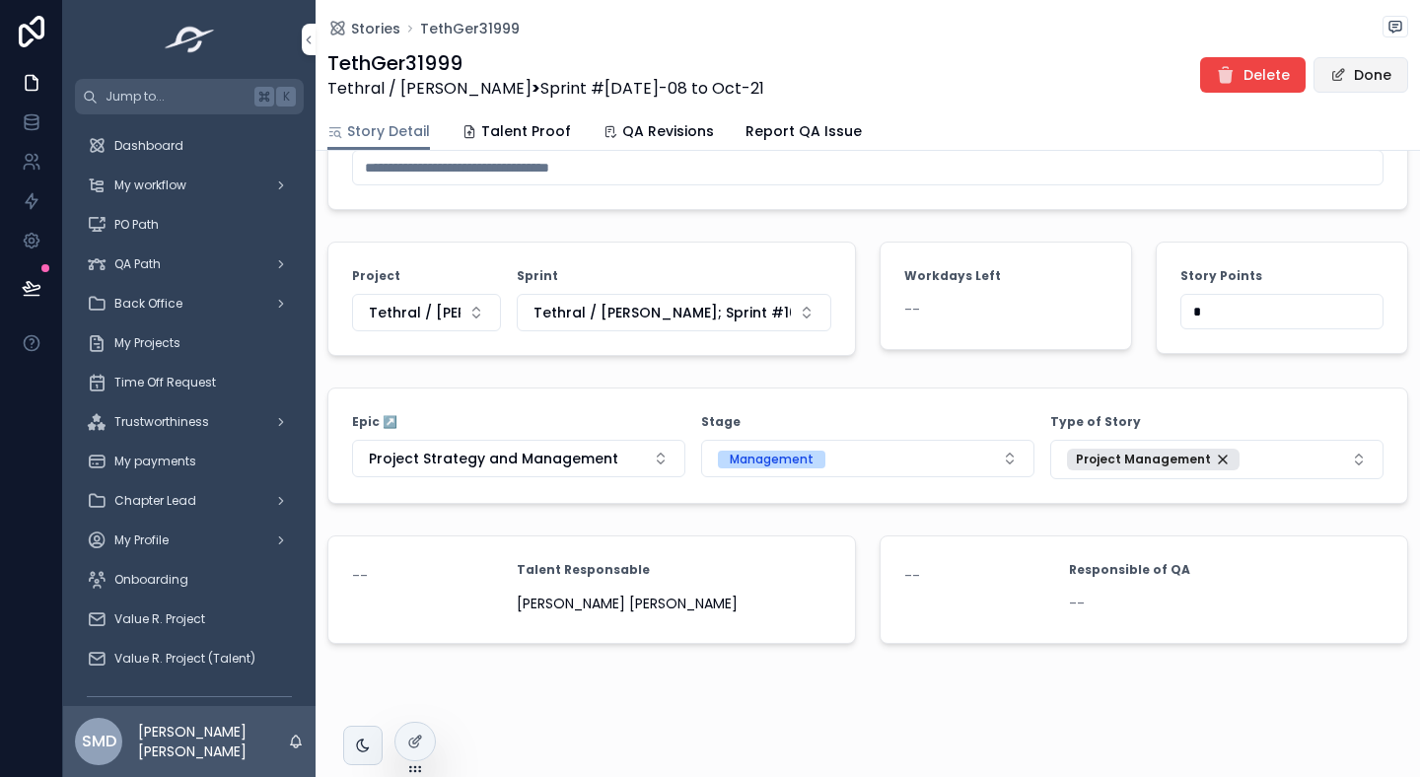
click at [1380, 71] on button "Done" at bounding box center [1361, 75] width 95 height 36
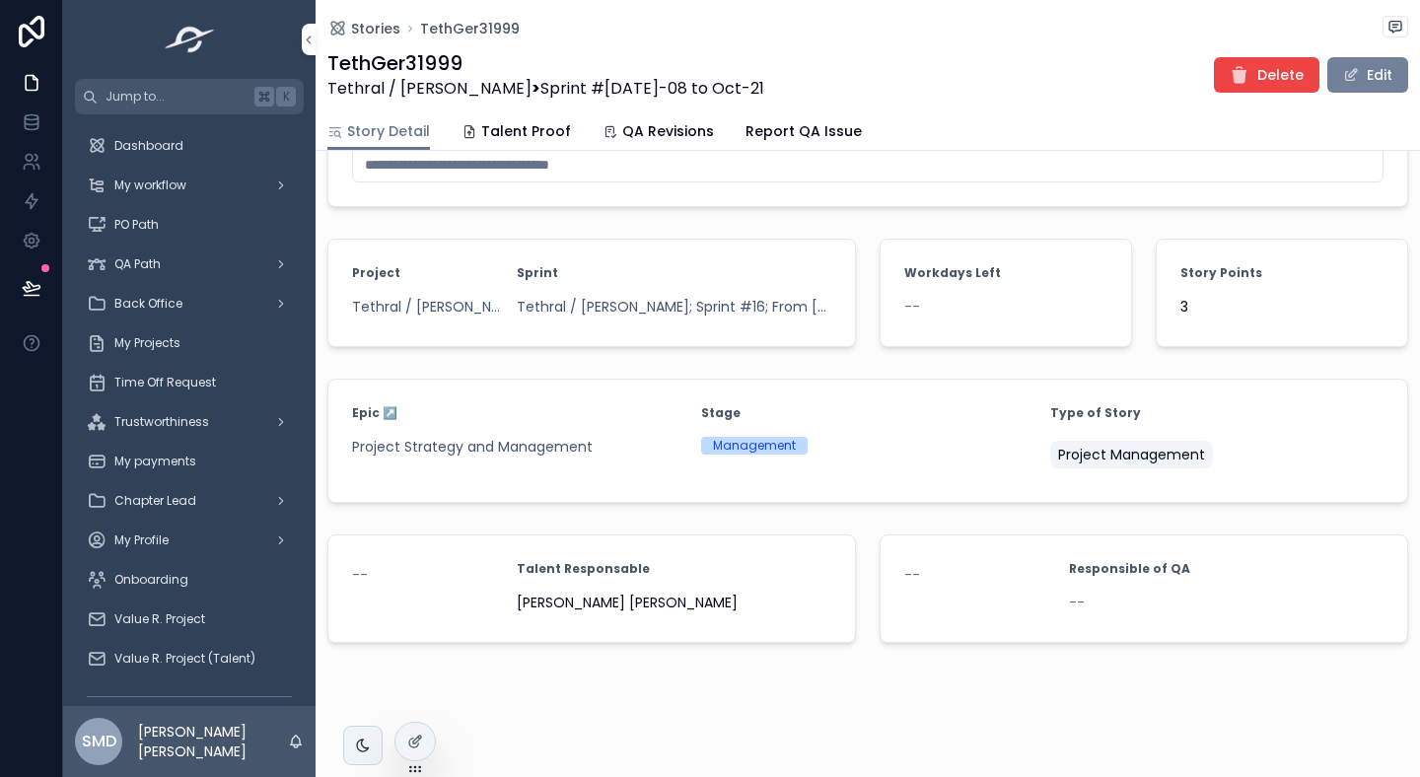
scroll to position [1657, 0]
